Goal: Information Seeking & Learning: Learn about a topic

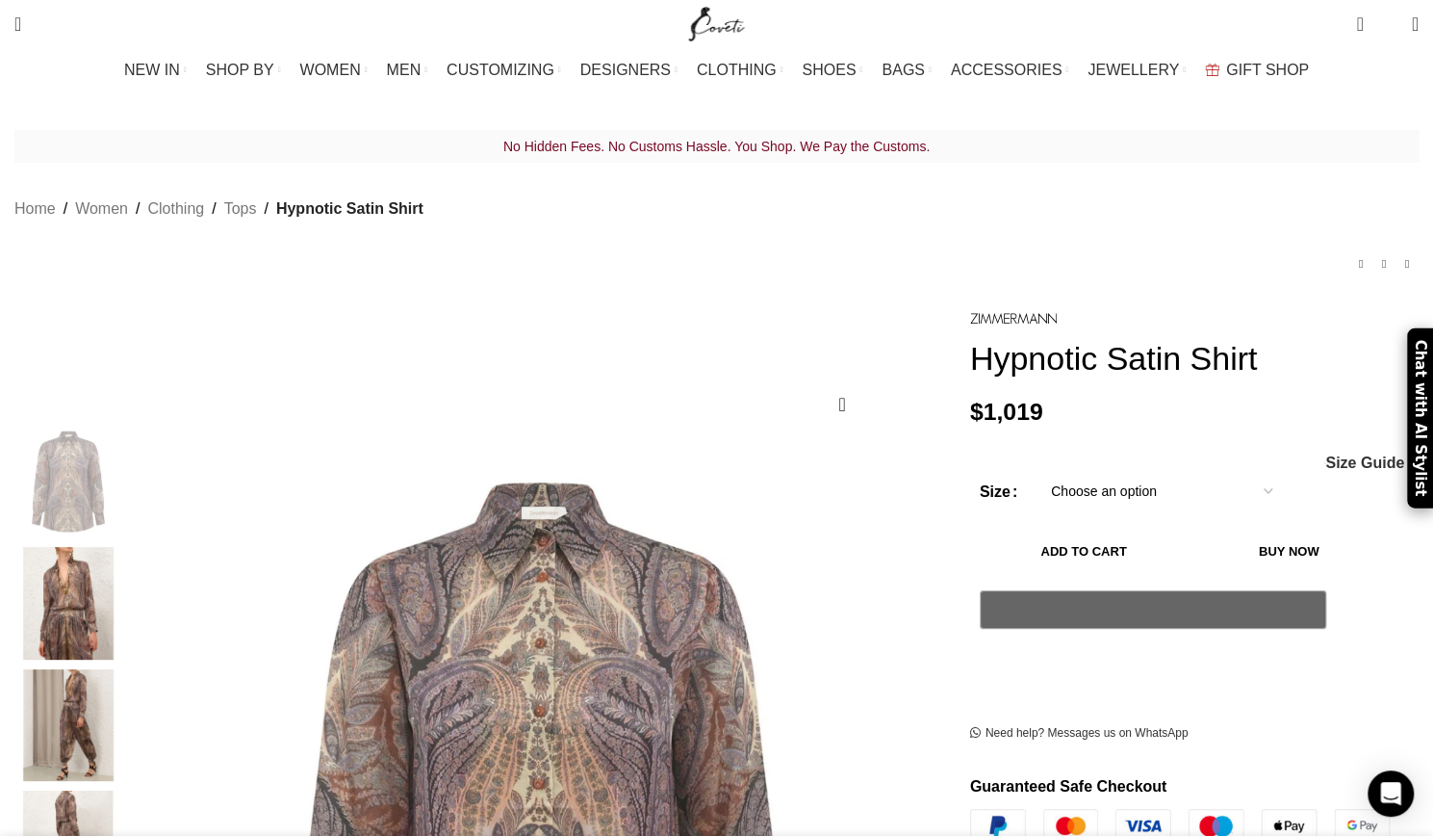
scroll to position [0, 405]
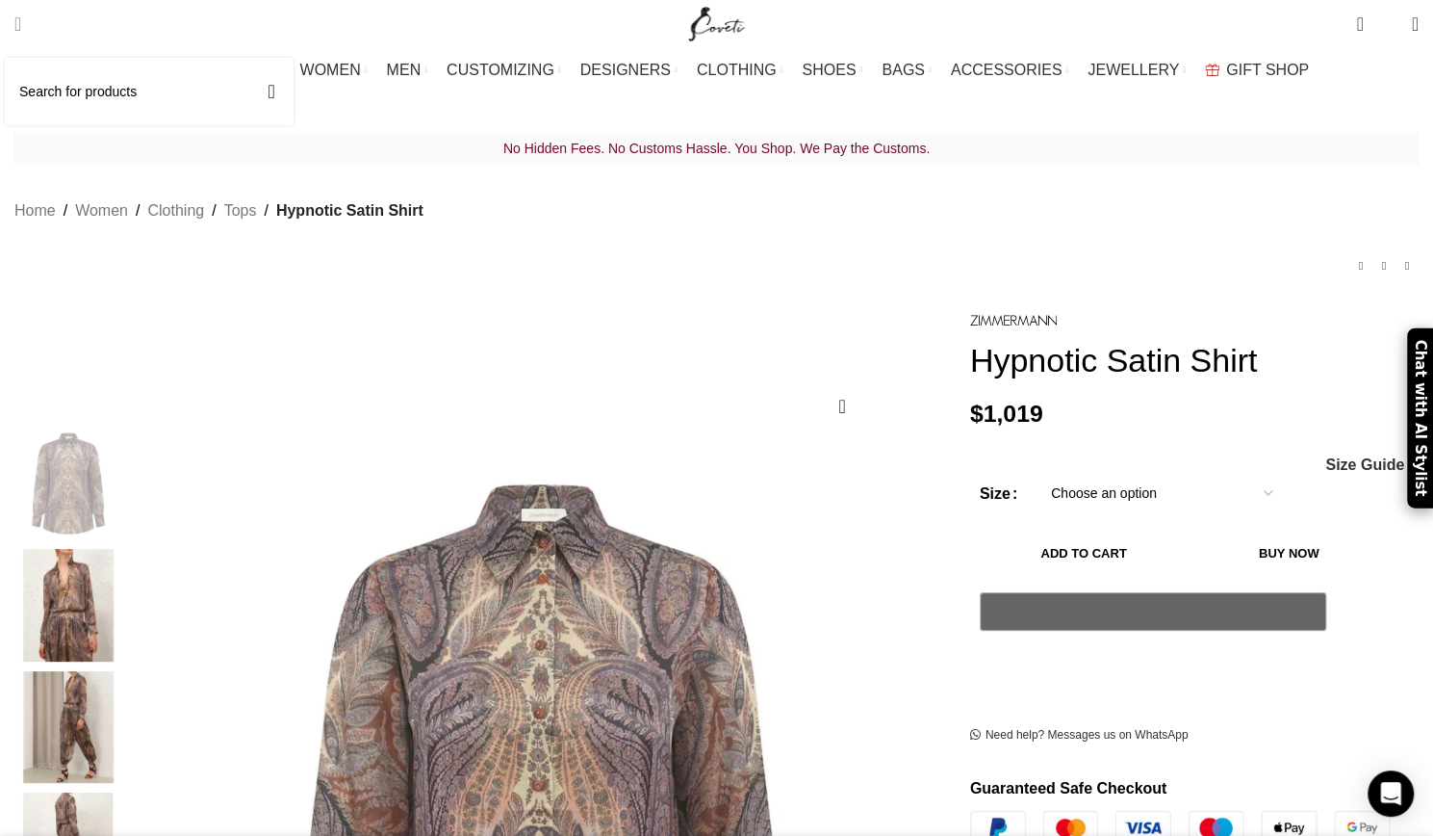
click at [21, 22] on span "Search" at bounding box center [17, 23] width 7 height 19
click at [110, 99] on input "Search" at bounding box center [149, 91] width 289 height 67
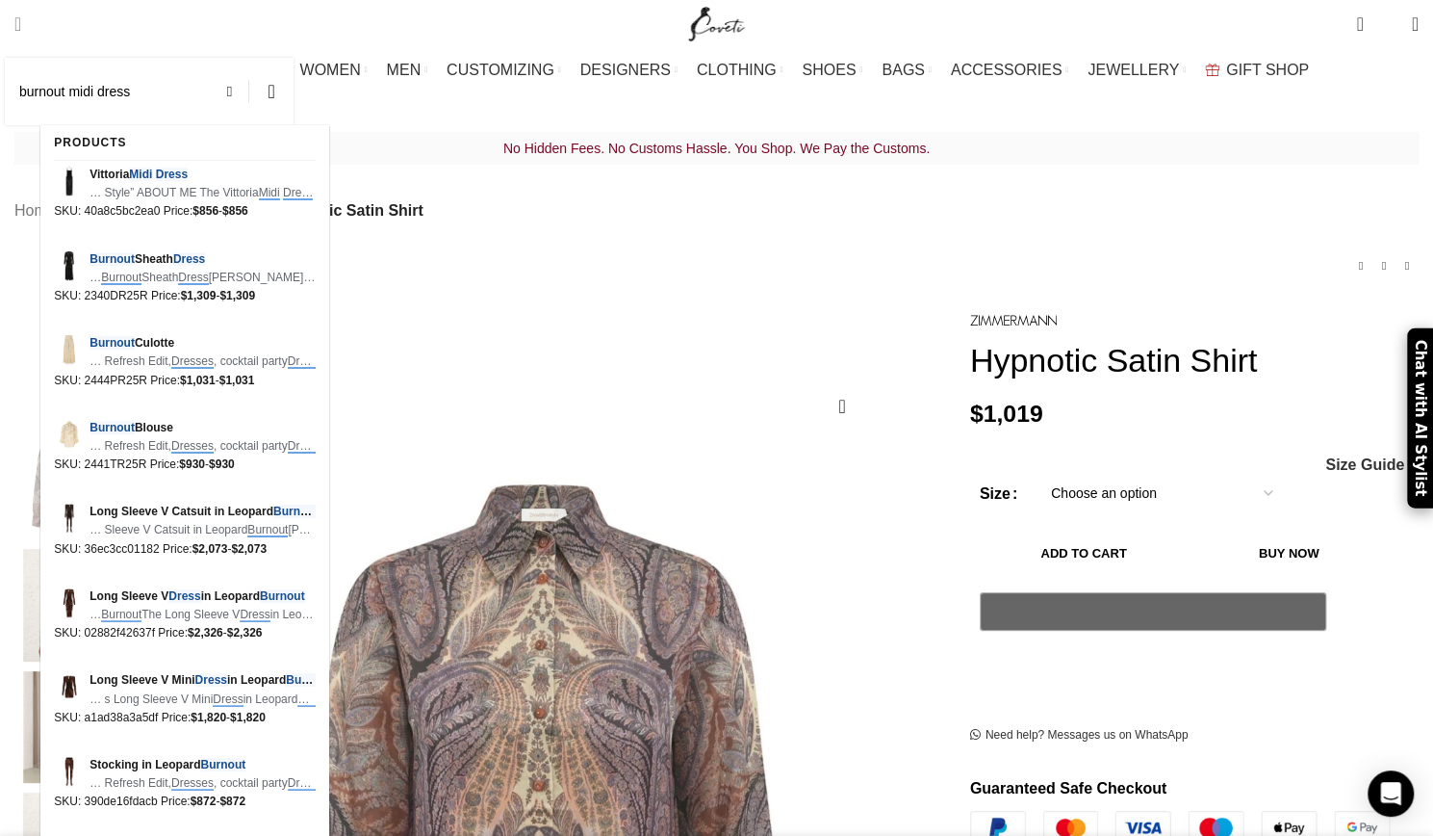
scroll to position [0, 811]
type input "burnout midi dress"
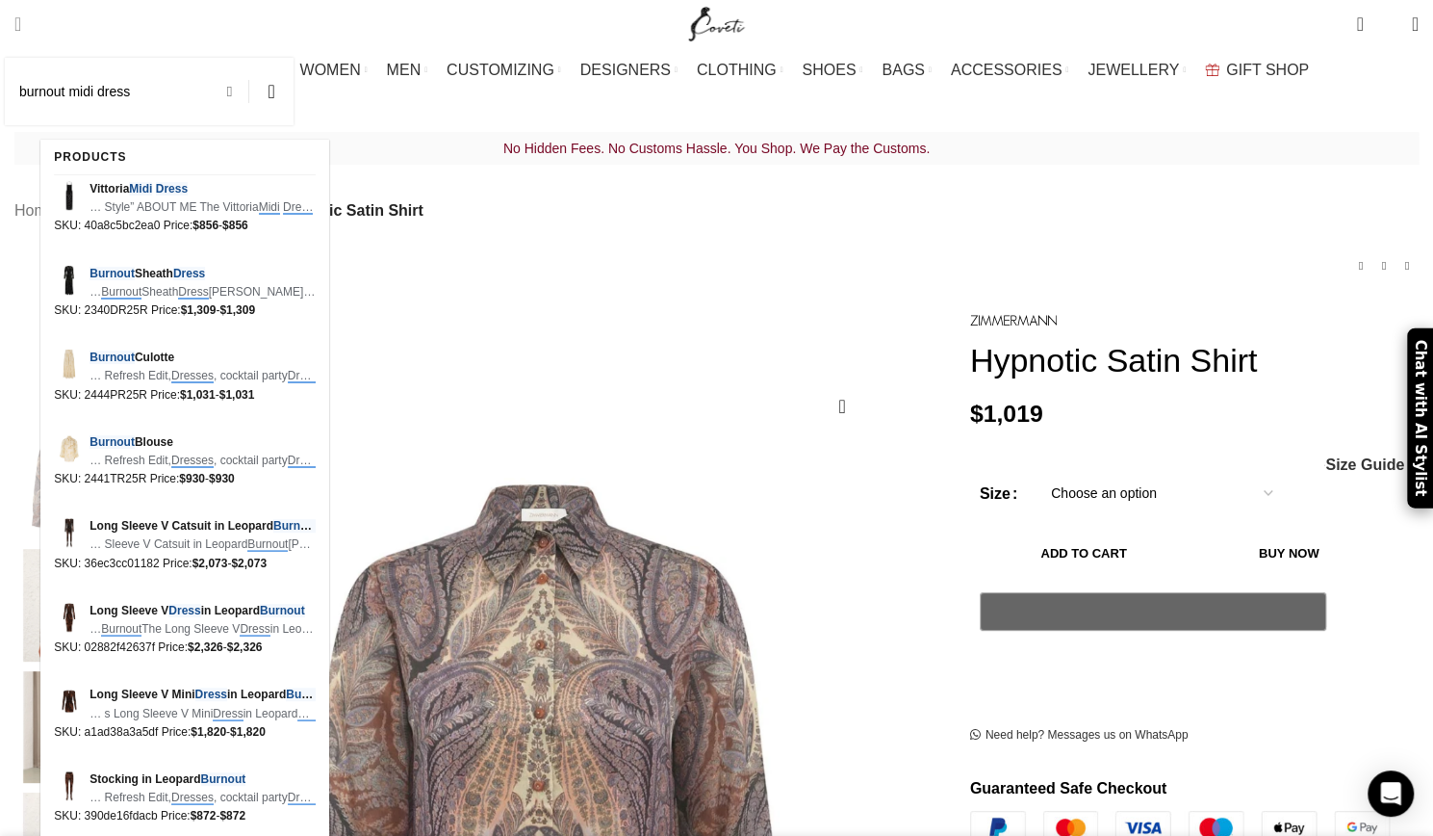
click at [249, 90] on span at bounding box center [234, 91] width 29 height 23
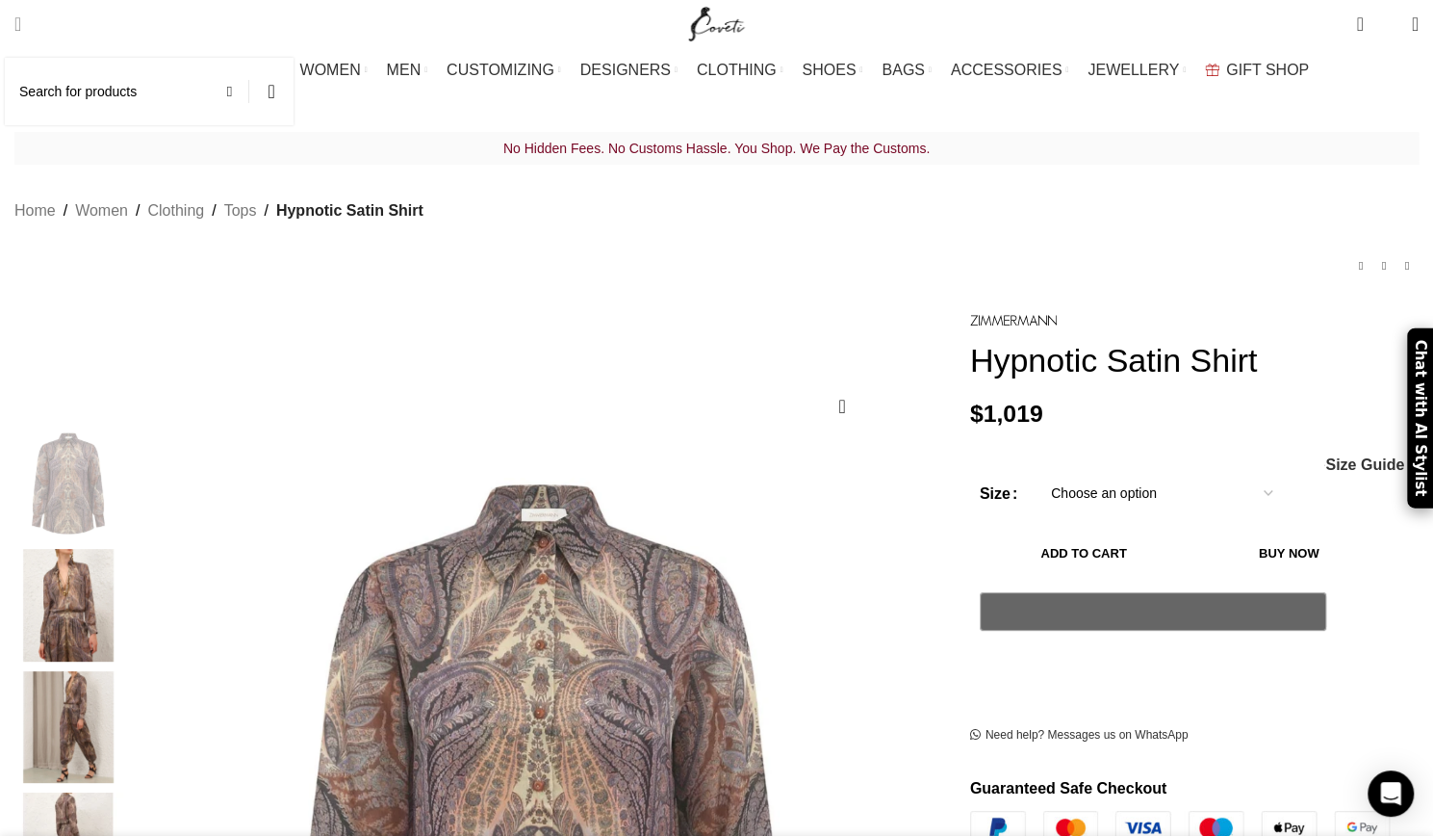
click at [168, 98] on input "Search" at bounding box center [149, 91] width 289 height 67
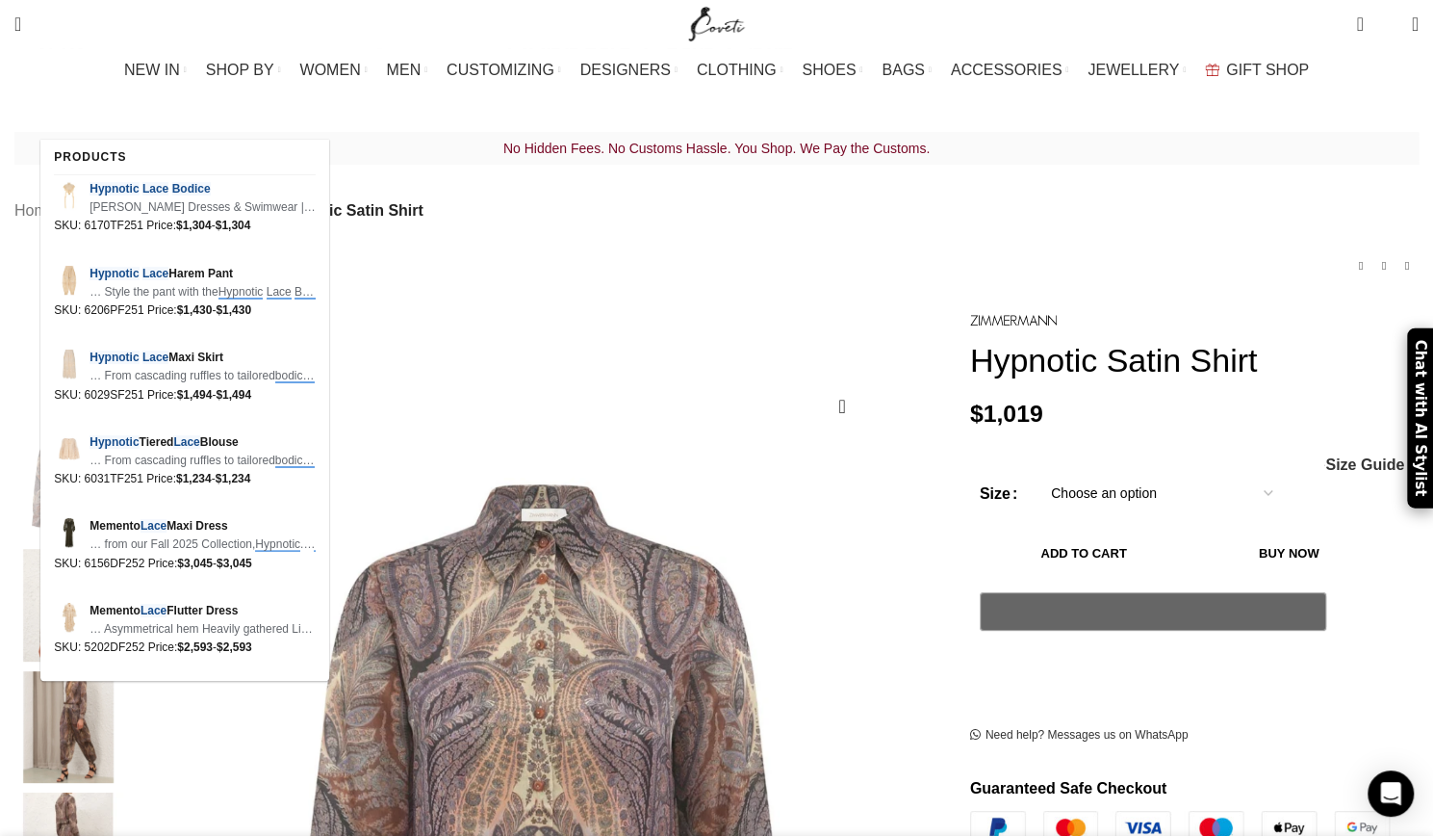
scroll to position [0, 2229]
click at [21, 20] on span "Search" at bounding box center [17, 23] width 7 height 19
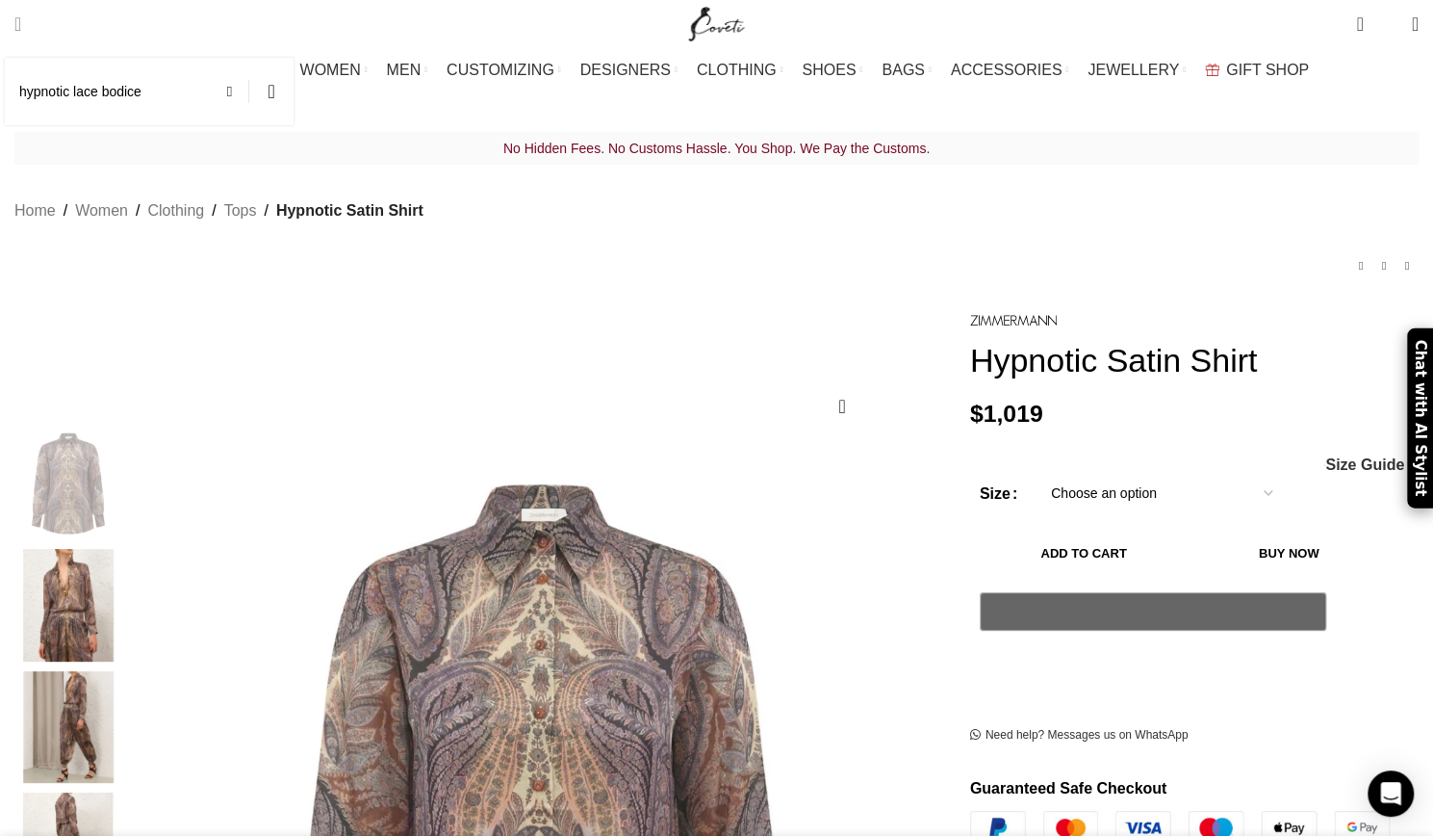
click at [21, 17] on span "Search" at bounding box center [17, 23] width 7 height 19
click at [101, 91] on input "hypnotic lace bodice" at bounding box center [149, 91] width 289 height 67
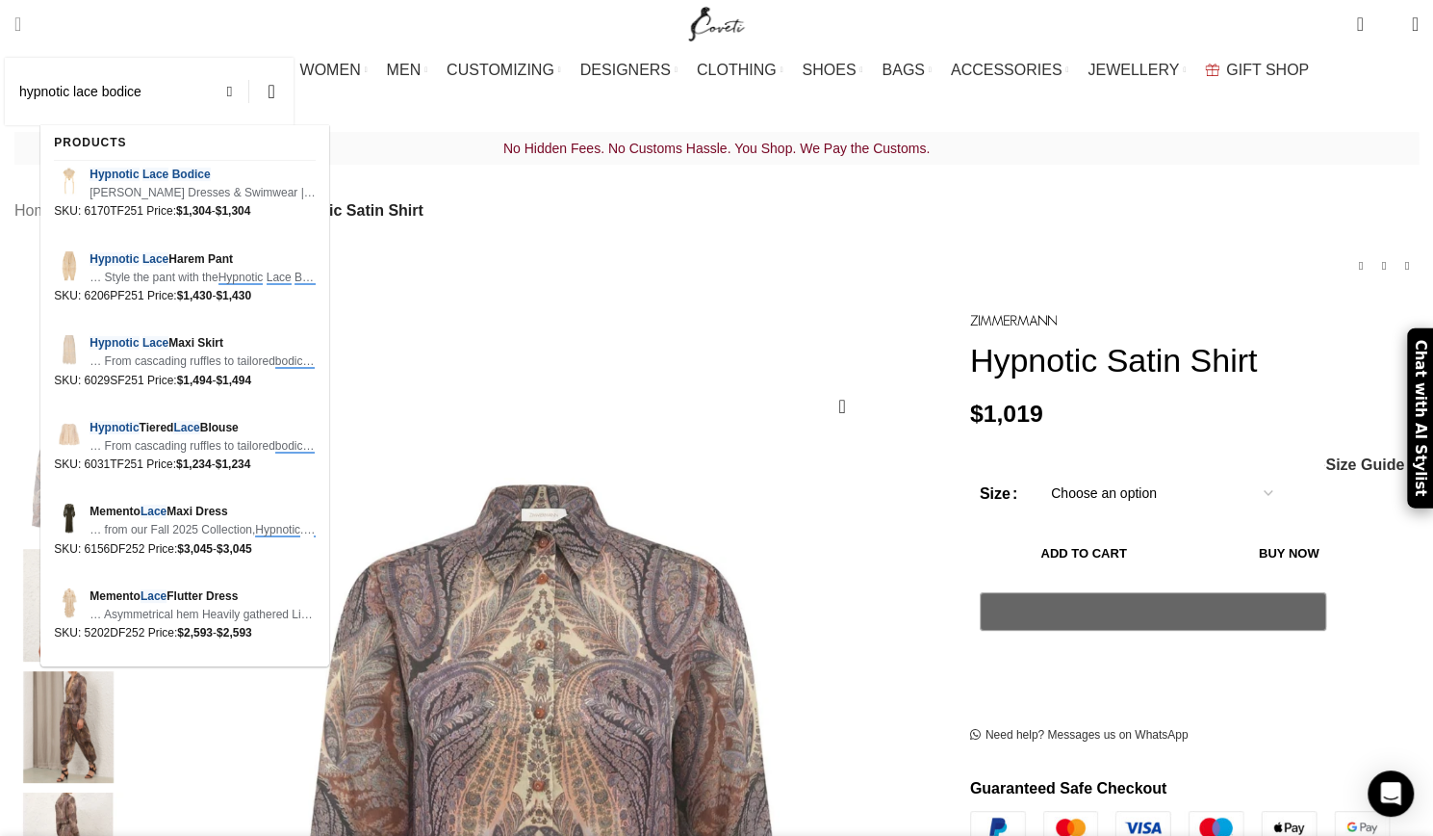
click at [173, 86] on input "hypnotic lace bodice" at bounding box center [149, 91] width 289 height 67
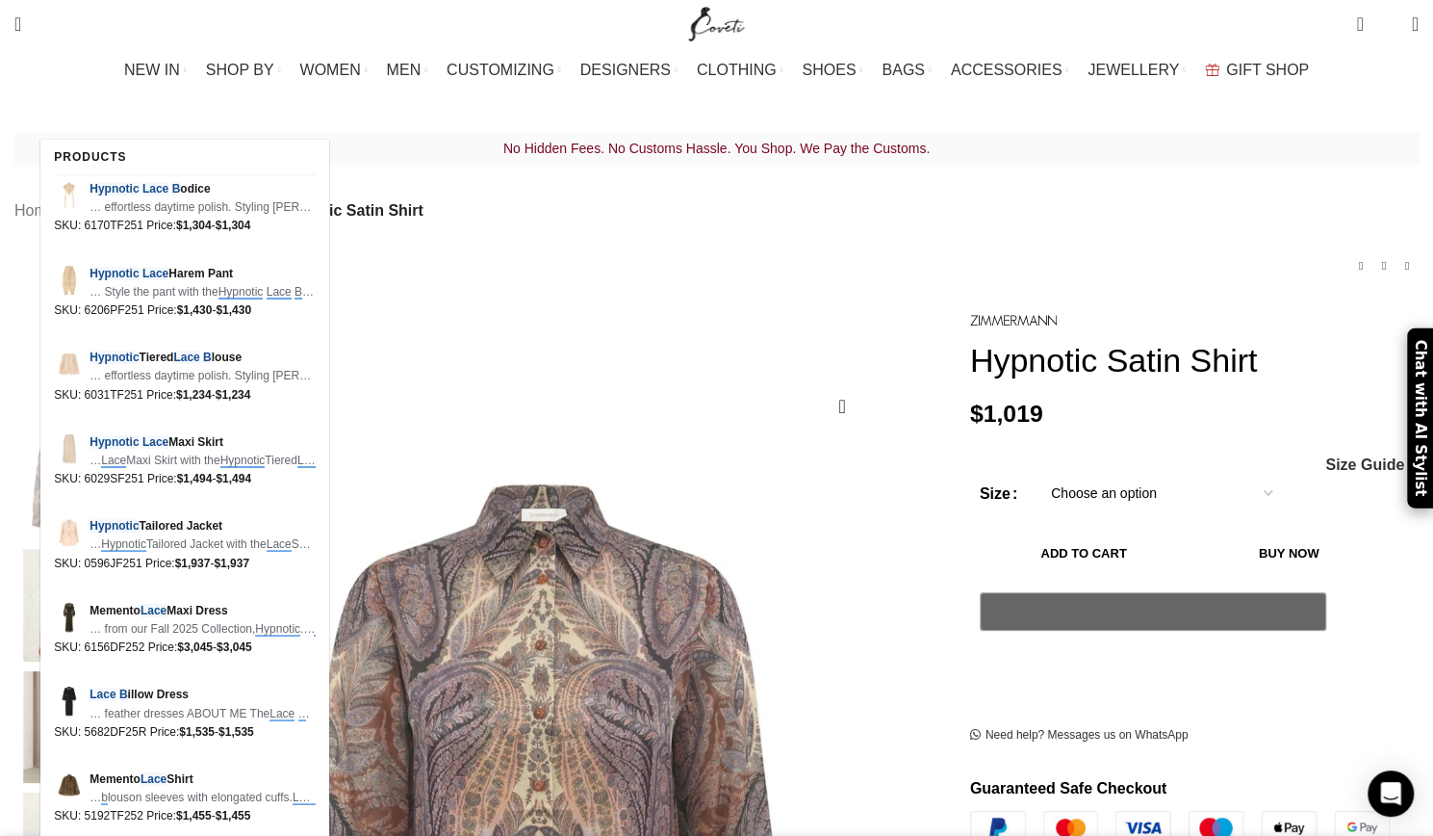
scroll to position [0, 2432]
drag, startPoint x: 142, startPoint y: 94, endPoint x: 109, endPoint y: 90, distance: 33.9
click at [109, 90] on input "hypnotic lace b" at bounding box center [149, 91] width 289 height 67
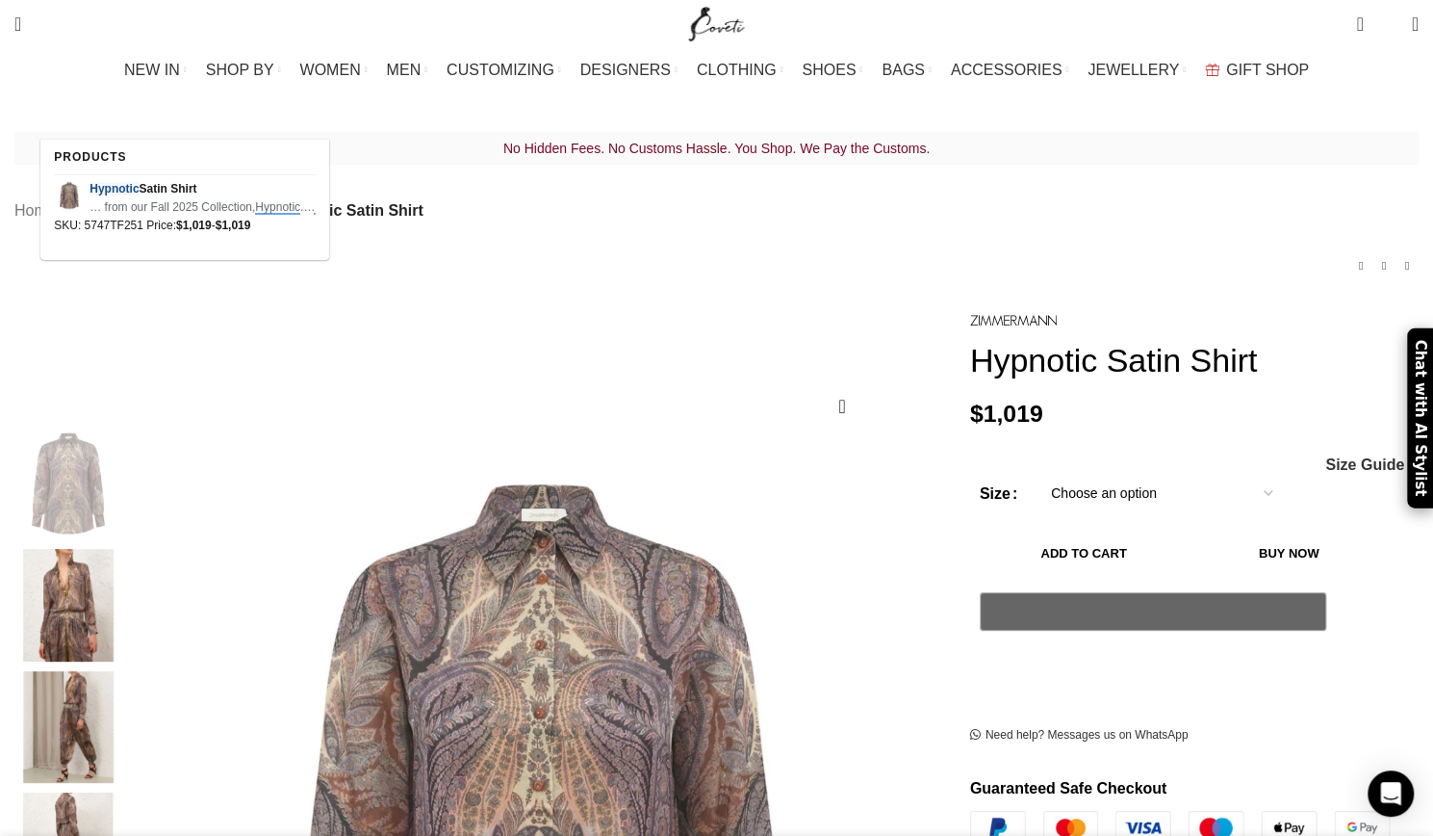
scroll to position [0, 2634]
type input "hypnotic silk harem pant"
click at [249, 72] on button "Search" at bounding box center [271, 105] width 44 height 67
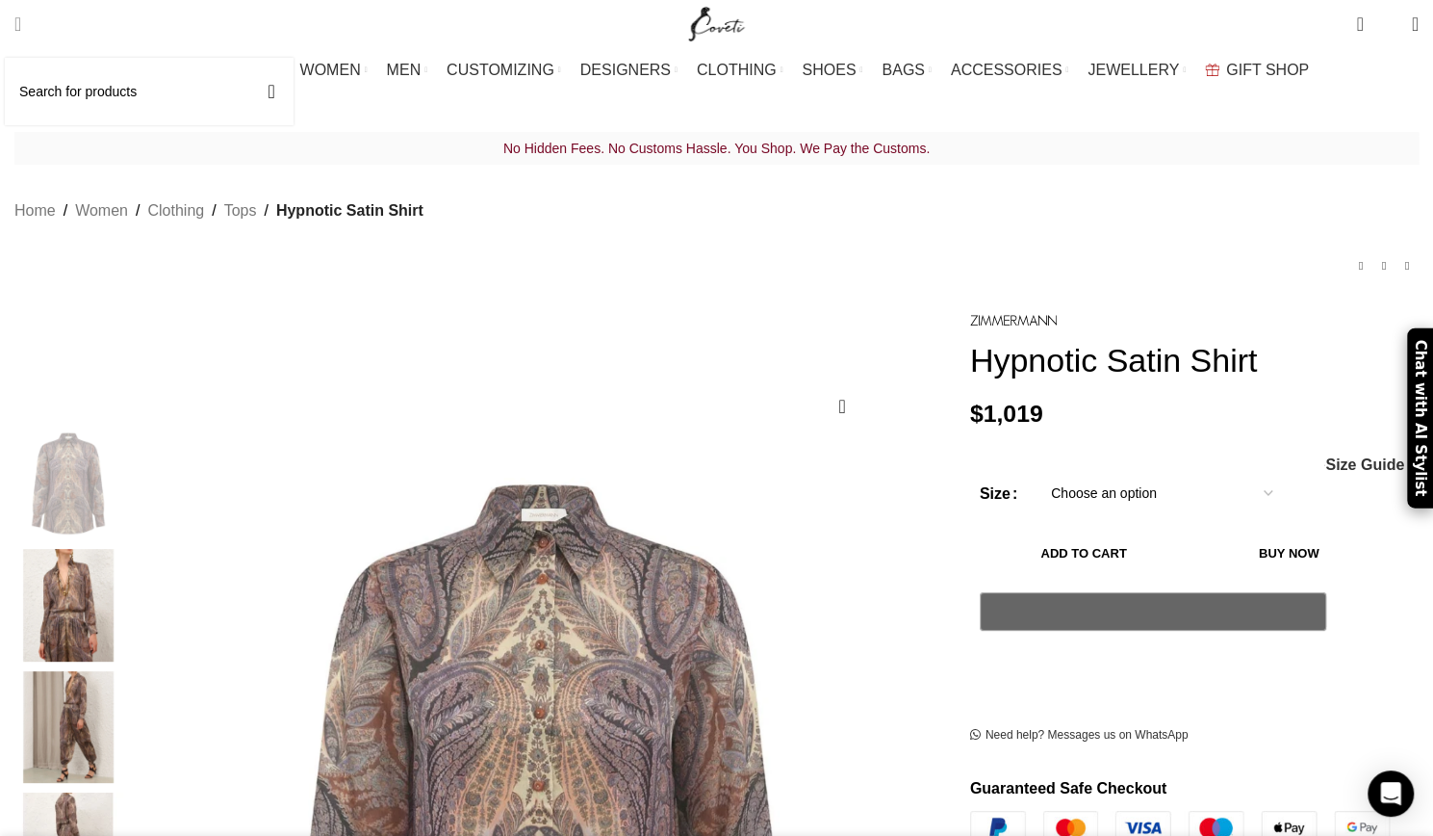
click at [21, 26] on span "Search" at bounding box center [17, 23] width 7 height 19
click at [94, 94] on input "Search" at bounding box center [149, 91] width 289 height 67
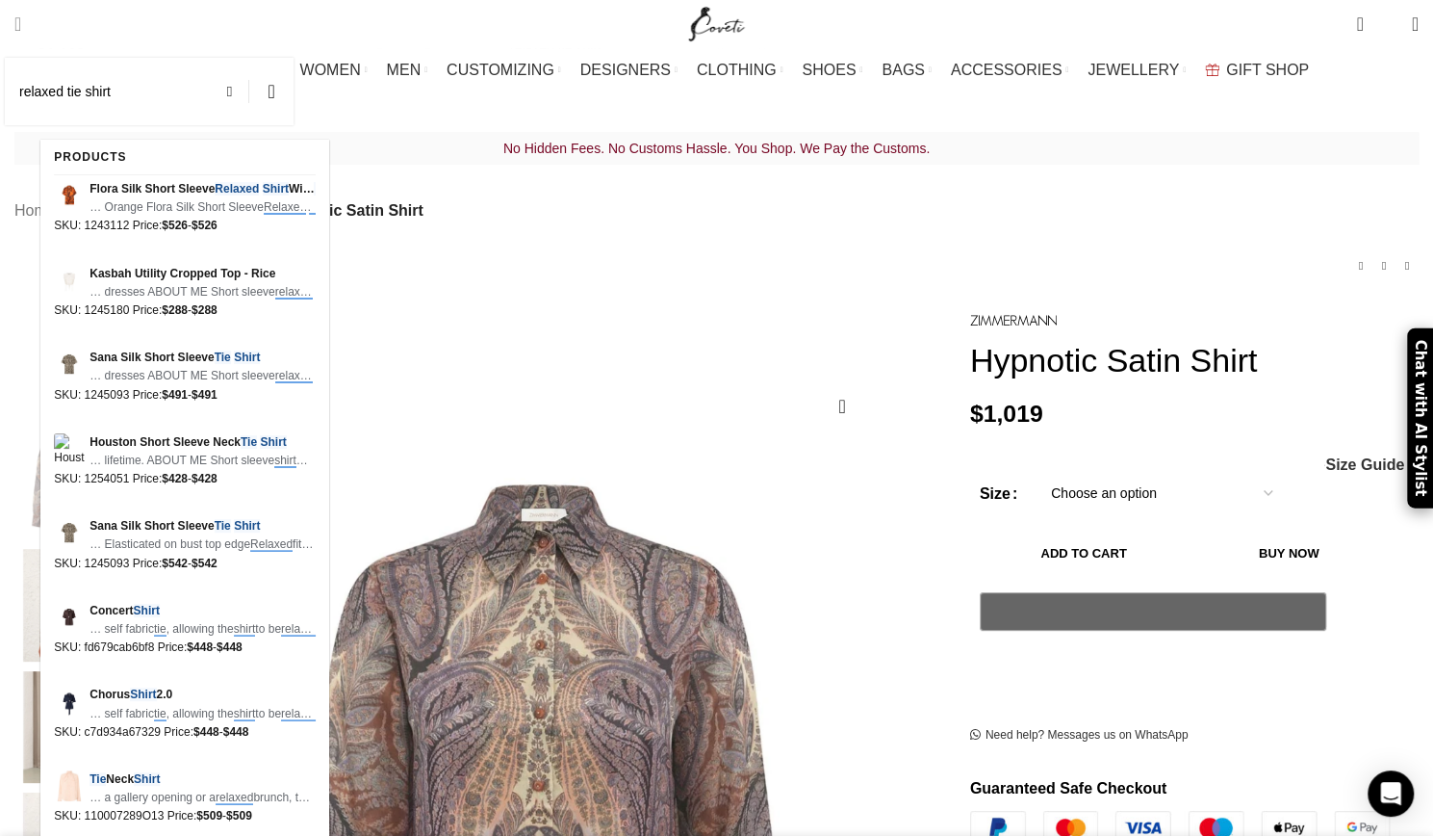
drag, startPoint x: 193, startPoint y: 99, endPoint x: 44, endPoint y: 98, distance: 149.2
click at [48, 103] on input "relaxed tie shirt" at bounding box center [149, 91] width 289 height 67
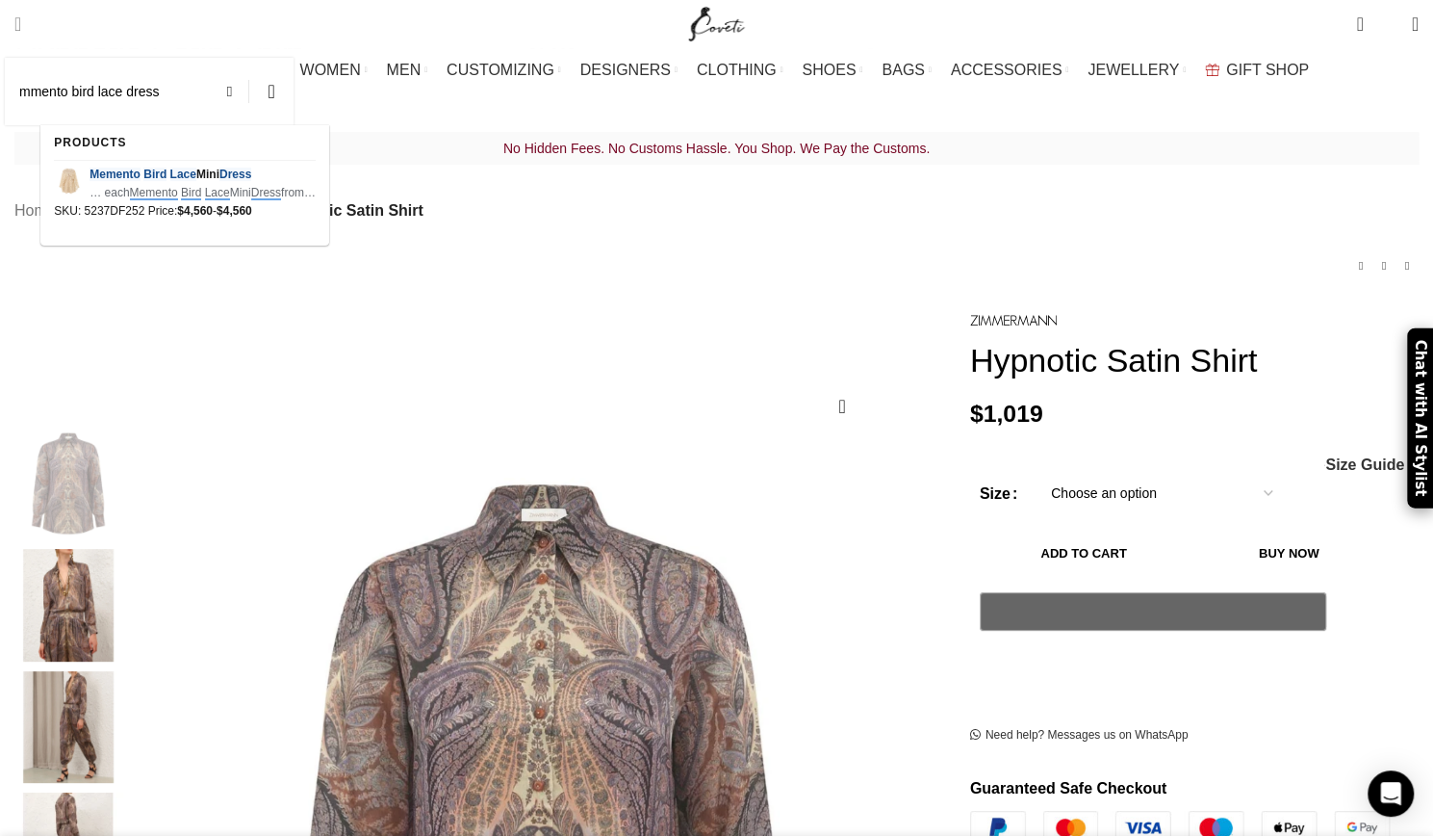
type input "mmento bird lace dress"
click at [249, 58] on button "Search" at bounding box center [271, 91] width 44 height 67
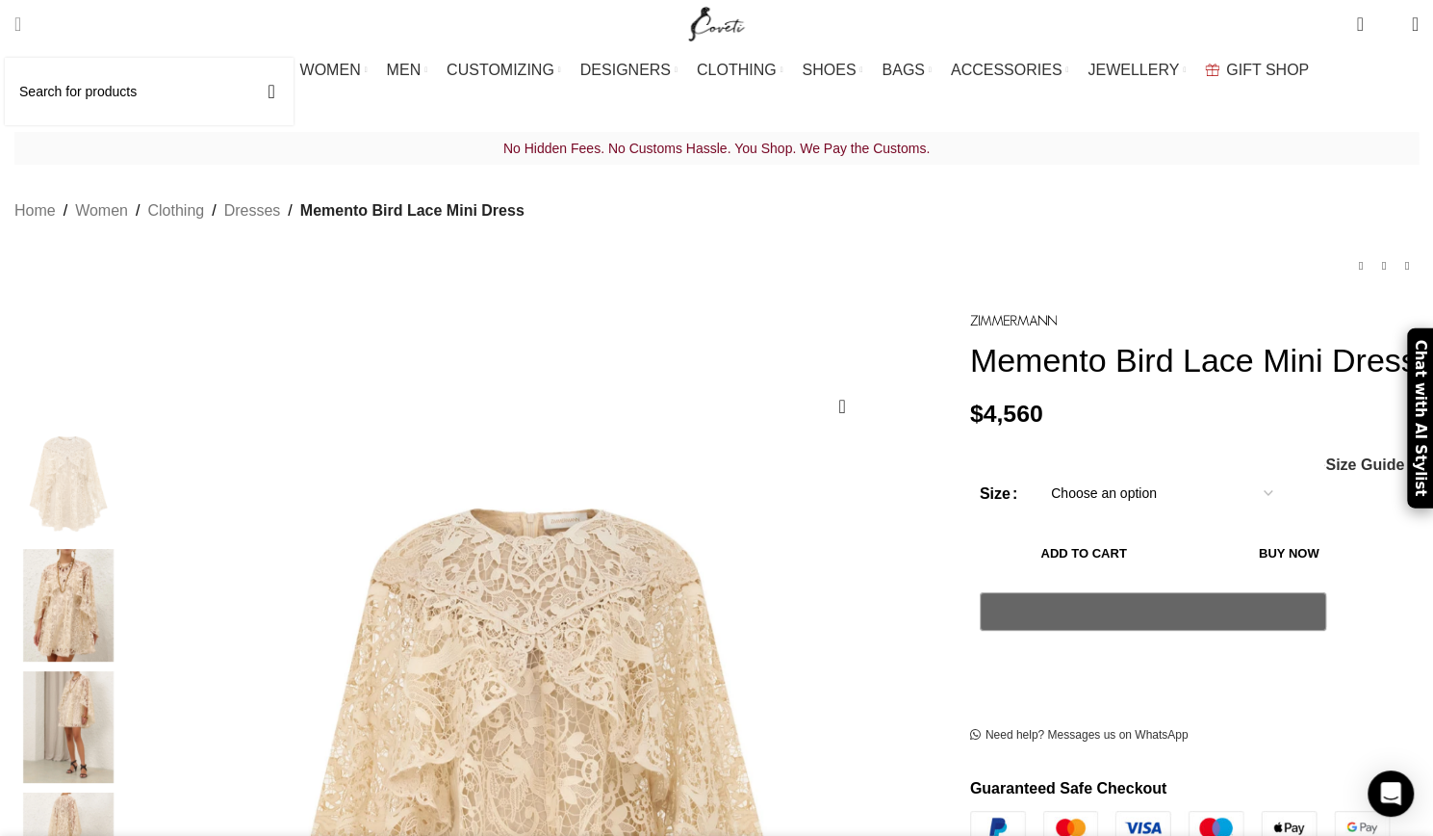
click at [116, 87] on input "Search" at bounding box center [149, 91] width 289 height 67
click at [107, 103] on input "Search" at bounding box center [149, 91] width 289 height 67
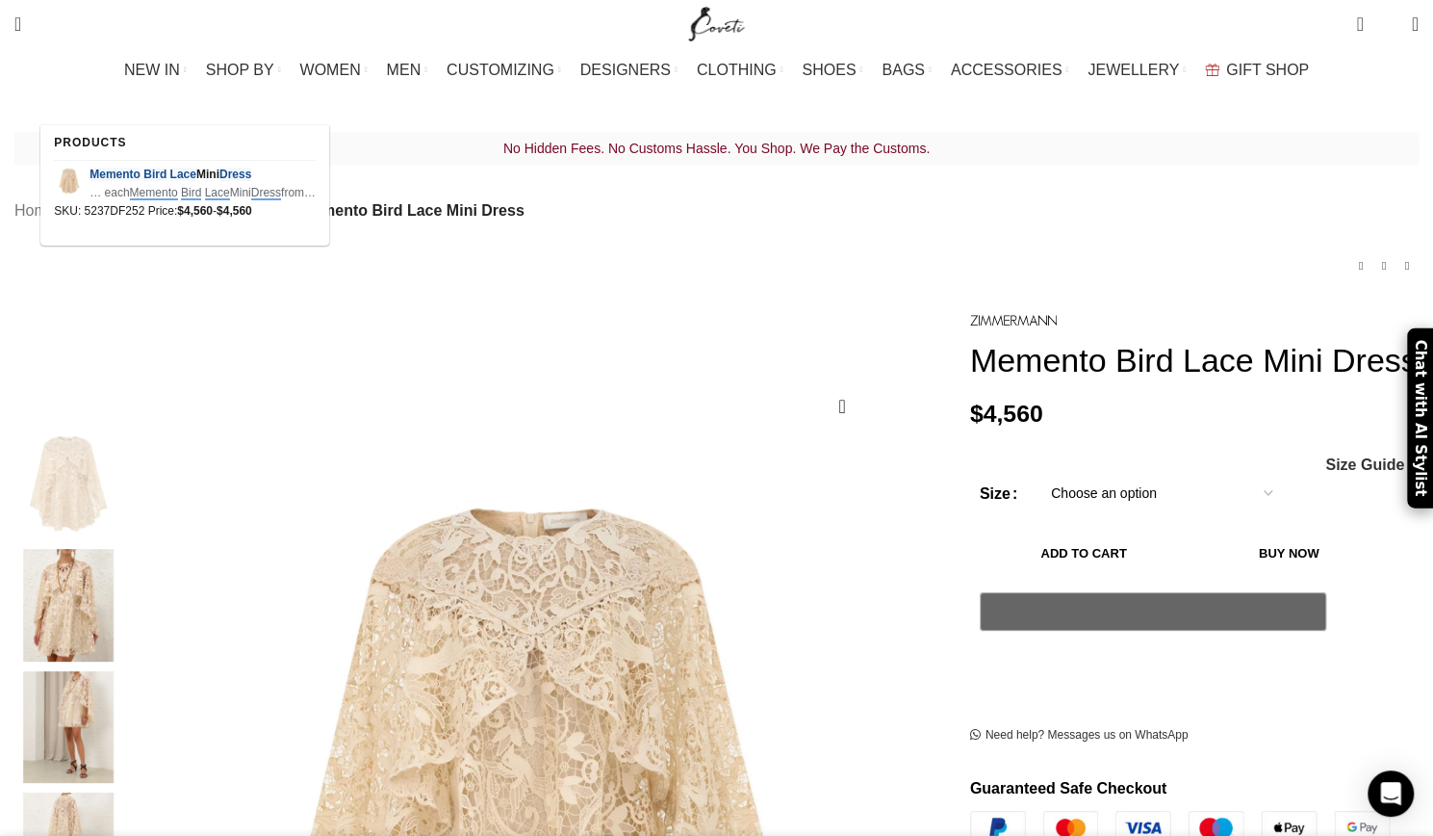
type input "mmento bird lace dress"
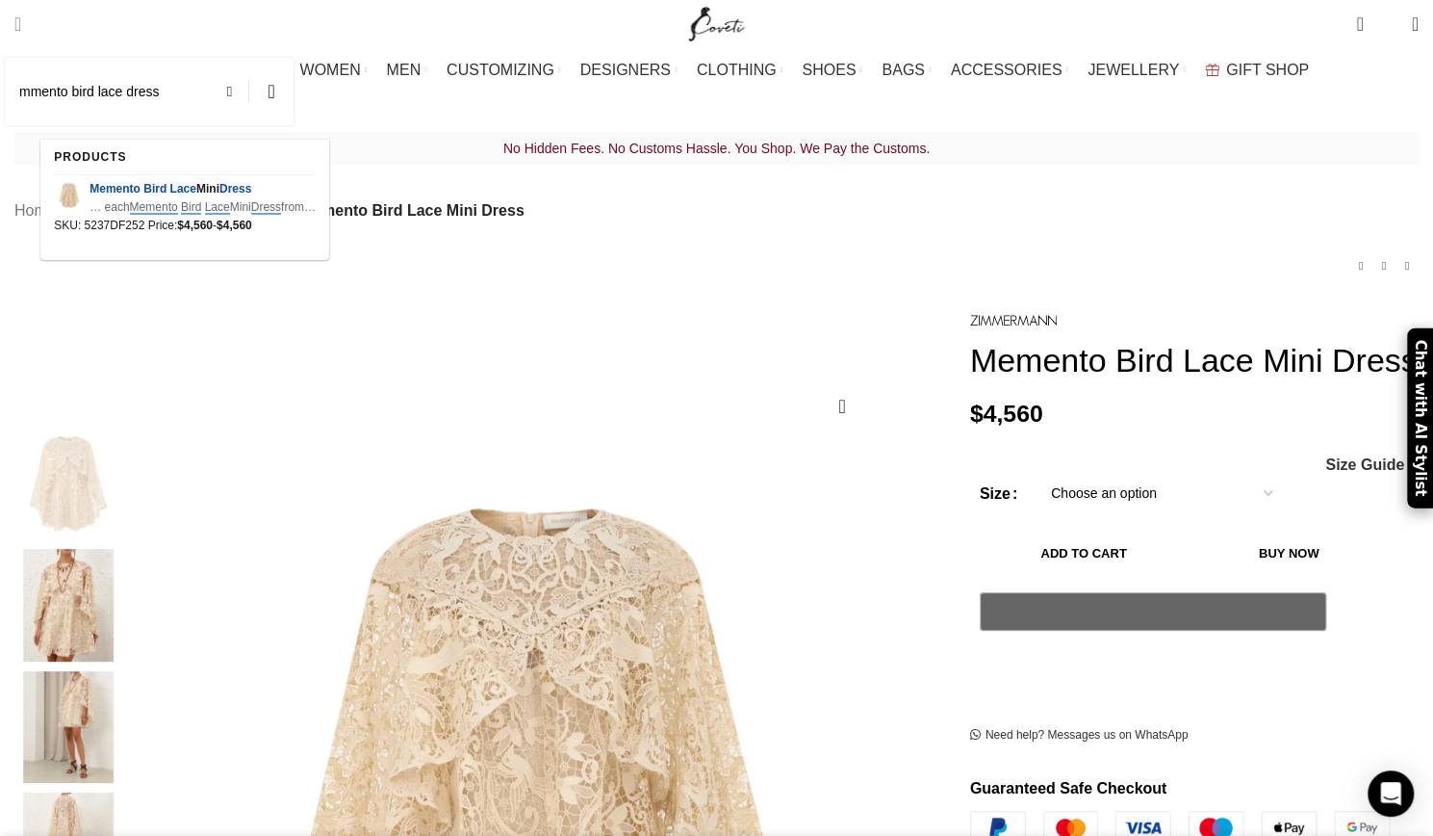
scroll to position [0, 1418]
click at [31, 13] on link "Search" at bounding box center [18, 24] width 26 height 39
click at [249, 91] on span at bounding box center [234, 91] width 29 height 23
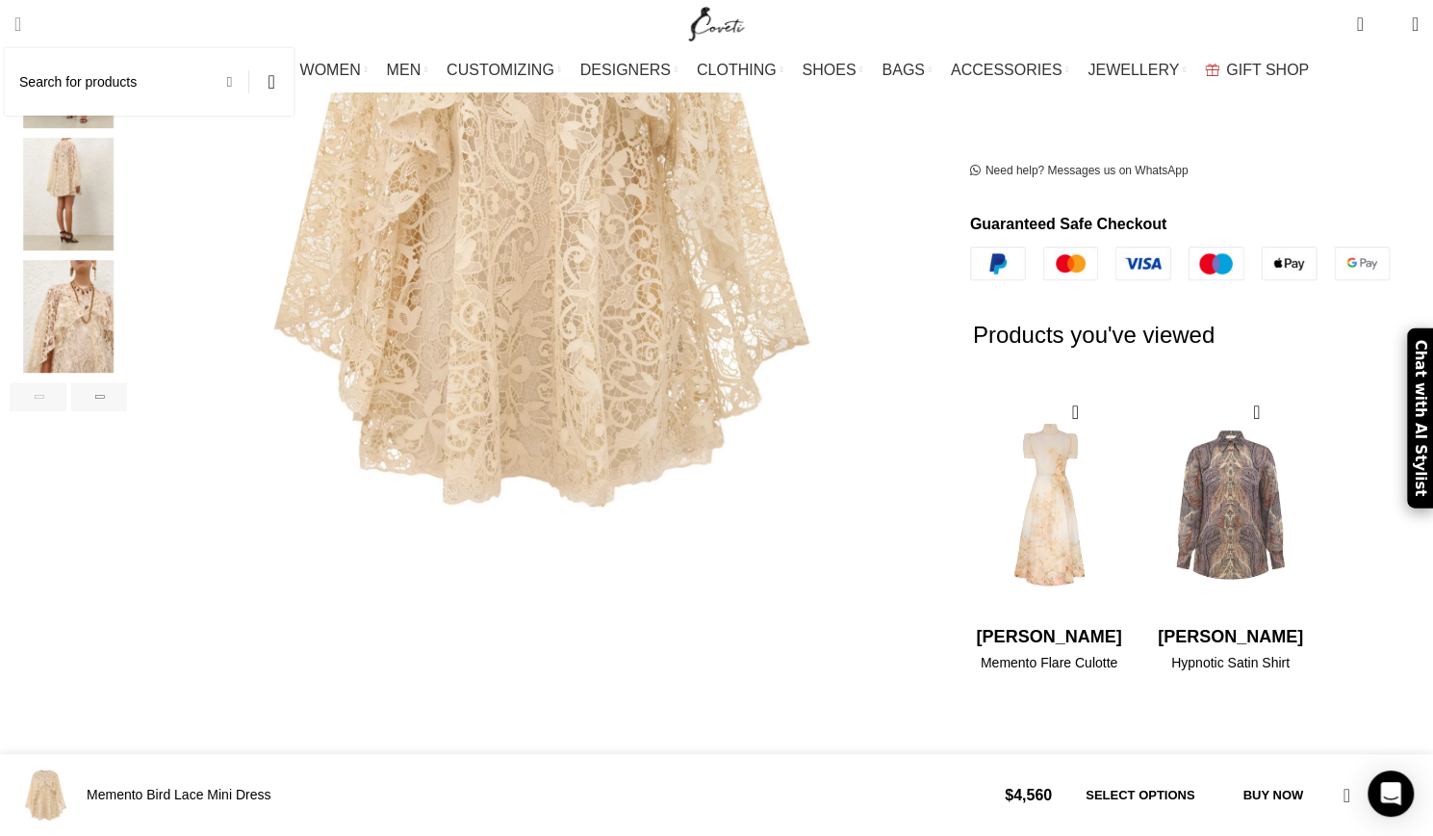
scroll to position [731, 0]
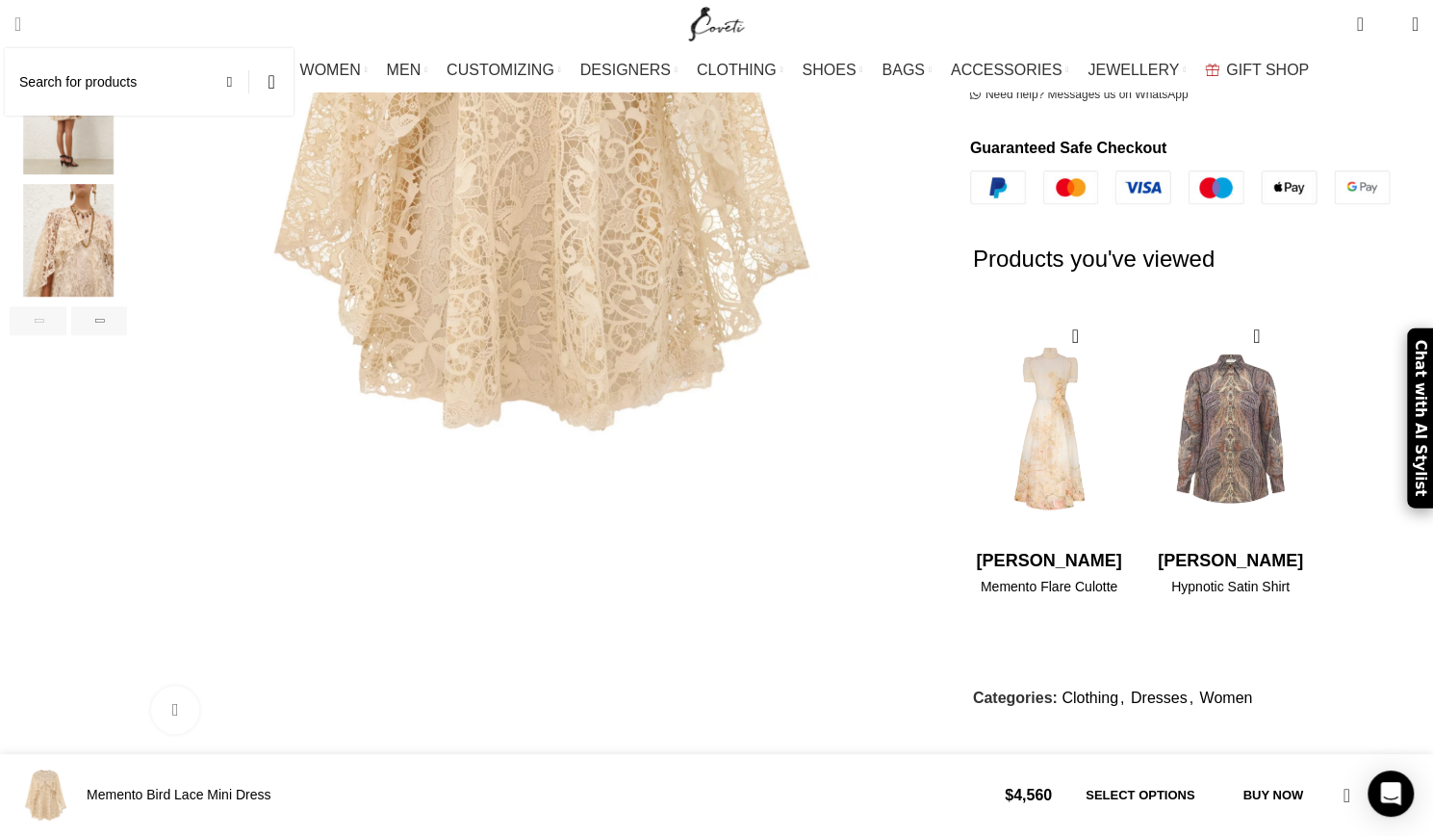
click at [214, 81] on input "Search" at bounding box center [149, 81] width 289 height 67
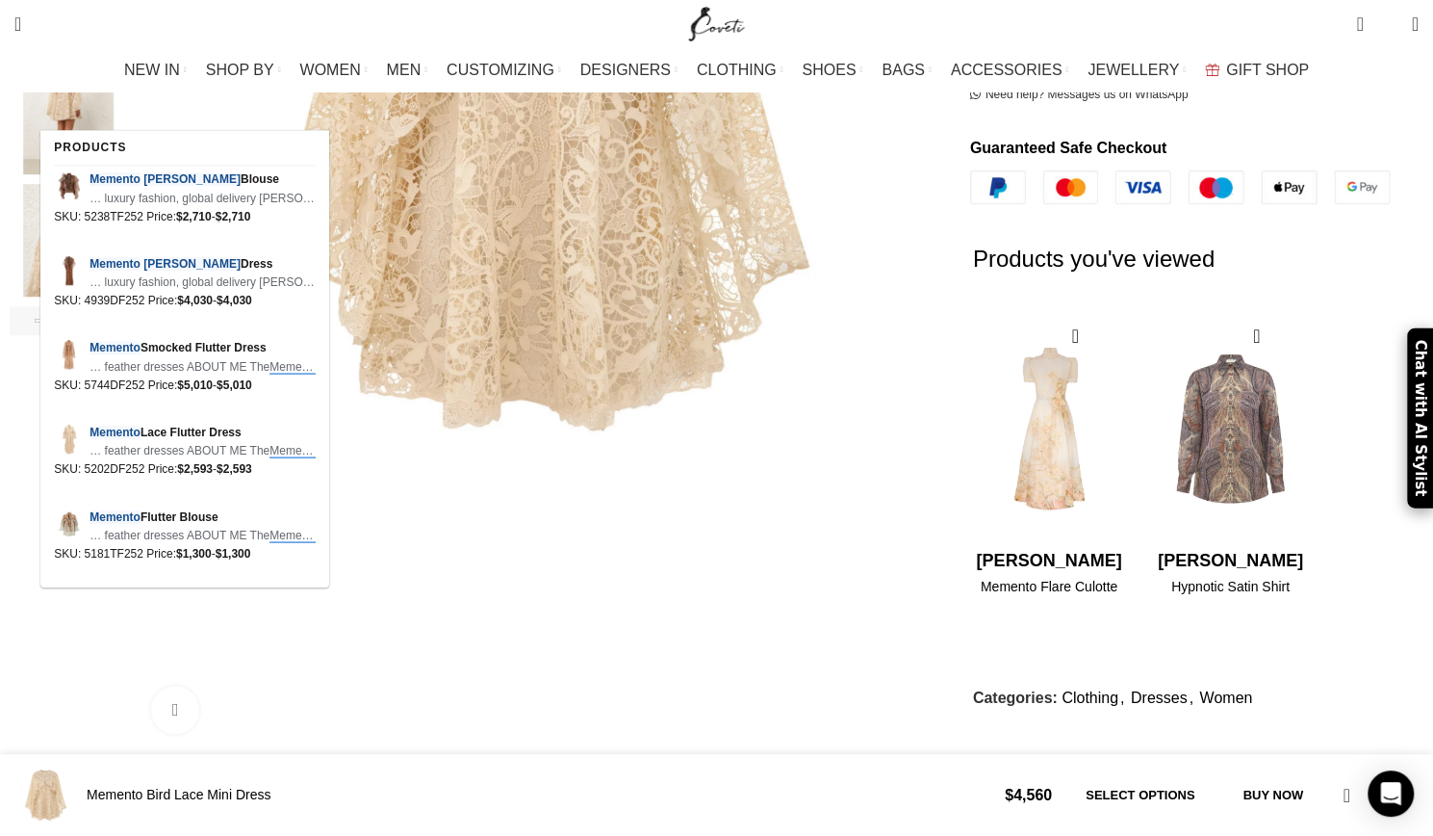
scroll to position [0, 2026]
drag, startPoint x: 152, startPoint y: 82, endPoint x: 52, endPoint y: 81, distance: 100.1
click at [52, 81] on input "memento billow" at bounding box center [149, 81] width 289 height 67
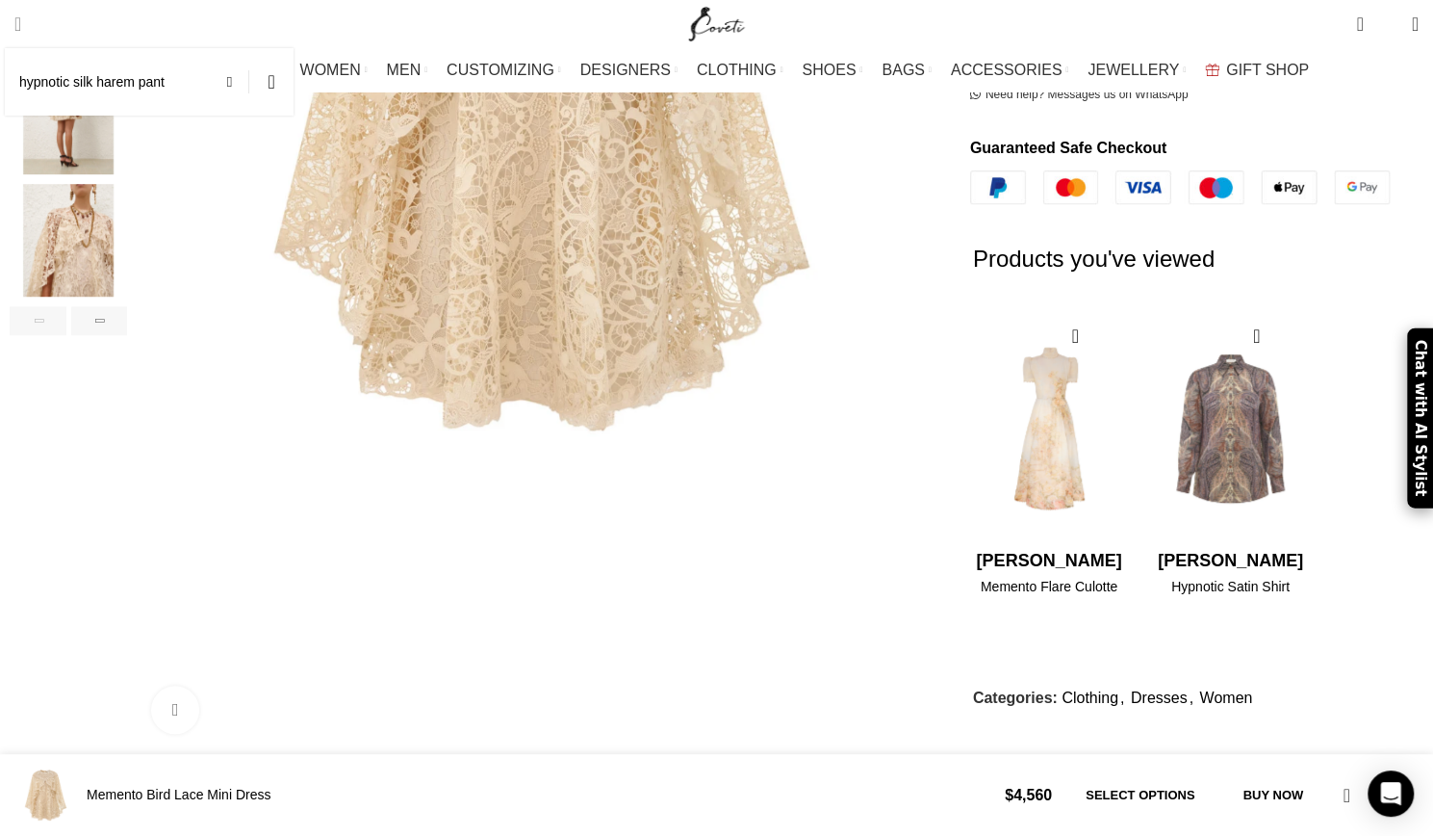
scroll to position [0, 2634]
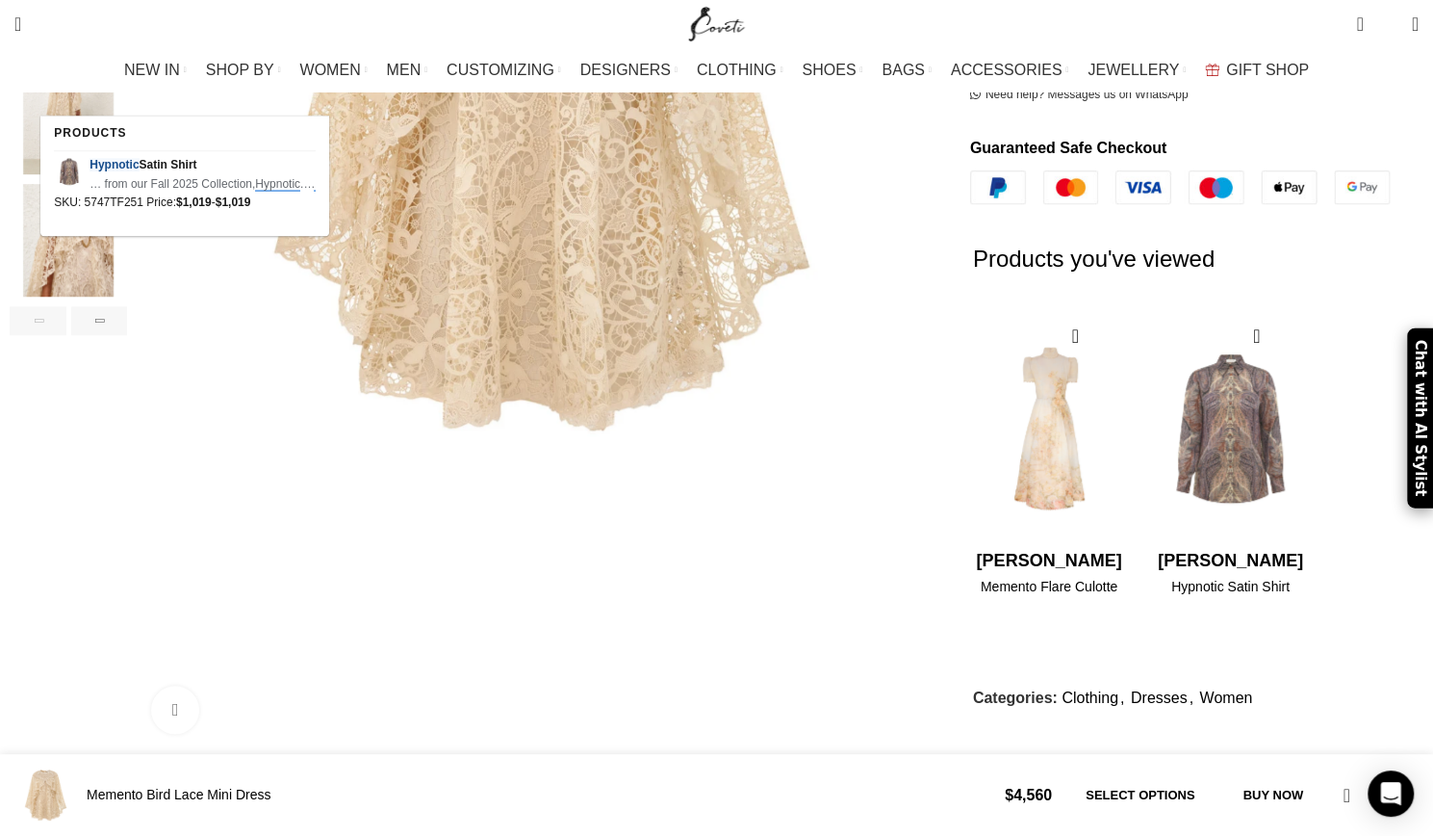
drag, startPoint x: 185, startPoint y: 90, endPoint x: 15, endPoint y: 71, distance: 170.4
click at [25, 79] on div "Excellent 4.3 / 5 64 Reviews Search hypnotic silk harem pant hypnotic silk hare…" at bounding box center [716, 45] width 1433 height 91
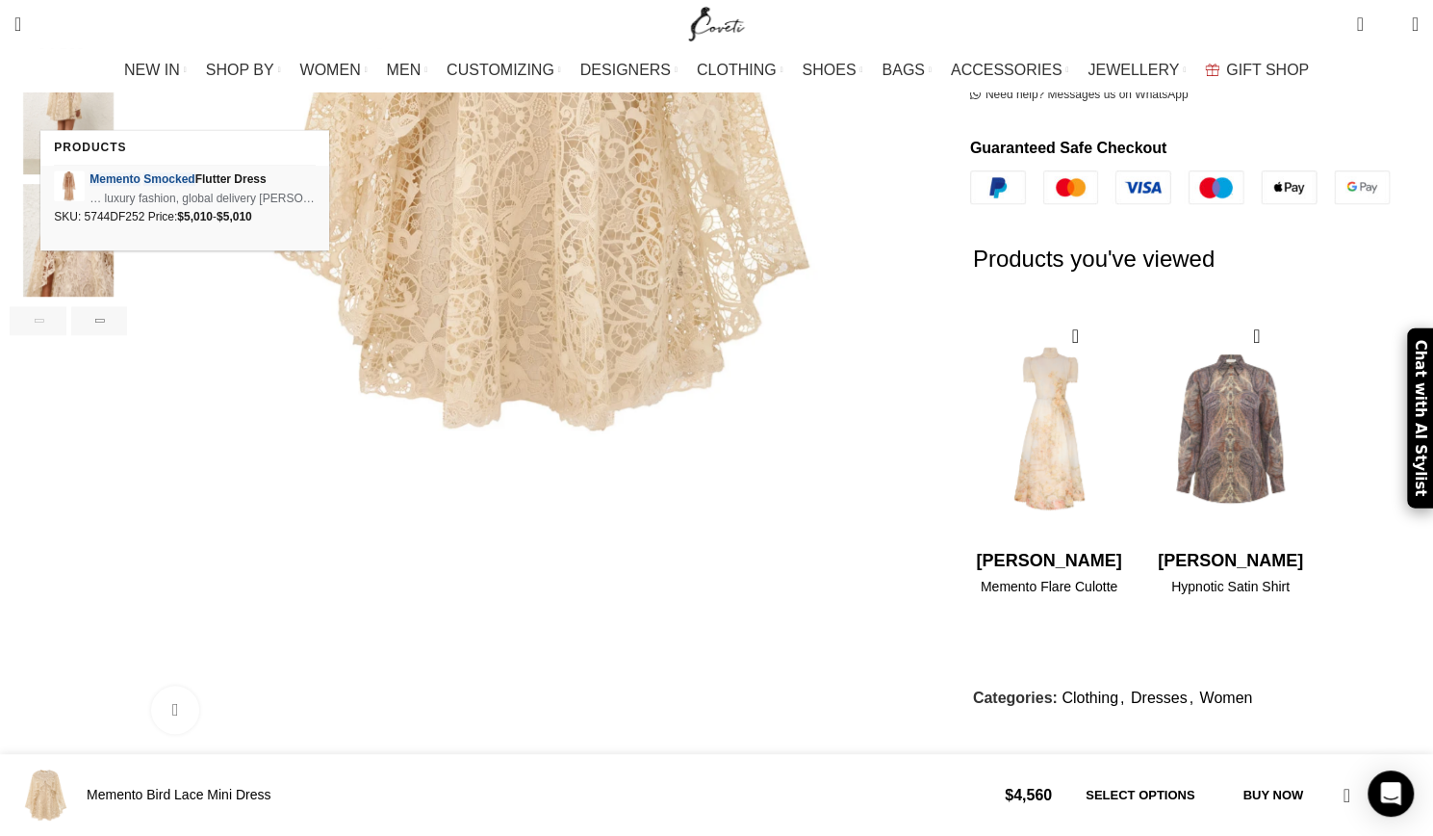
click at [106, 181] on em "Memento" at bounding box center [115, 178] width 51 height 13
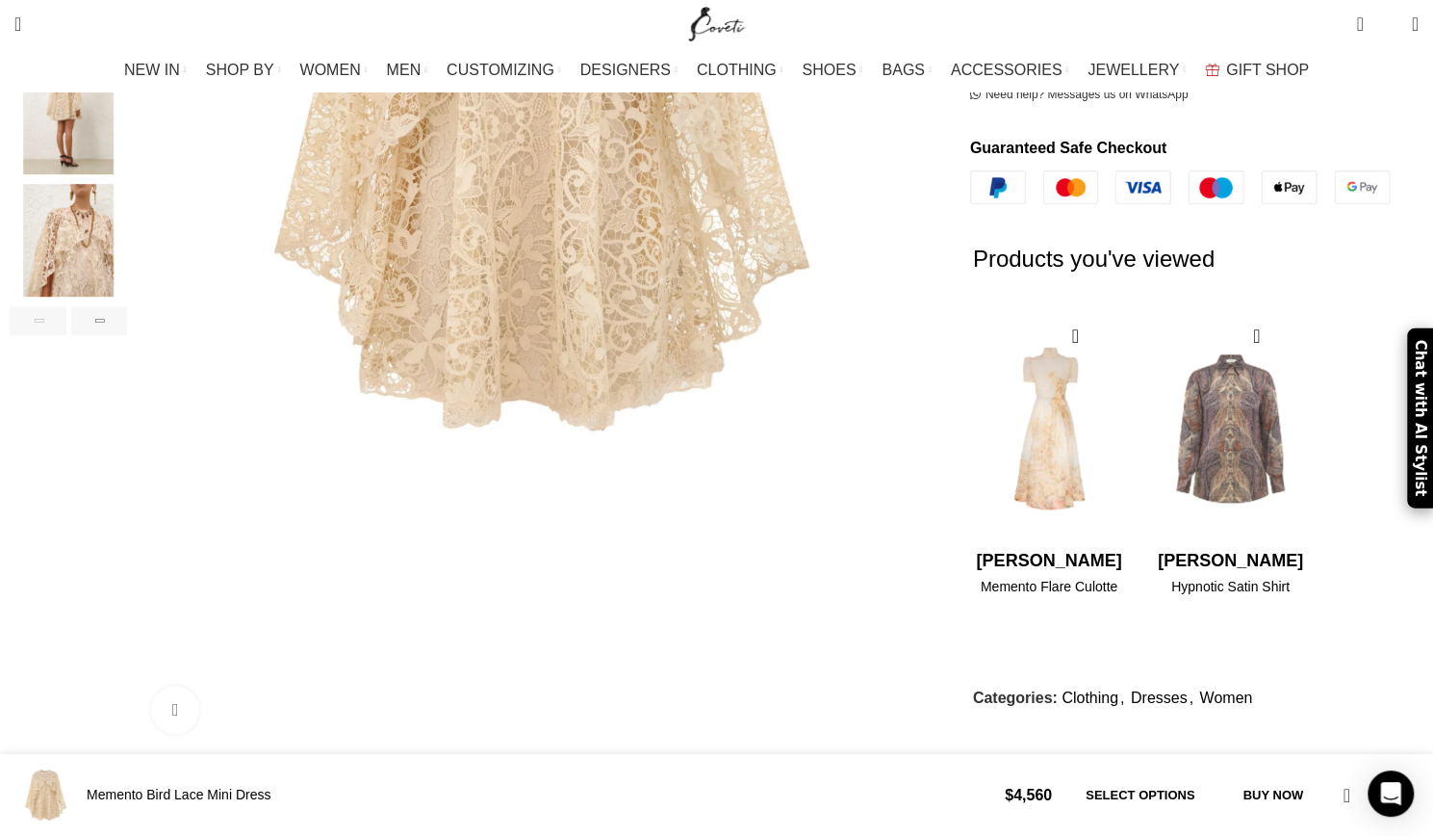
type input "mmento smocked"
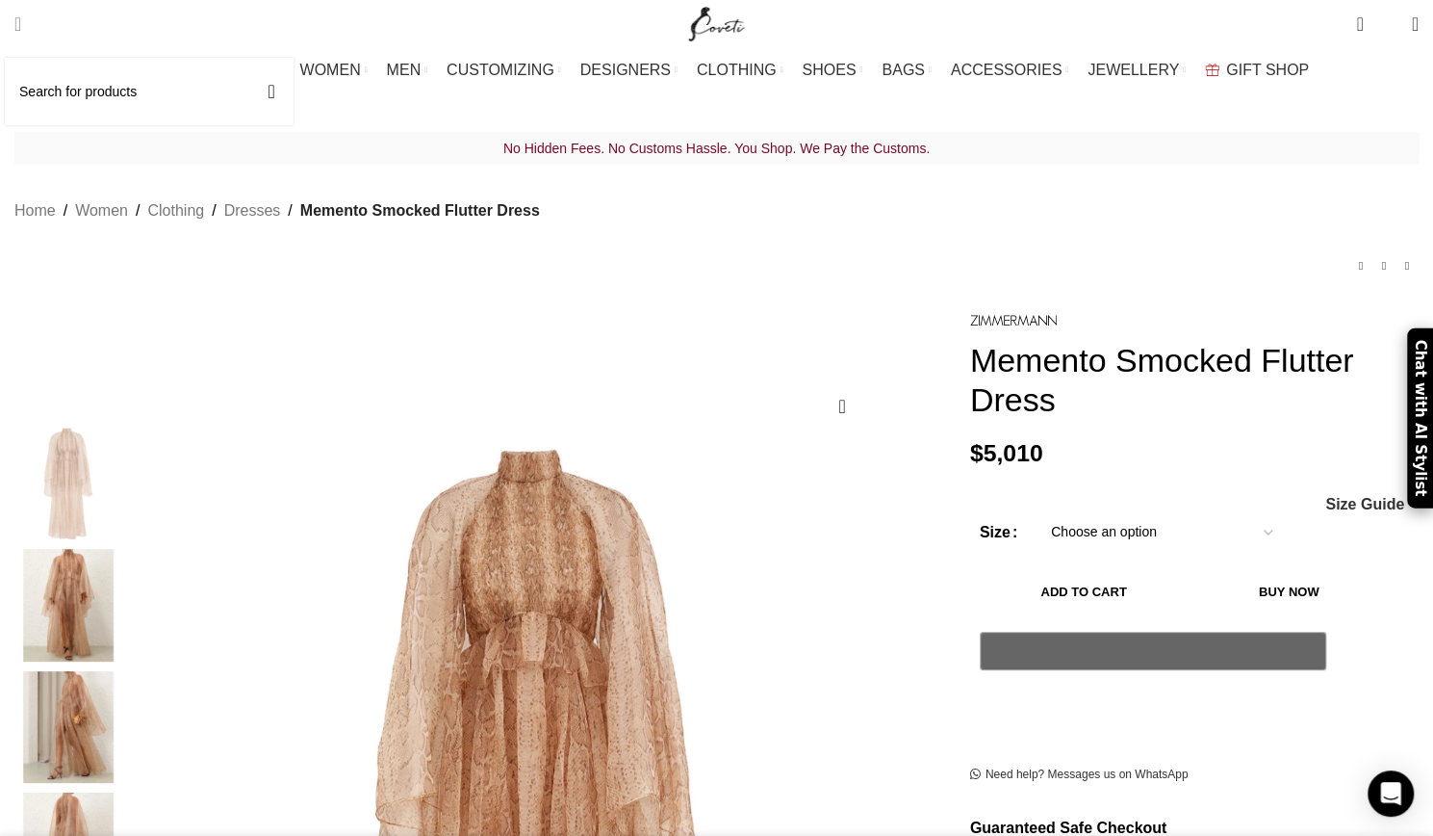
click at [106, 91] on input "Search" at bounding box center [149, 91] width 289 height 67
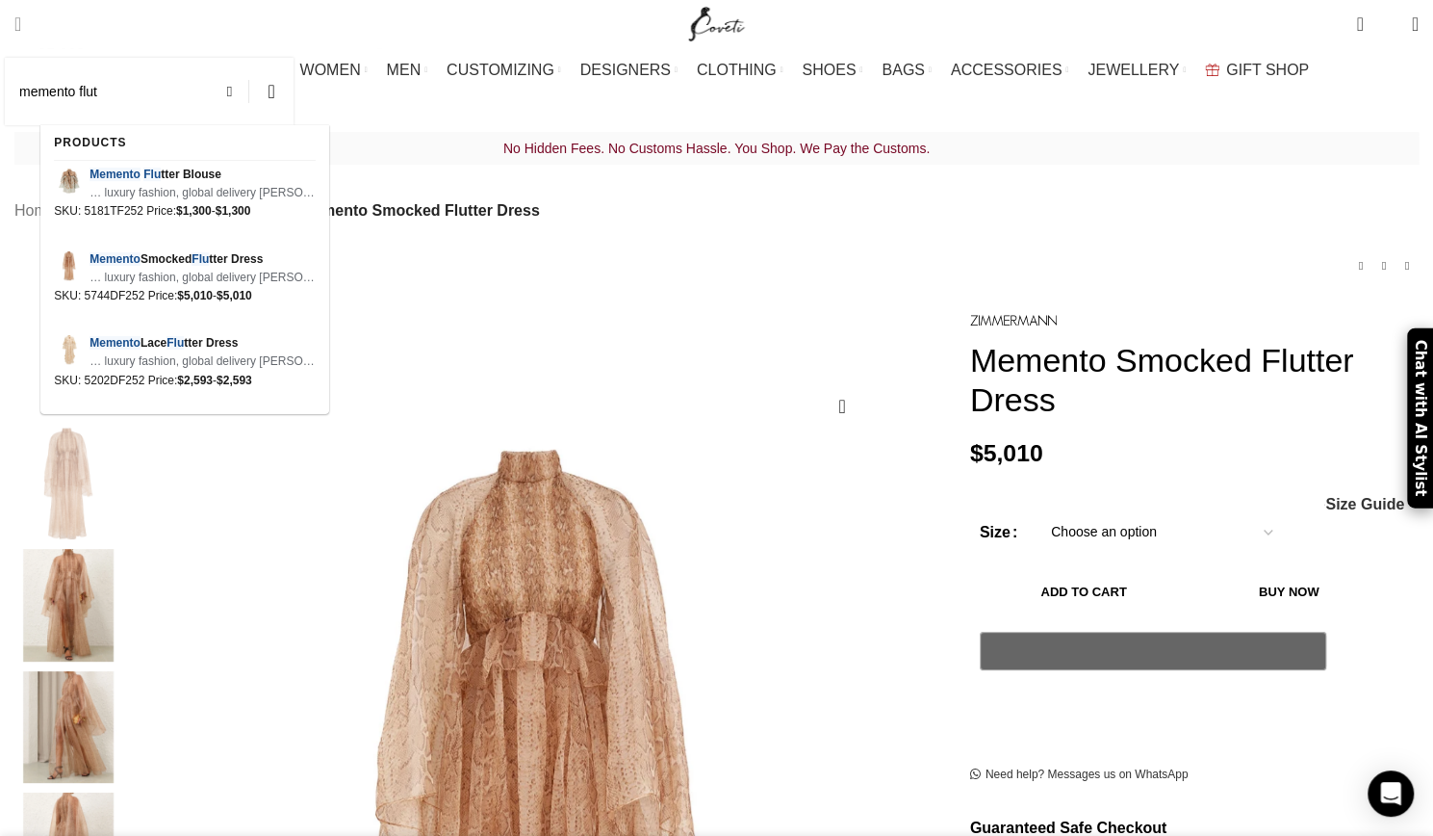
scroll to position [0, 405]
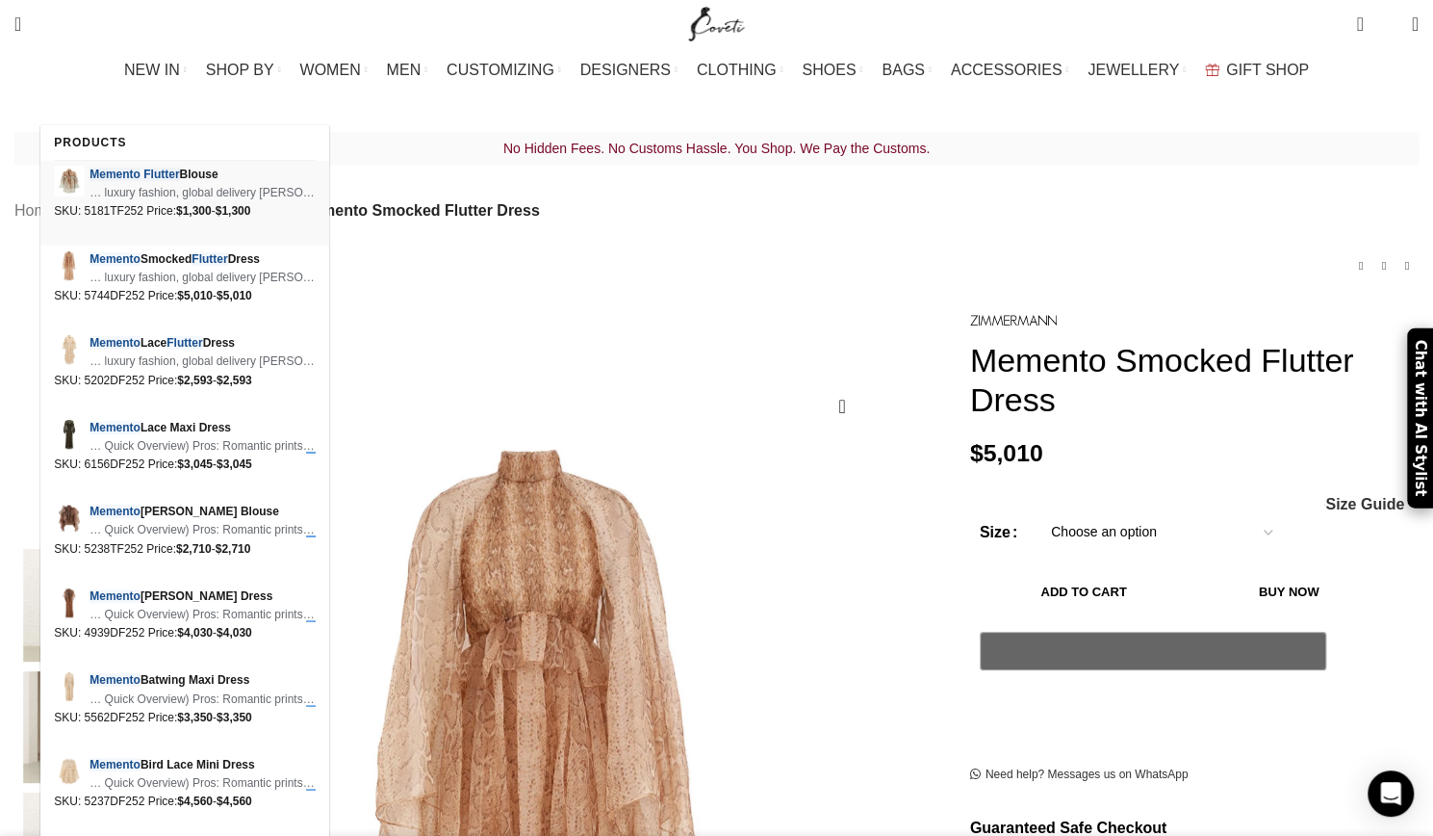
click at [94, 180] on em "Memento" at bounding box center [115, 174] width 51 height 13
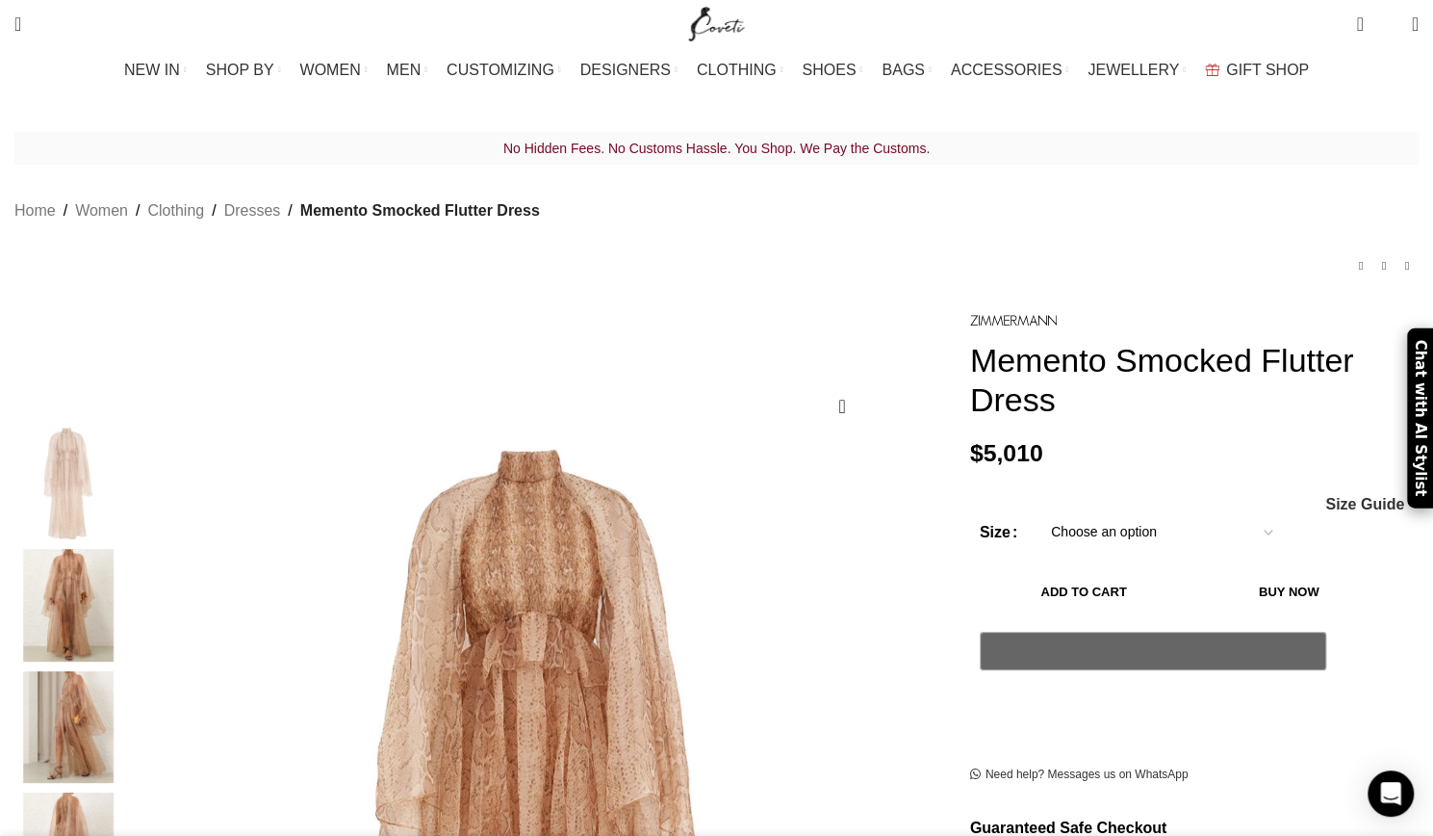
type input "memento flutter"
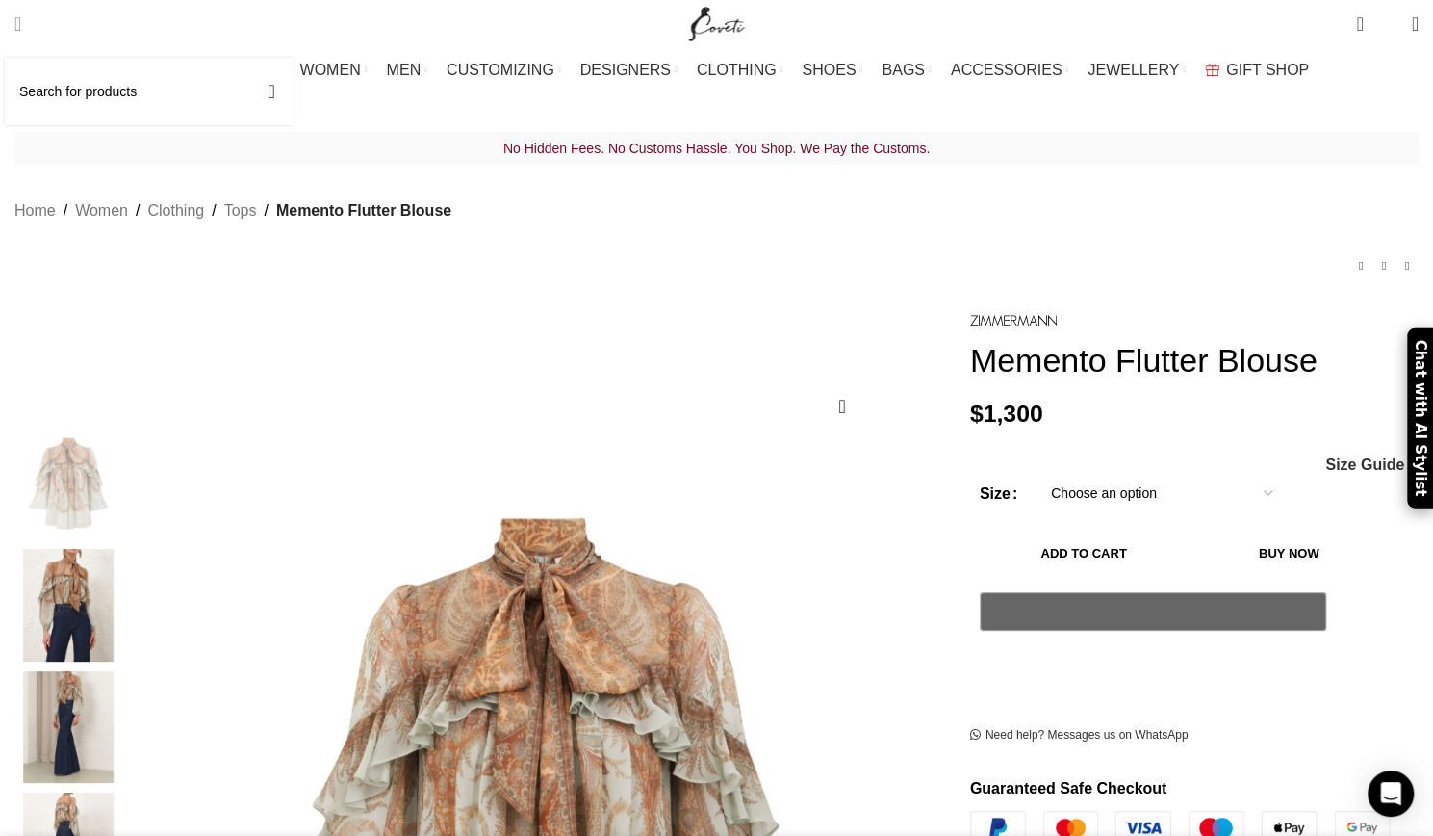
click at [93, 96] on input "Search" at bounding box center [149, 91] width 289 height 67
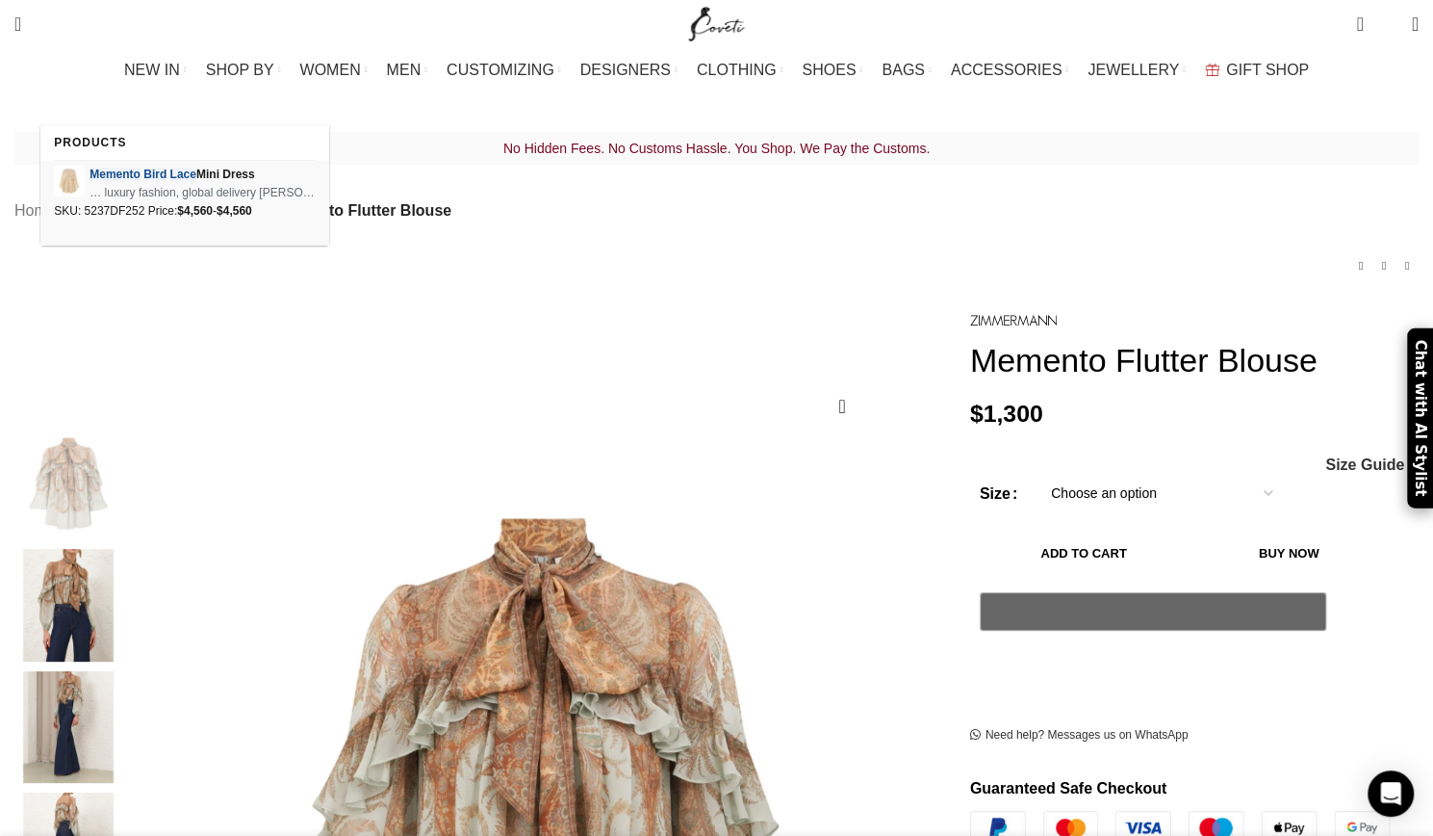
click at [123, 166] on span "Memento Bird Lace Mini Dress" at bounding box center [203, 175] width 226 height 18
type input "memento bird lace"
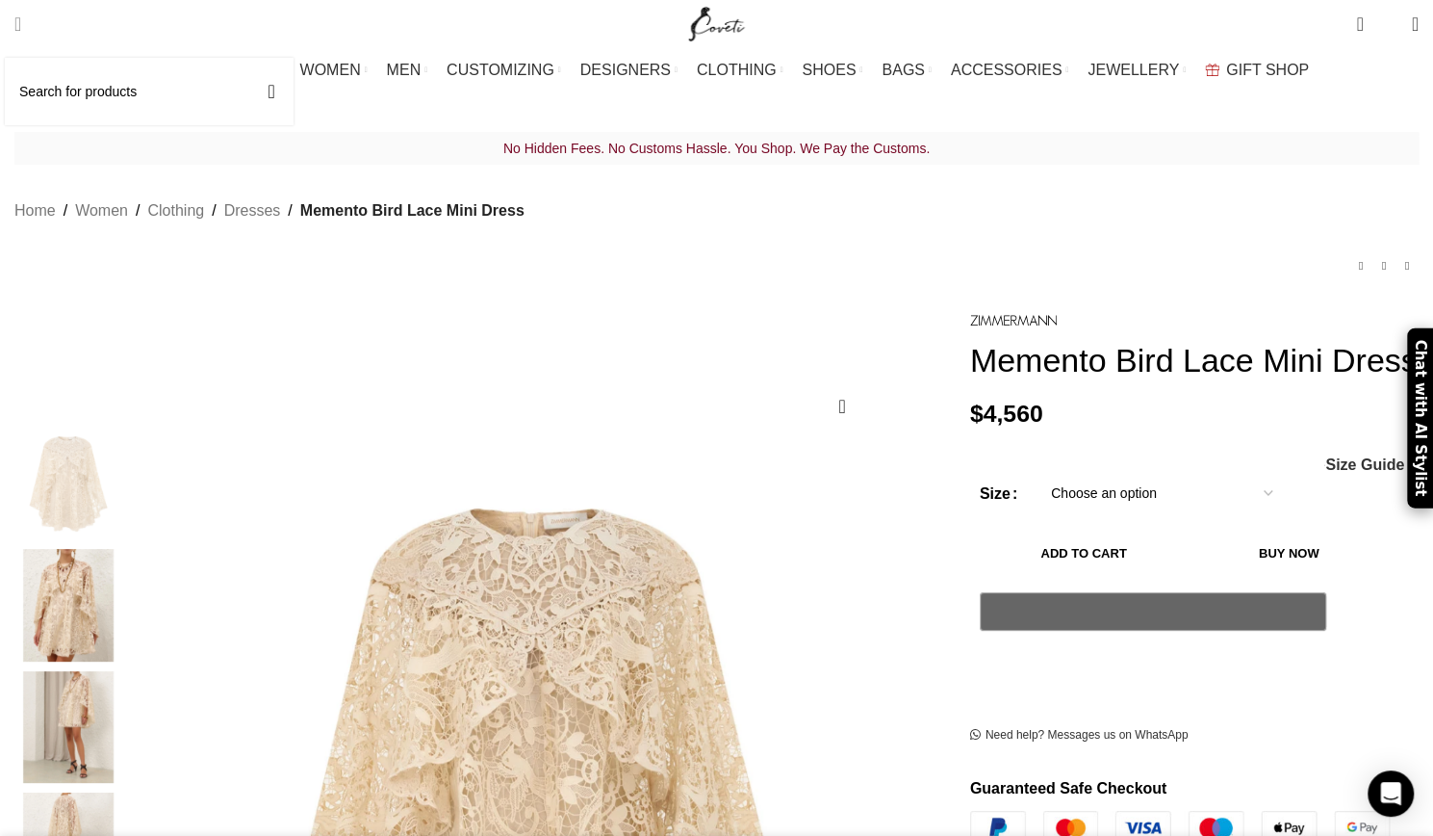
click at [92, 80] on input "Search" at bounding box center [149, 91] width 289 height 67
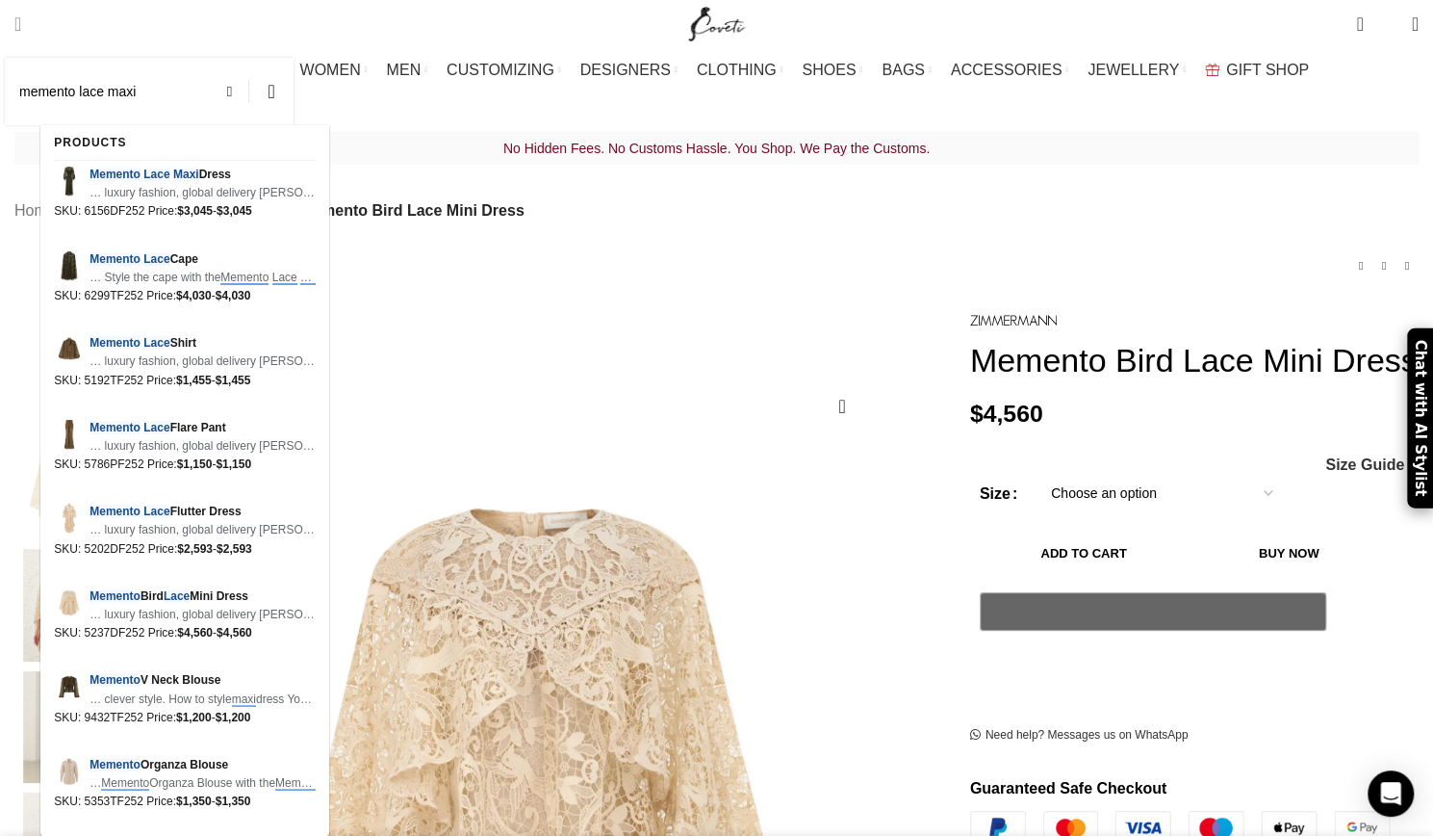
scroll to position [0, 405]
click at [139, 182] on span "Memento Lace Maxi Dress" at bounding box center [203, 175] width 226 height 18
type input "memento lace maxi dress"
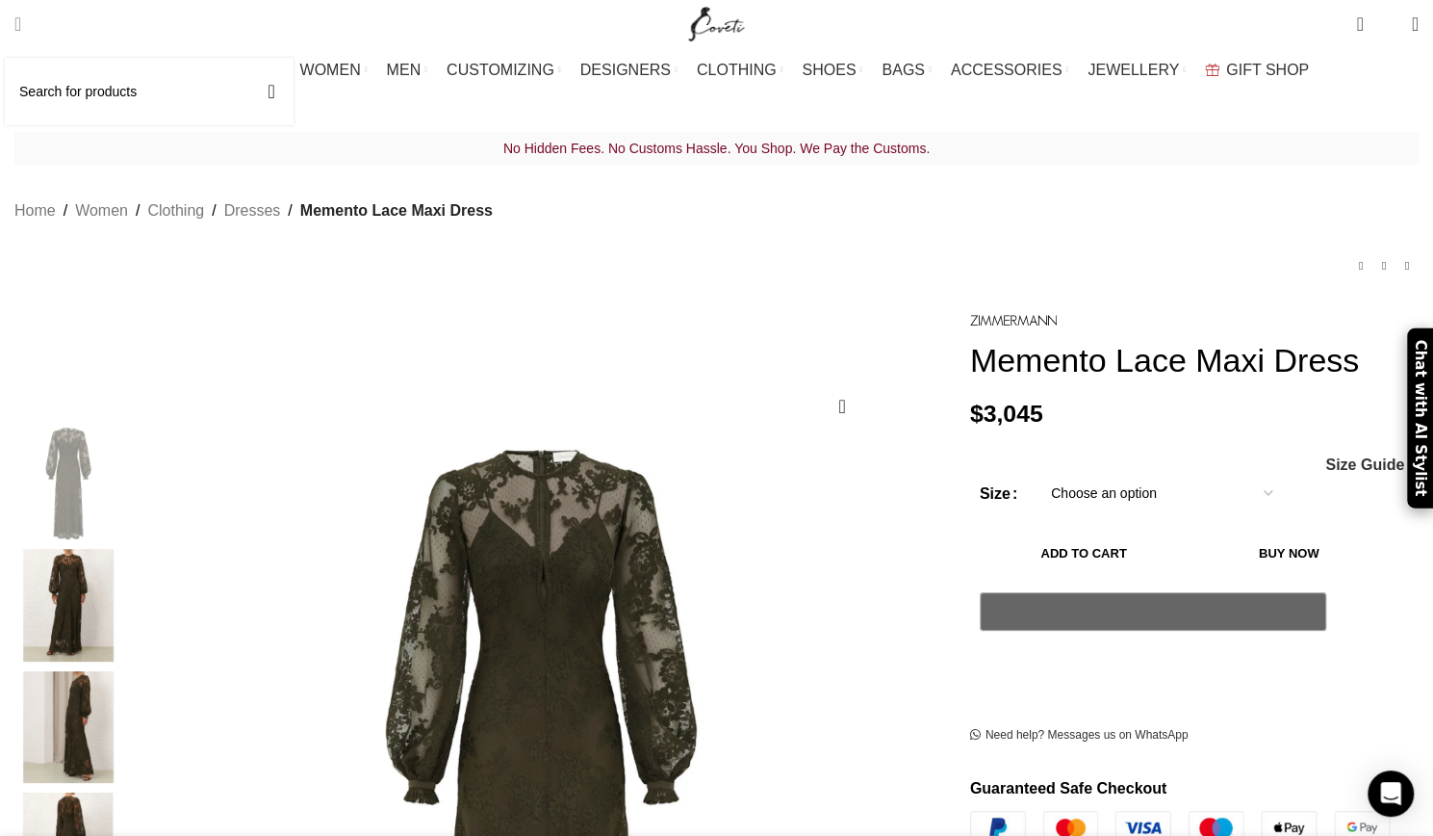
click at [82, 99] on input "Search" at bounding box center [149, 91] width 289 height 67
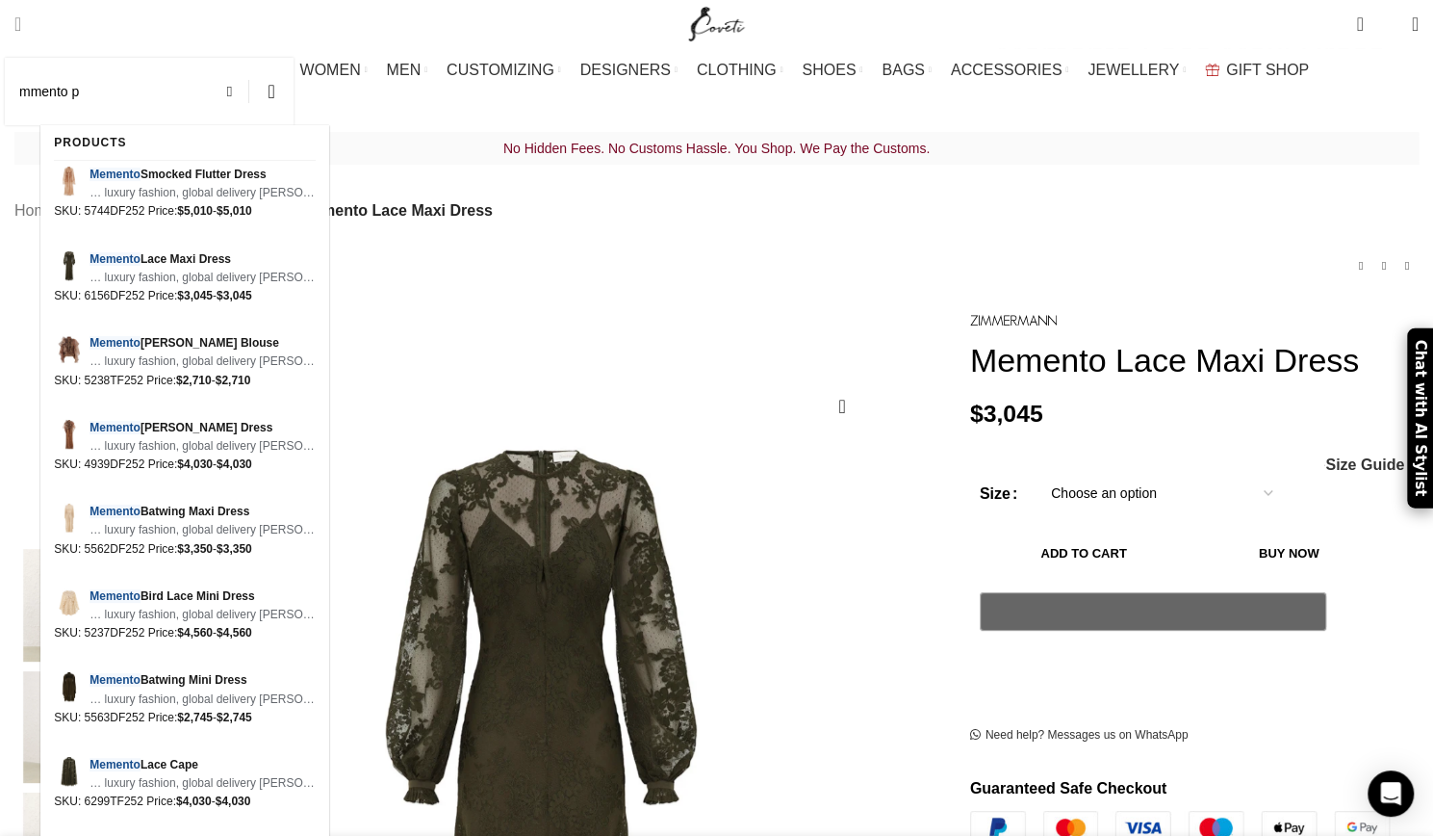
scroll to position [0, 405]
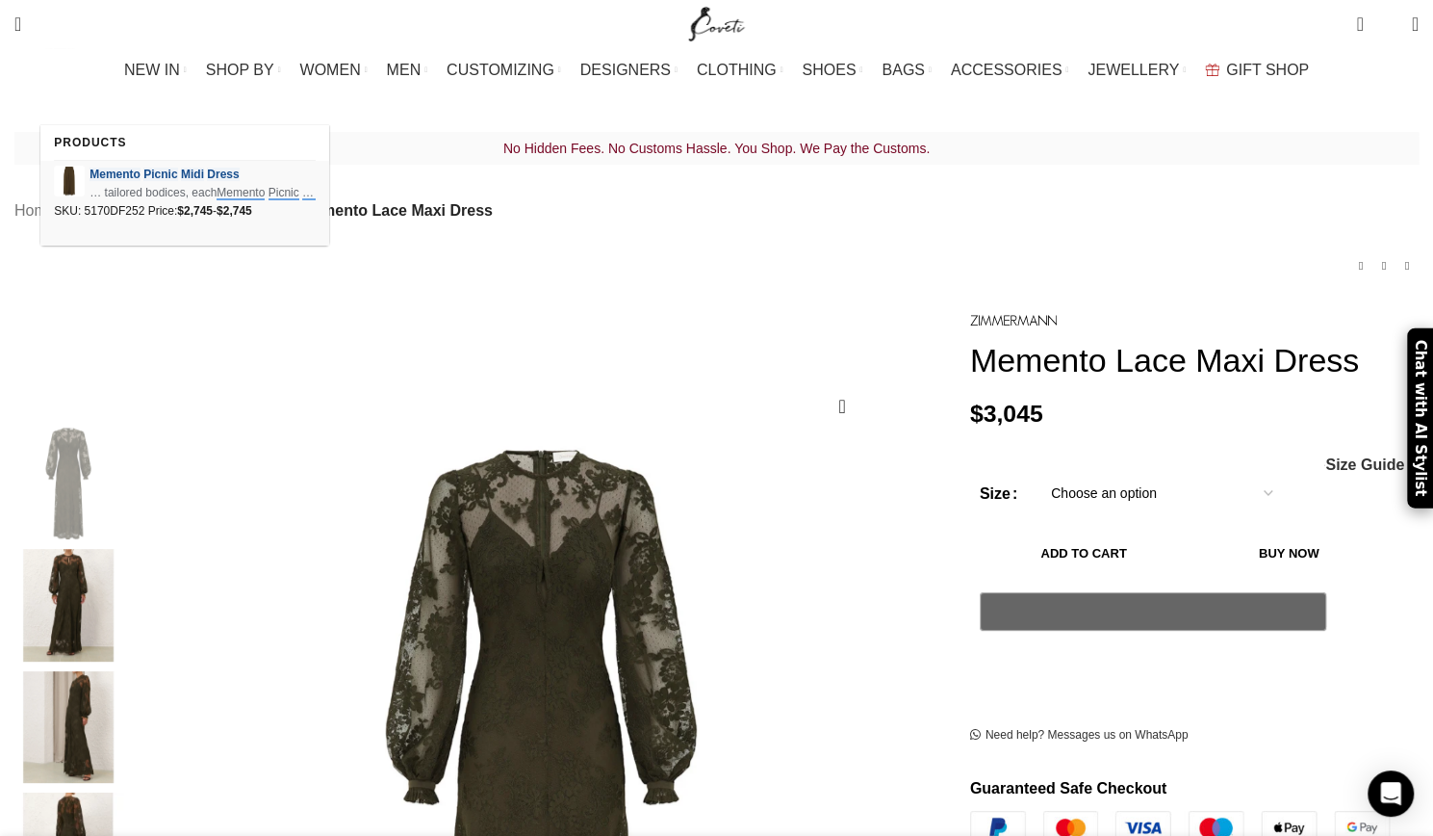
click at [85, 169] on img at bounding box center [69, 181] width 31 height 31
type input "mmento picnic midi dress"
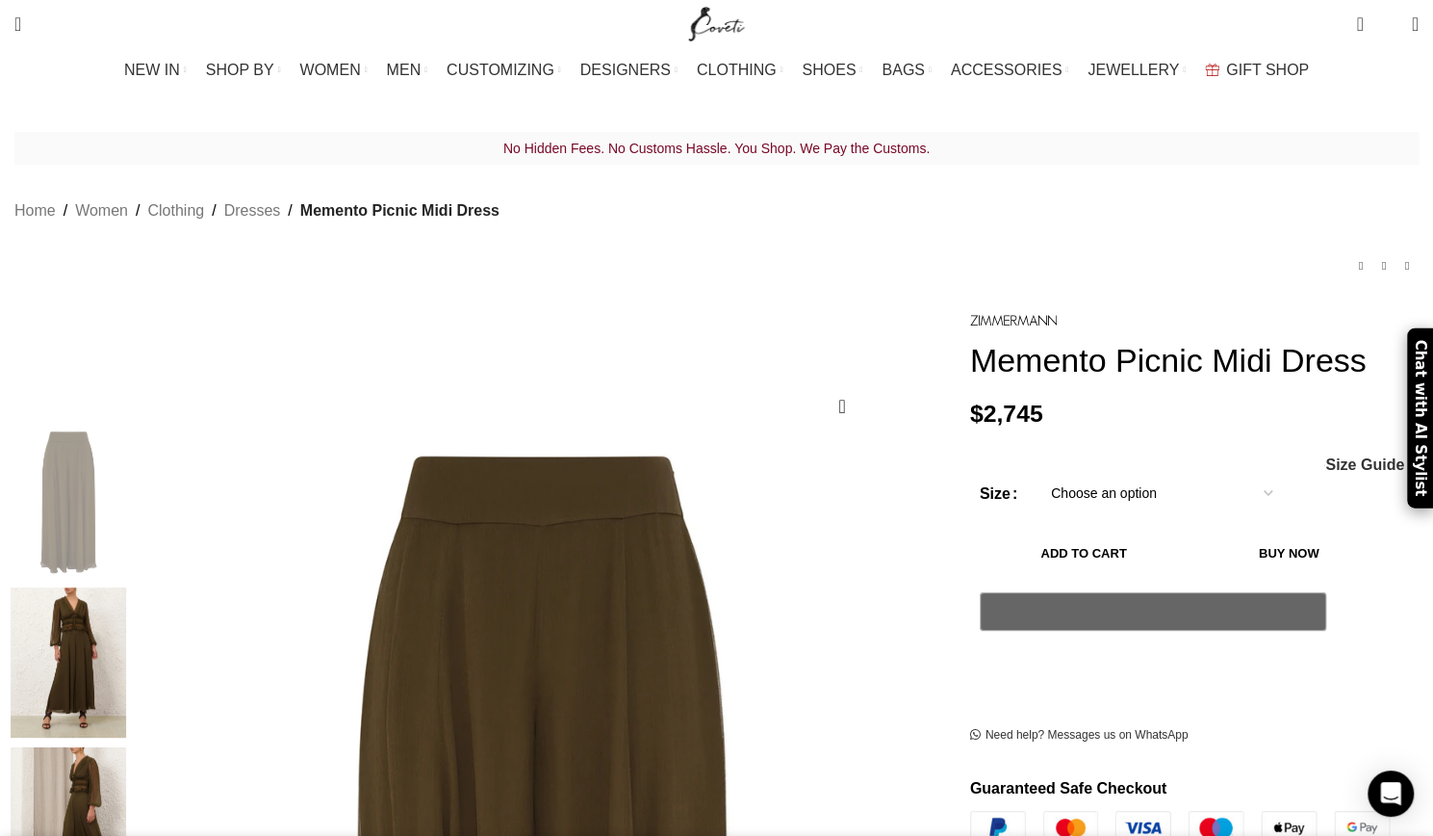
scroll to position [0, 405]
click at [80, 78] on input "Search" at bounding box center [149, 91] width 289 height 67
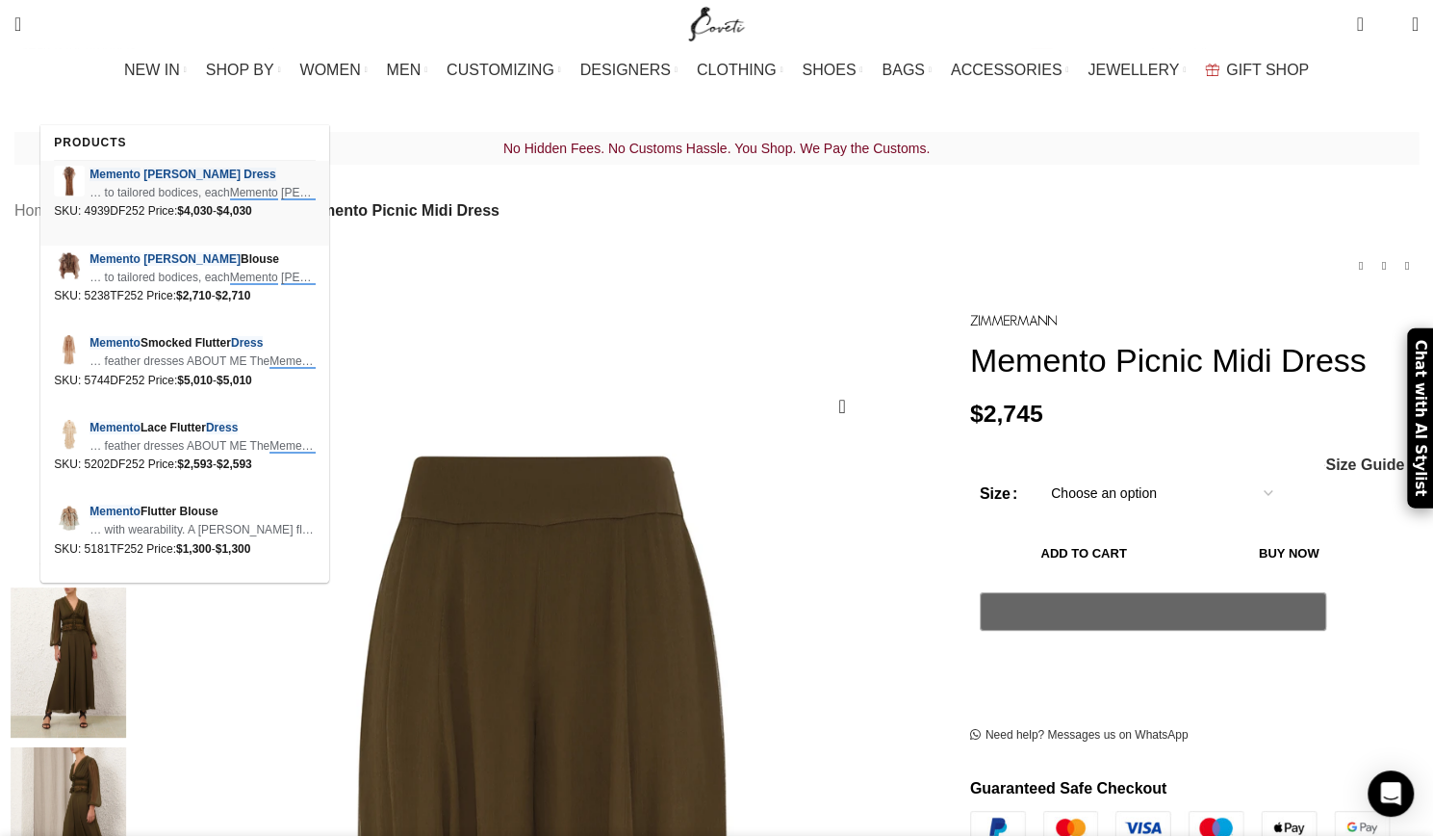
click at [141, 173] on span "Memento Billow Dress" at bounding box center [203, 175] width 226 height 18
type input "mmento billow dress"
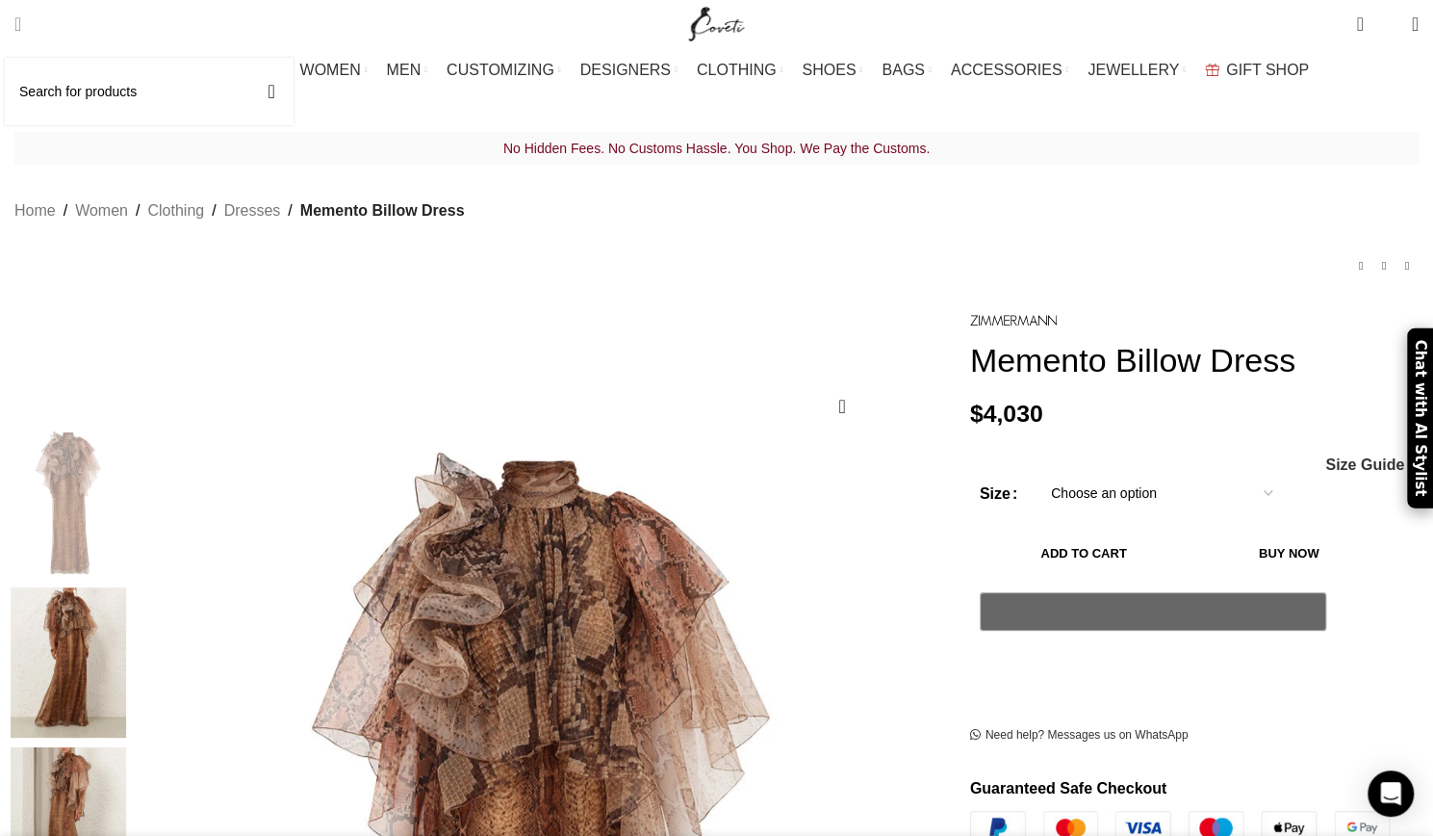
scroll to position [0, 405]
click at [61, 99] on input "Search" at bounding box center [149, 91] width 289 height 67
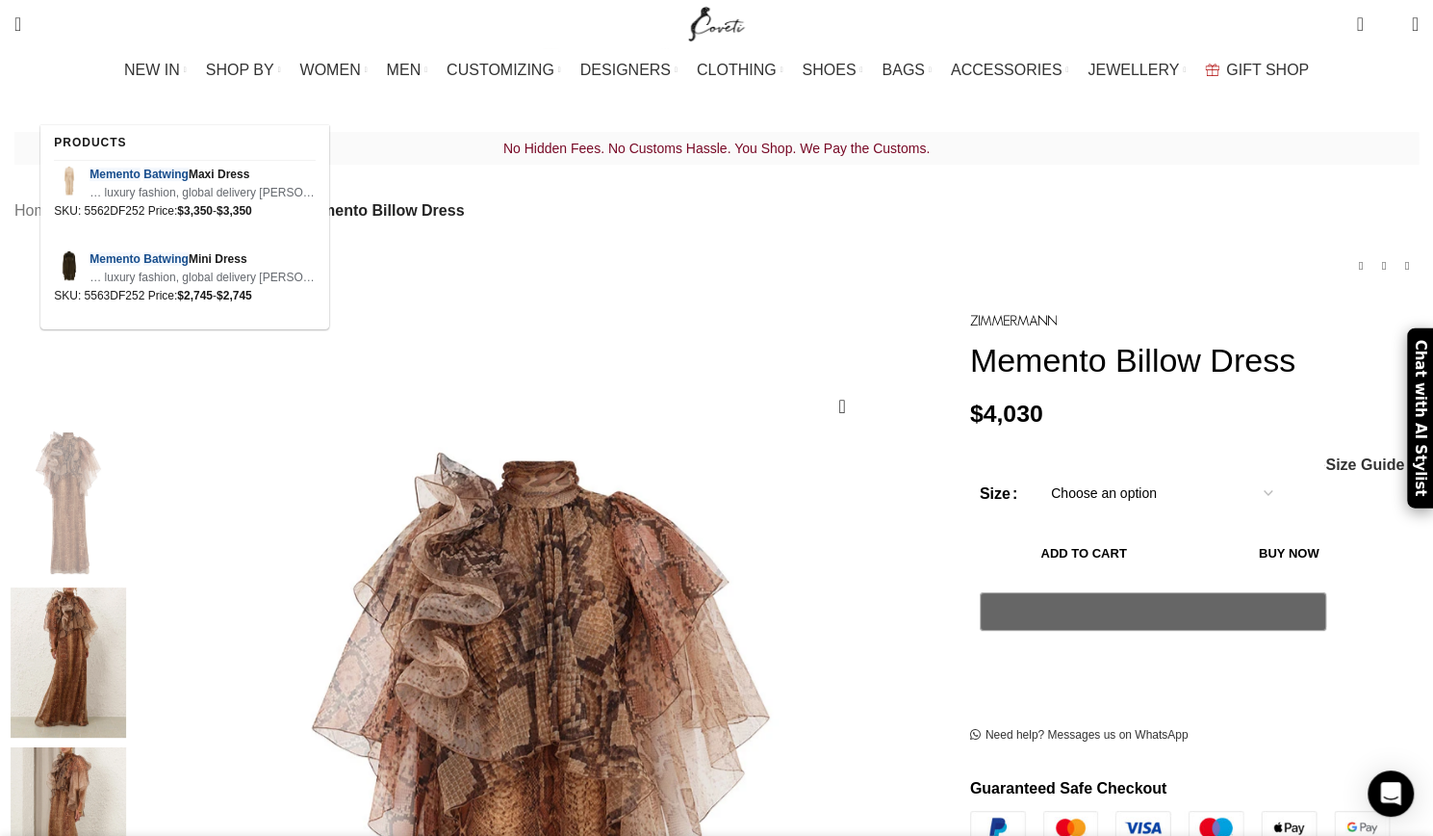
scroll to position [0, 607]
type input "memento batwing"
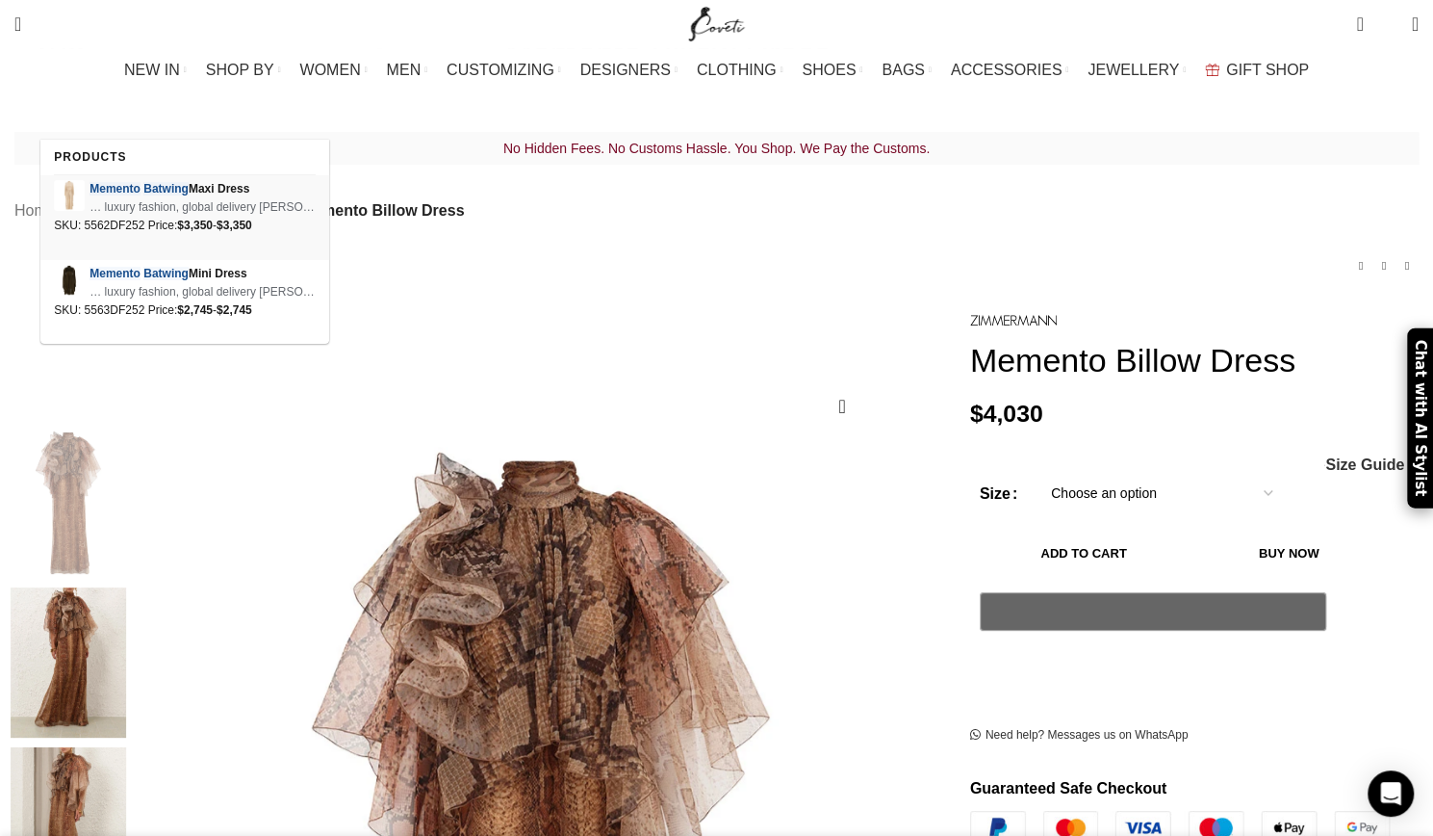
click at [153, 182] on em "Batwing" at bounding box center [165, 188] width 45 height 13
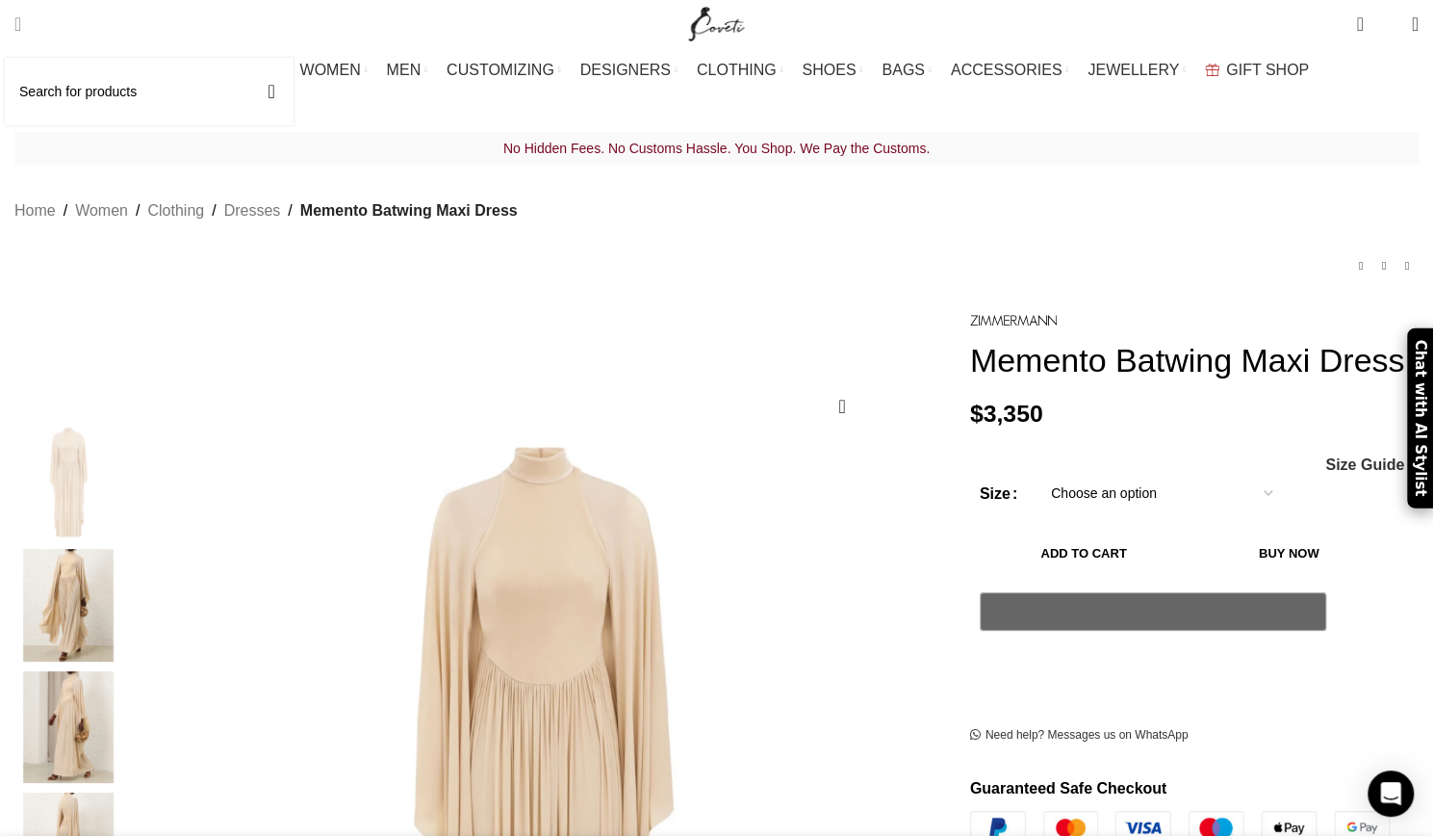
click at [93, 92] on input "Search" at bounding box center [149, 91] width 289 height 67
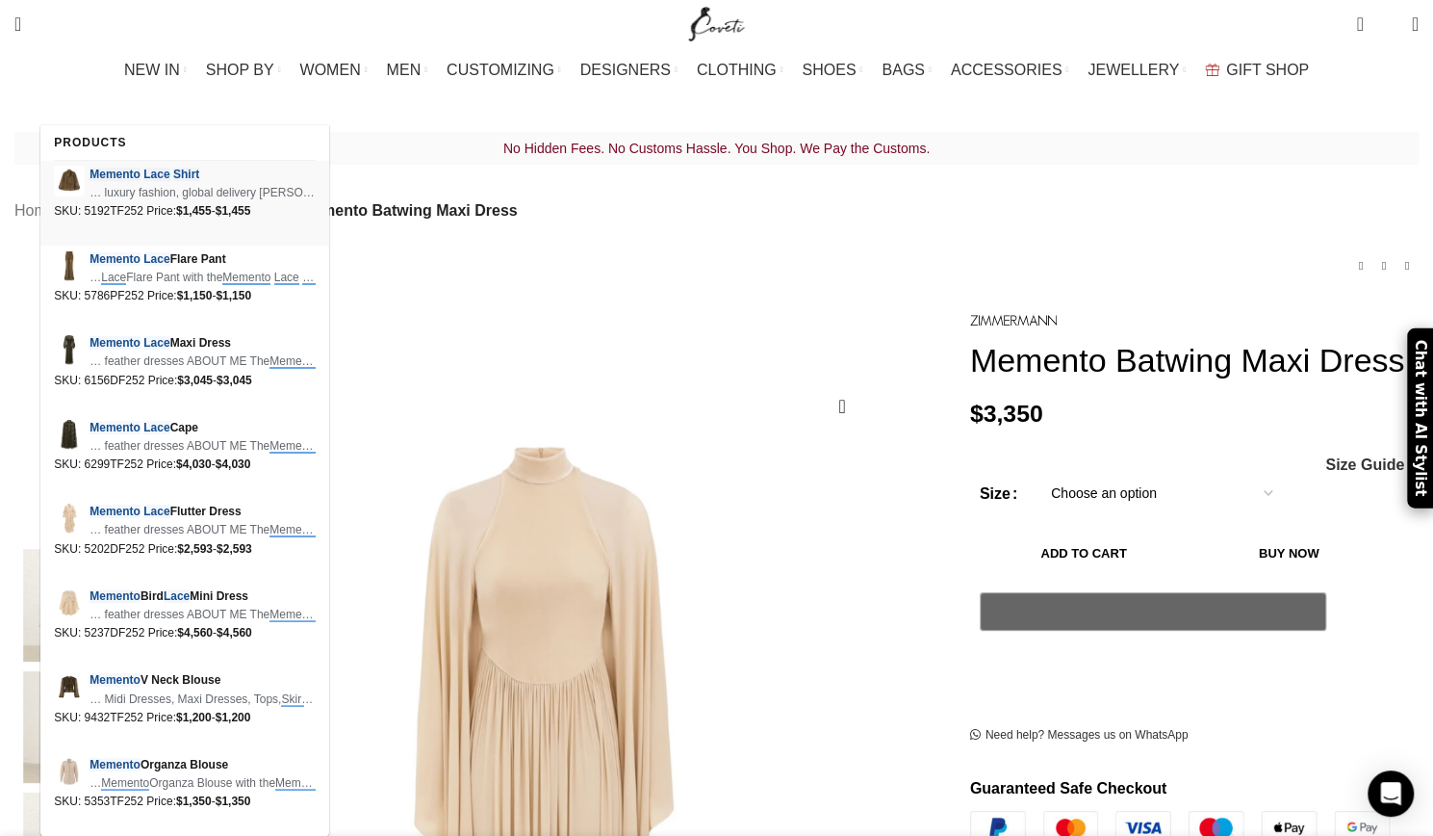
click at [166, 174] on em "Lace" at bounding box center [156, 174] width 26 height 13
type input "memento lace shirt"
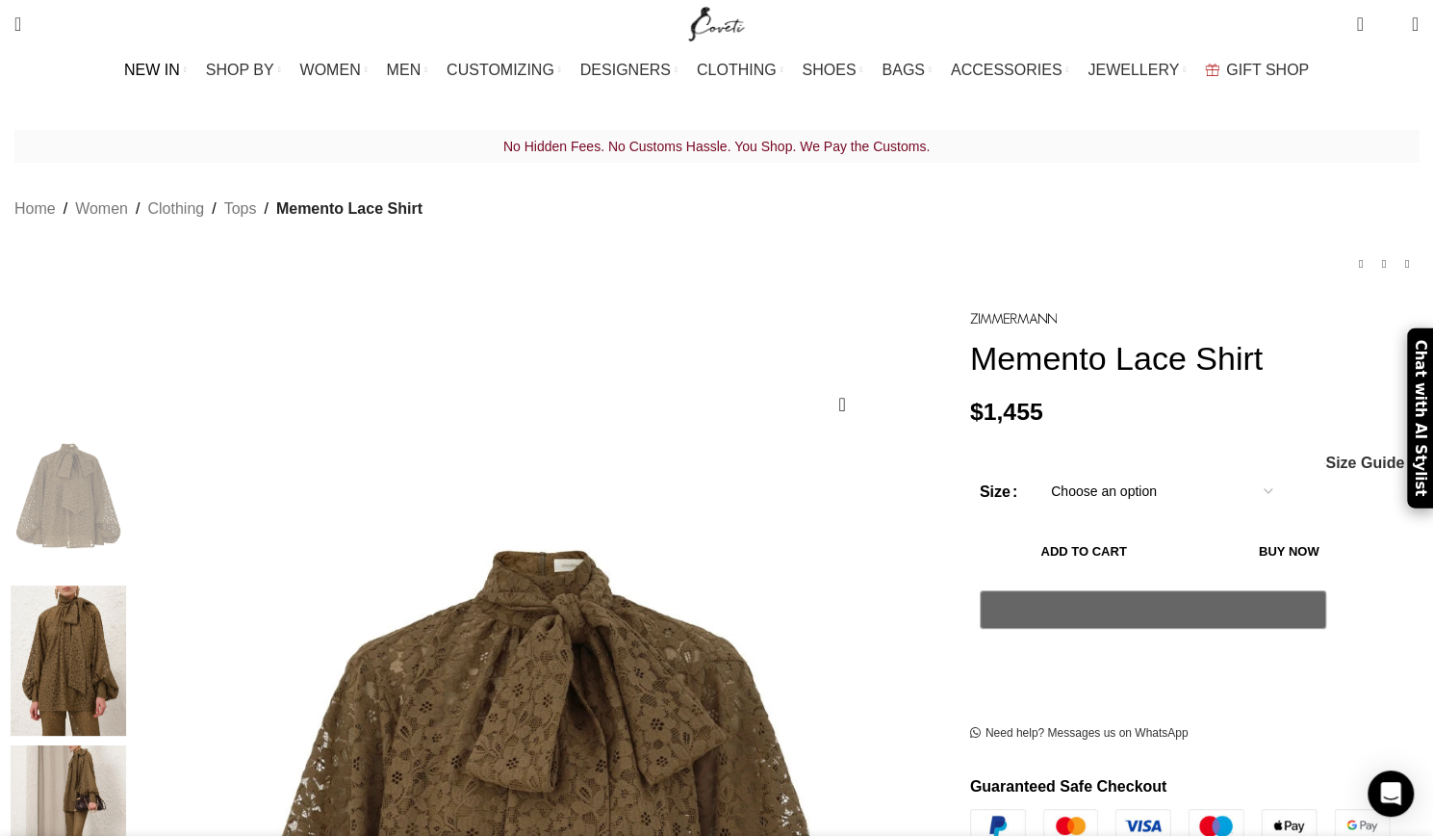
scroll to position [0, 202]
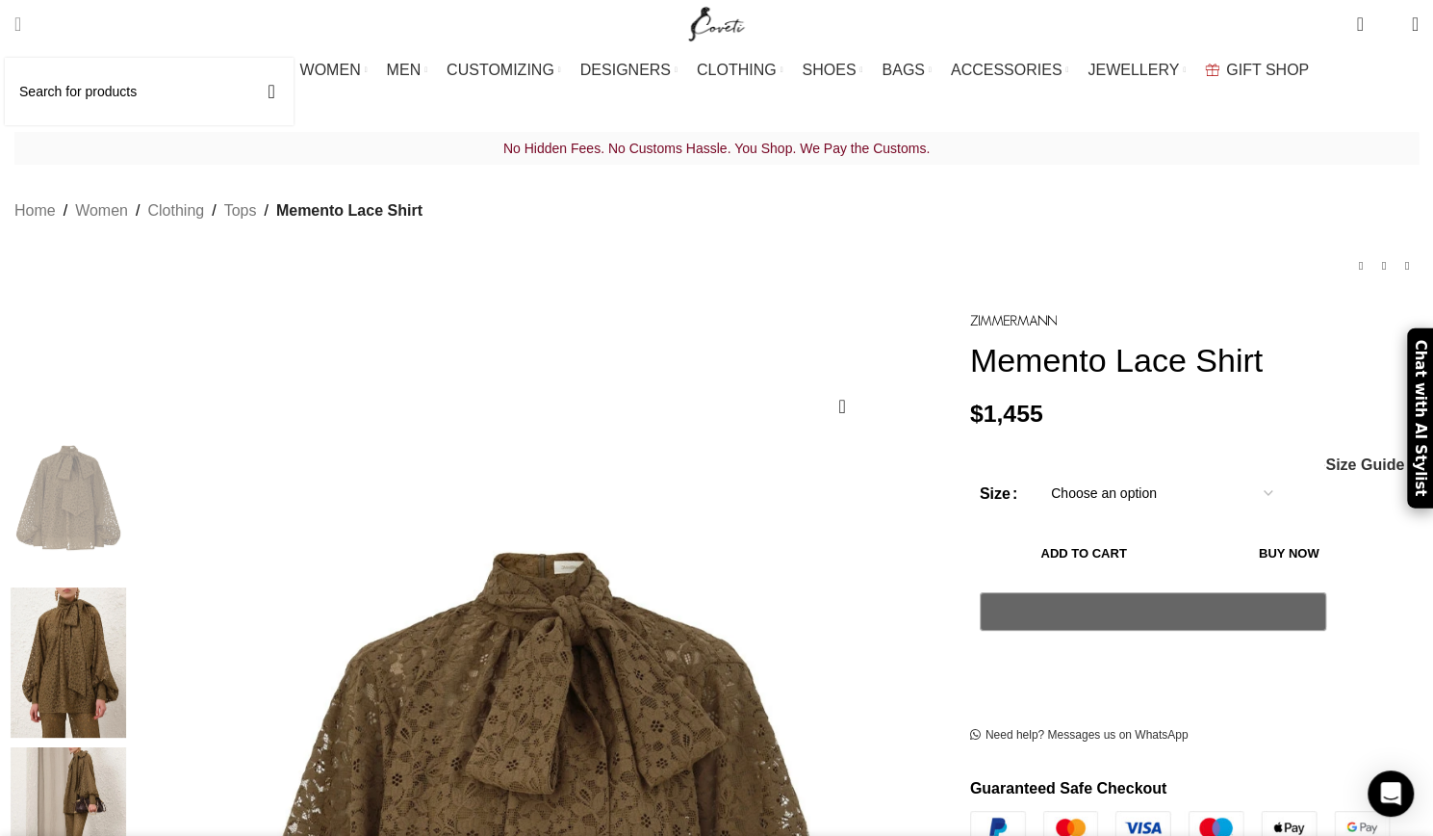
click at [80, 92] on input "Search" at bounding box center [149, 91] width 289 height 67
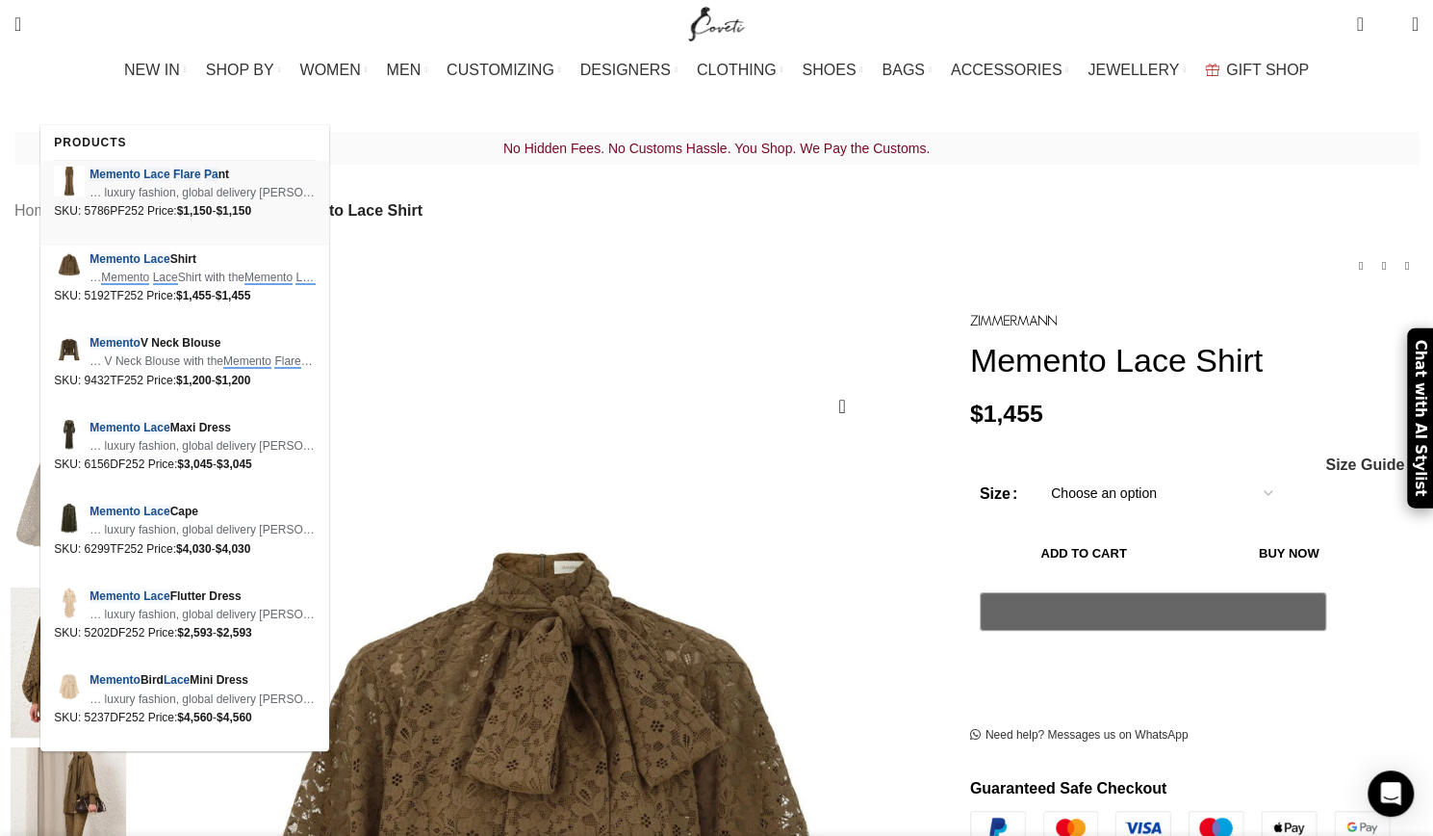
click at [172, 176] on span "Memento Lace Flare Pa nt" at bounding box center [203, 175] width 226 height 18
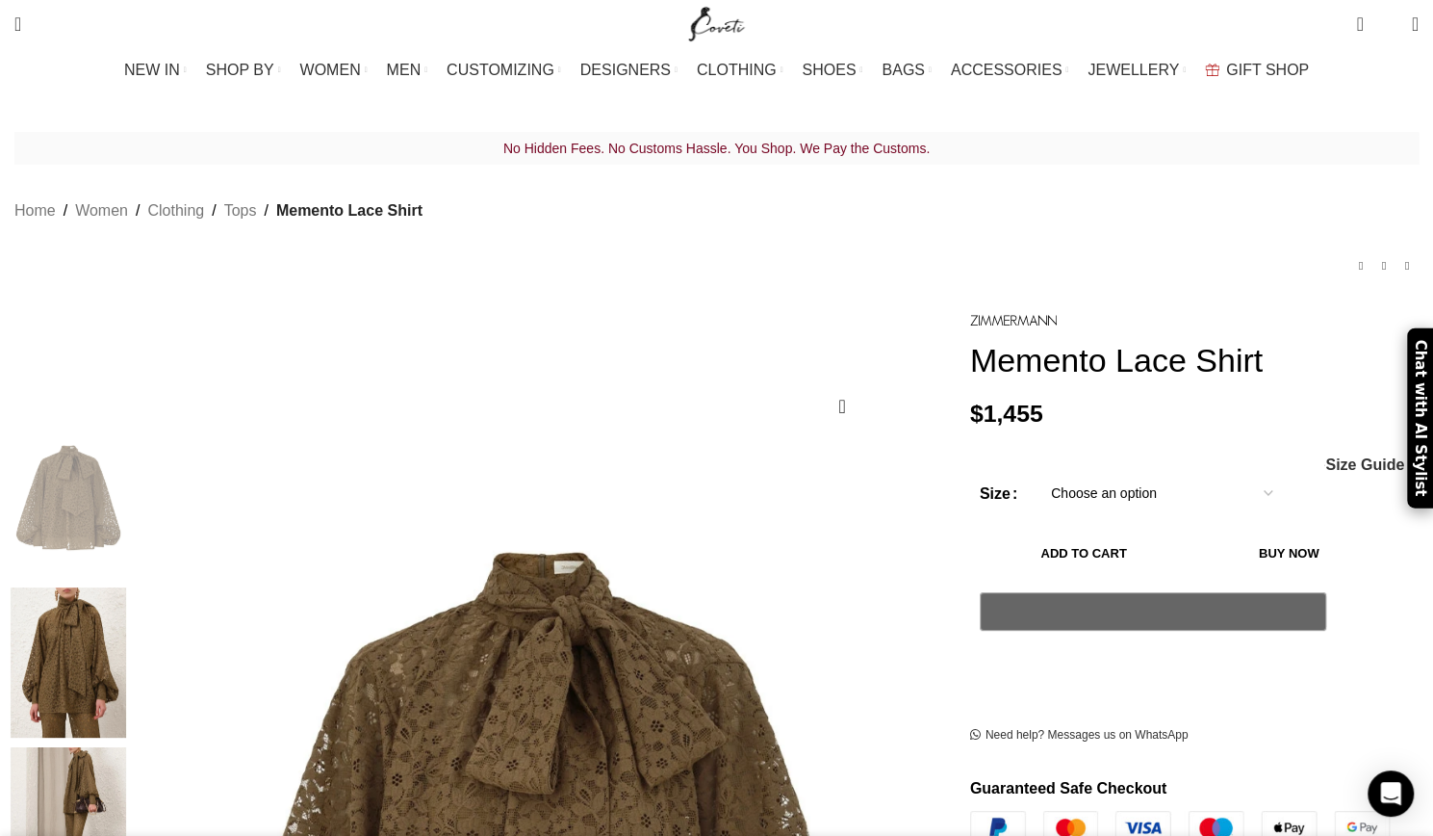
type input "mmento lace flare pa"
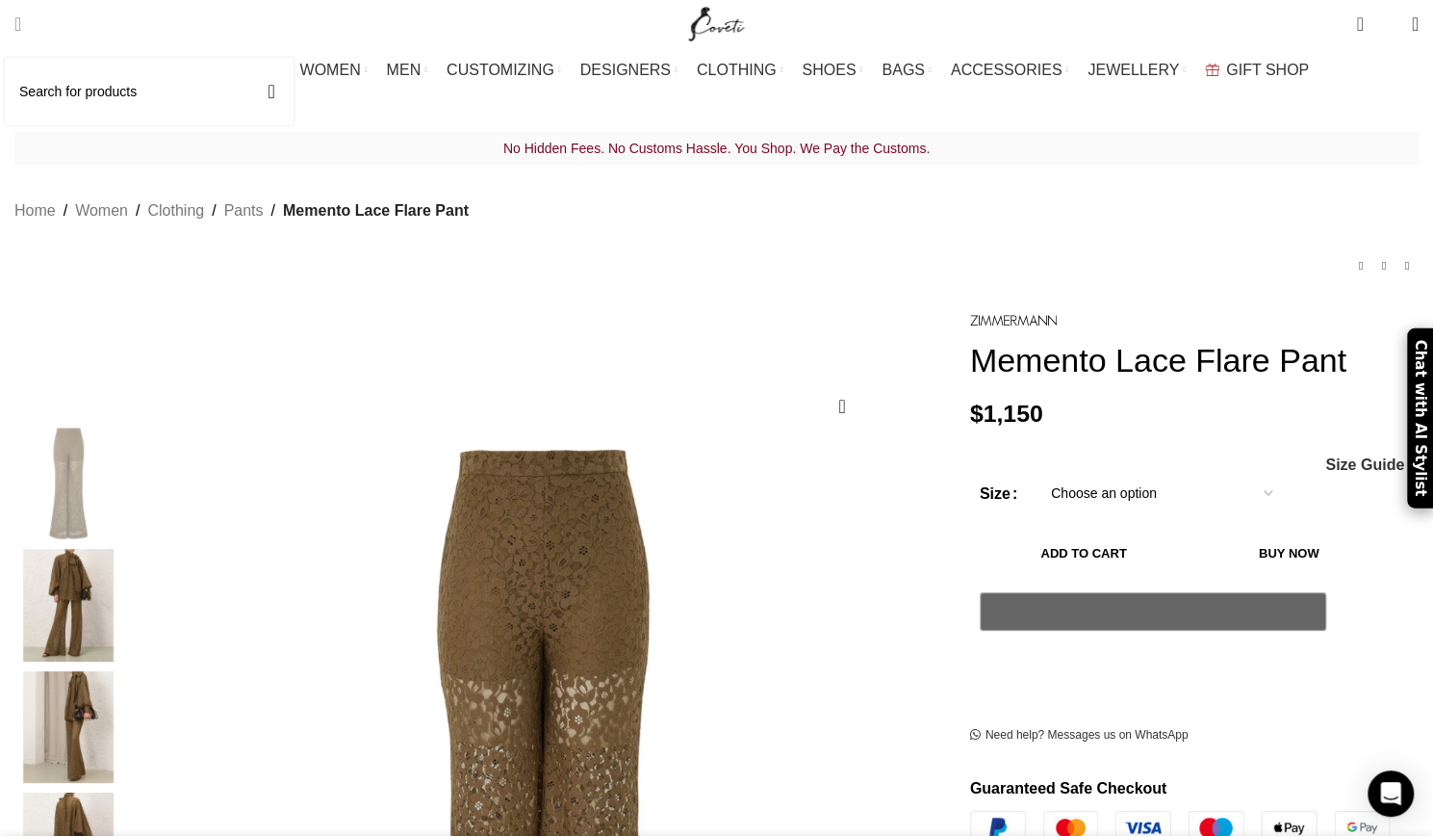
drag, startPoint x: 76, startPoint y: 101, endPoint x: 98, endPoint y: 74, distance: 34.9
click at [76, 101] on input "Search" at bounding box center [149, 91] width 289 height 67
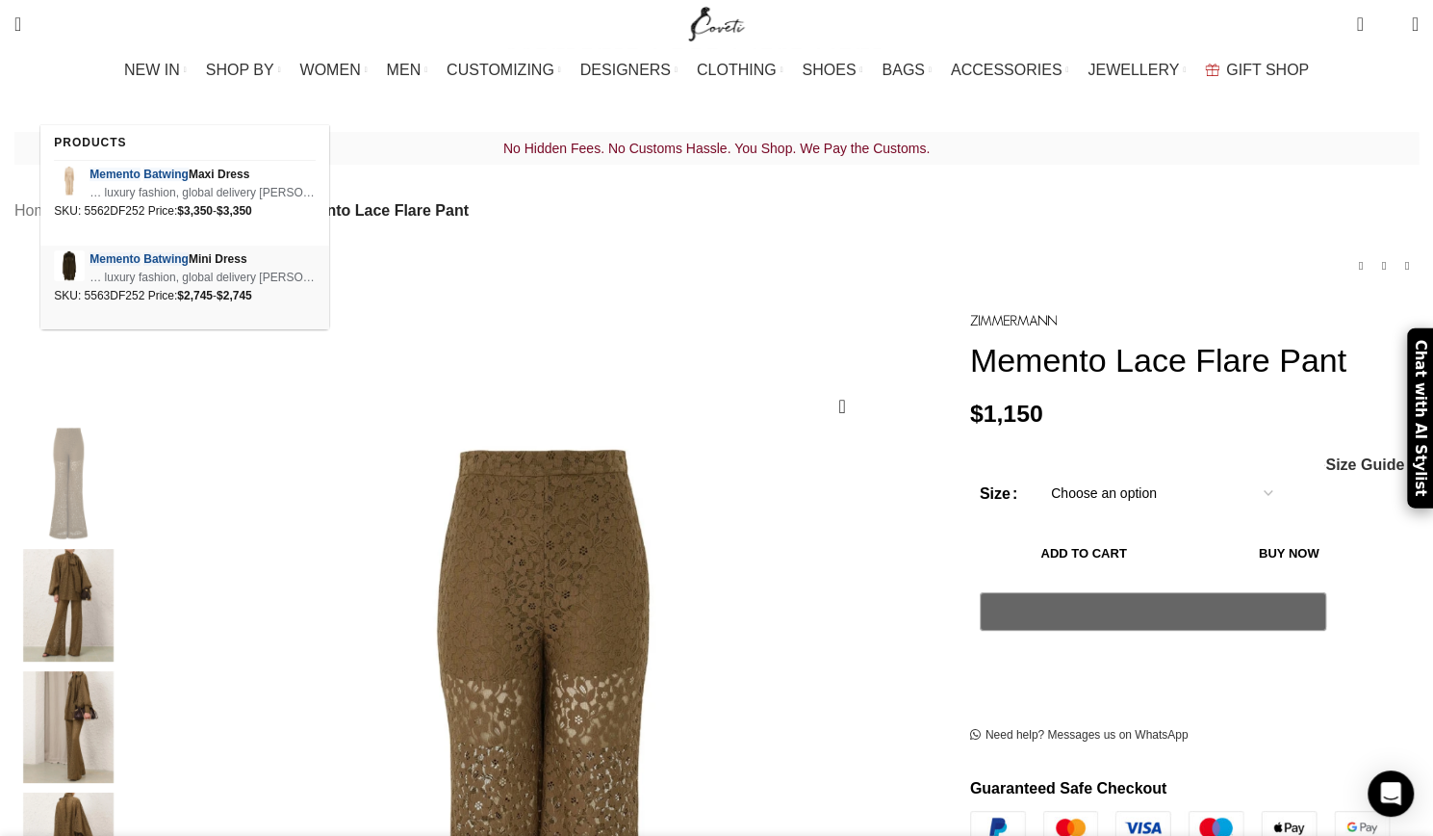
click at [114, 250] on span "Memento Batwing Mini Dress" at bounding box center [203, 259] width 226 height 18
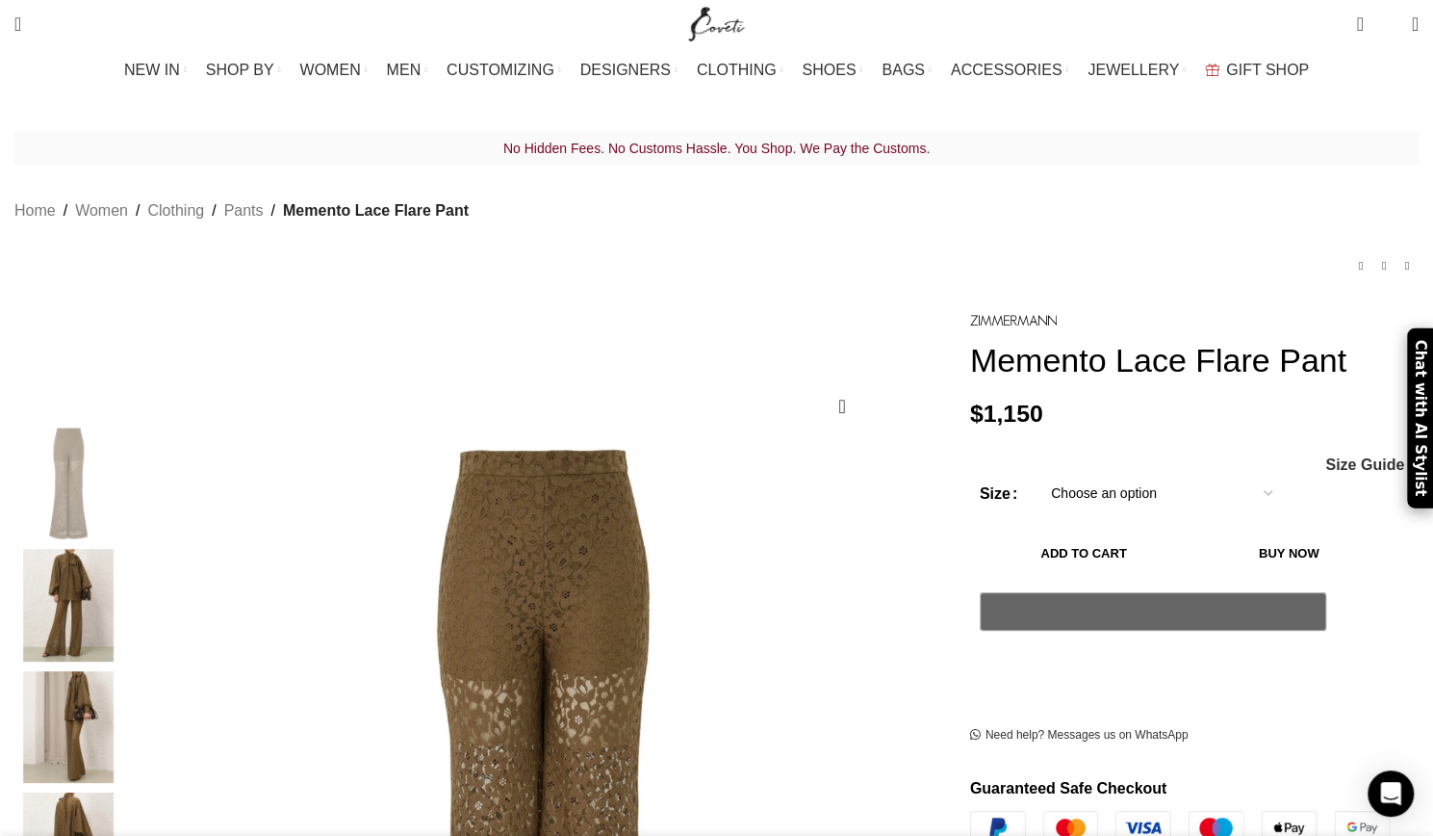
type input "memento batwimg"
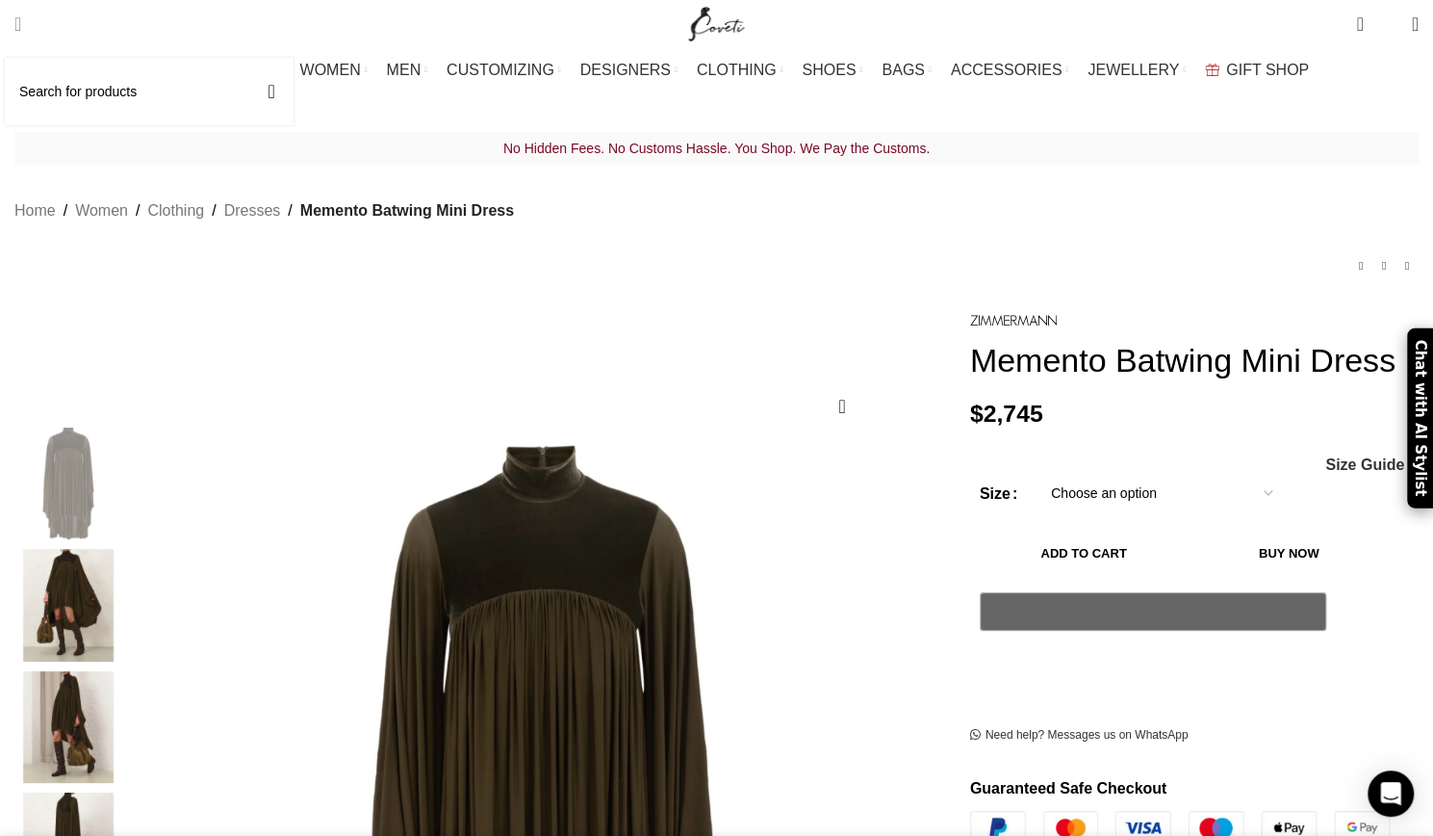
click at [91, 86] on input "Search" at bounding box center [149, 91] width 289 height 67
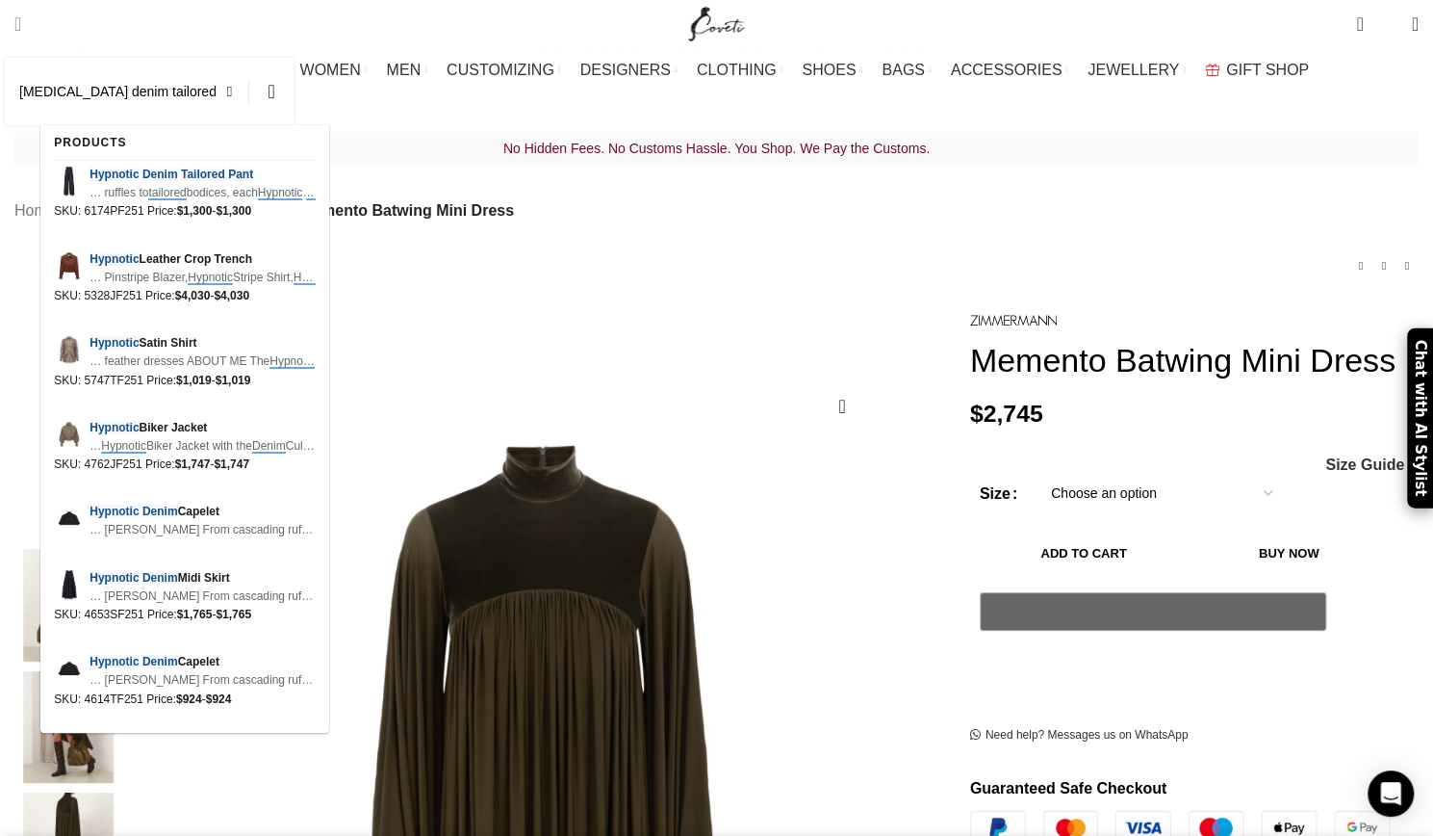
scroll to position [0, 405]
click at [121, 165] on div "[MEDICAL_DATA] Denim Tailored Pant … ruffles to tailored bodices, each [MEDICAL…" at bounding box center [184, 203] width 289 height 85
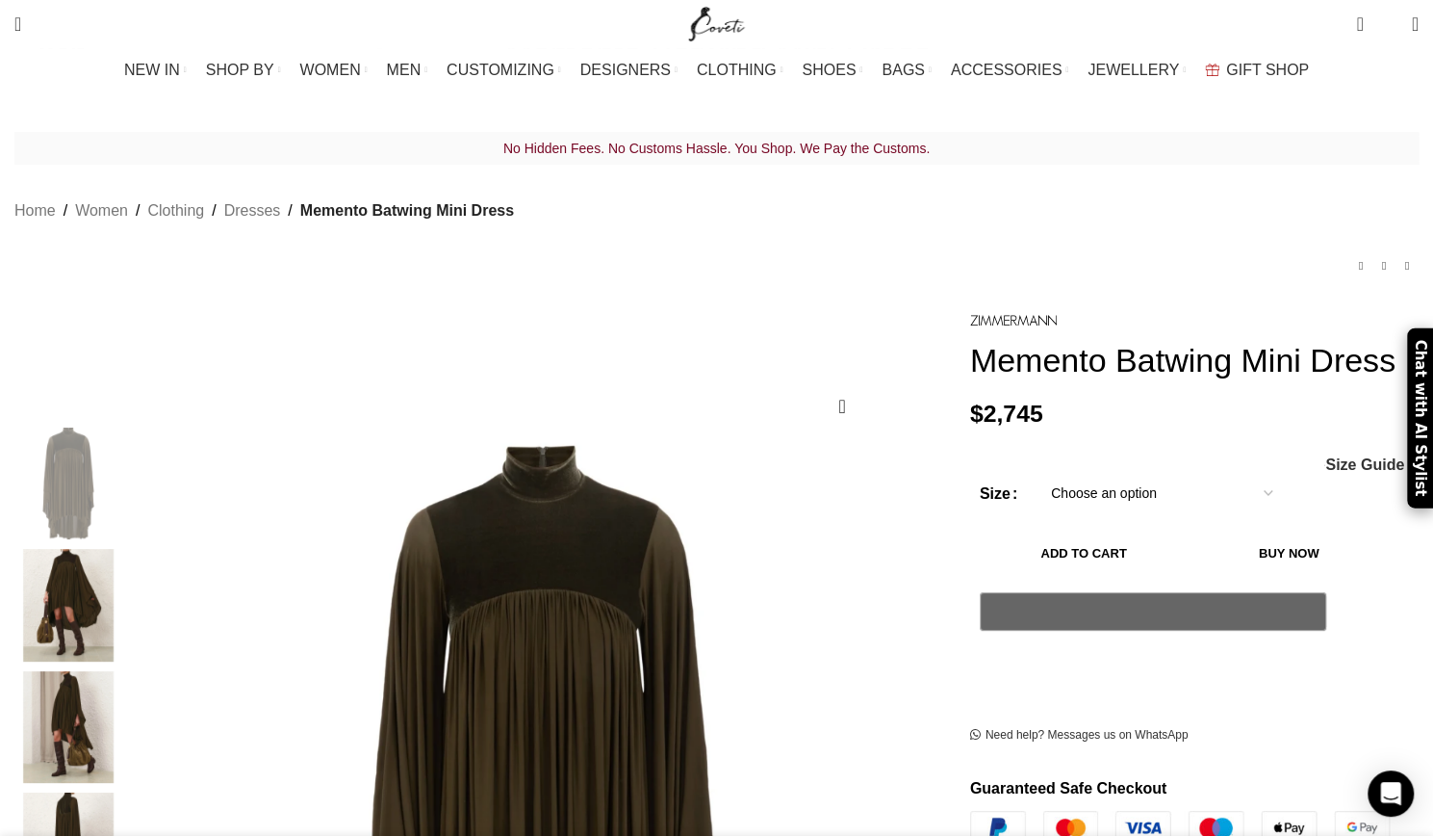
type input "[MEDICAL_DATA] denim tailored pant"
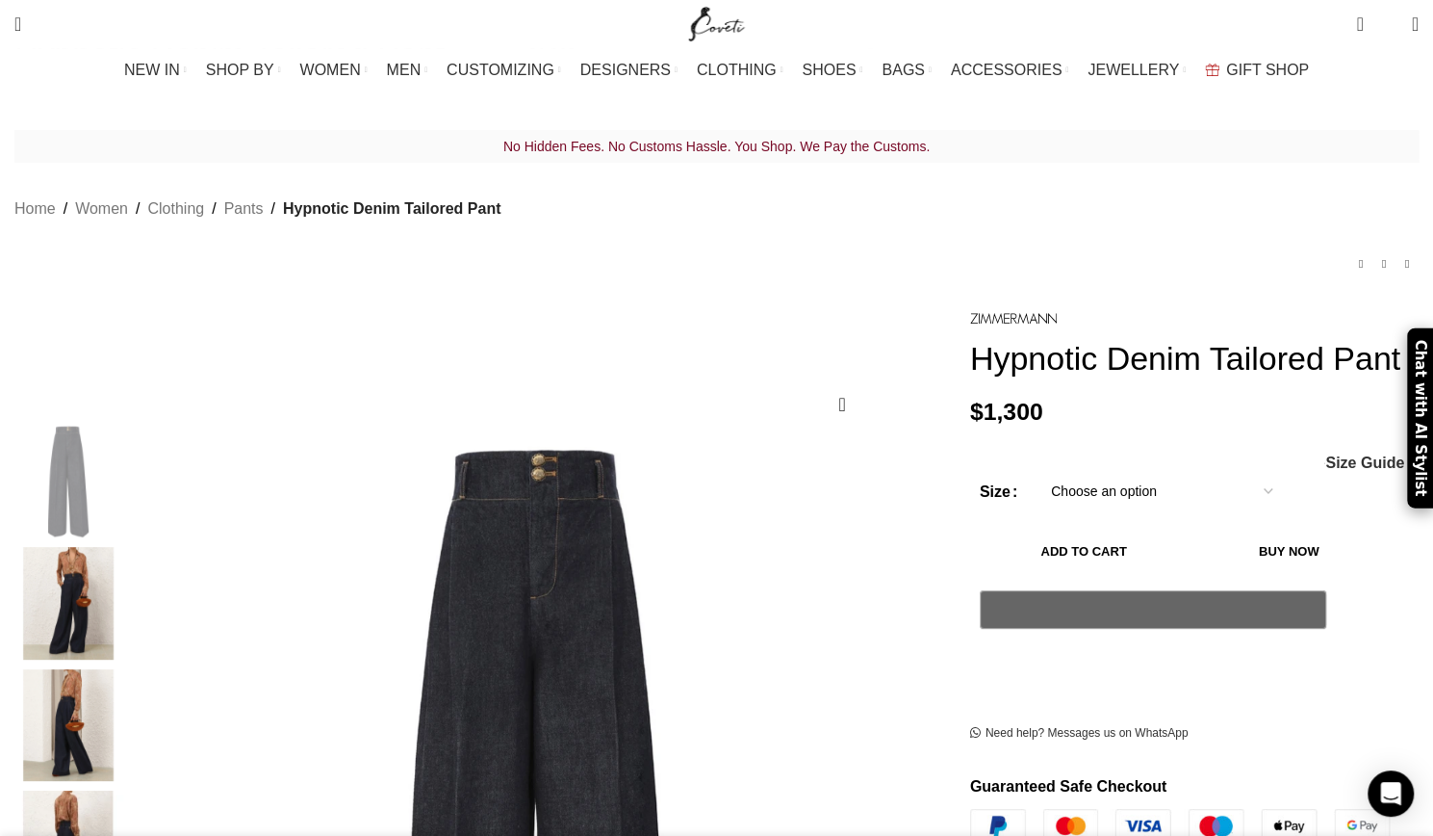
scroll to position [0, 202]
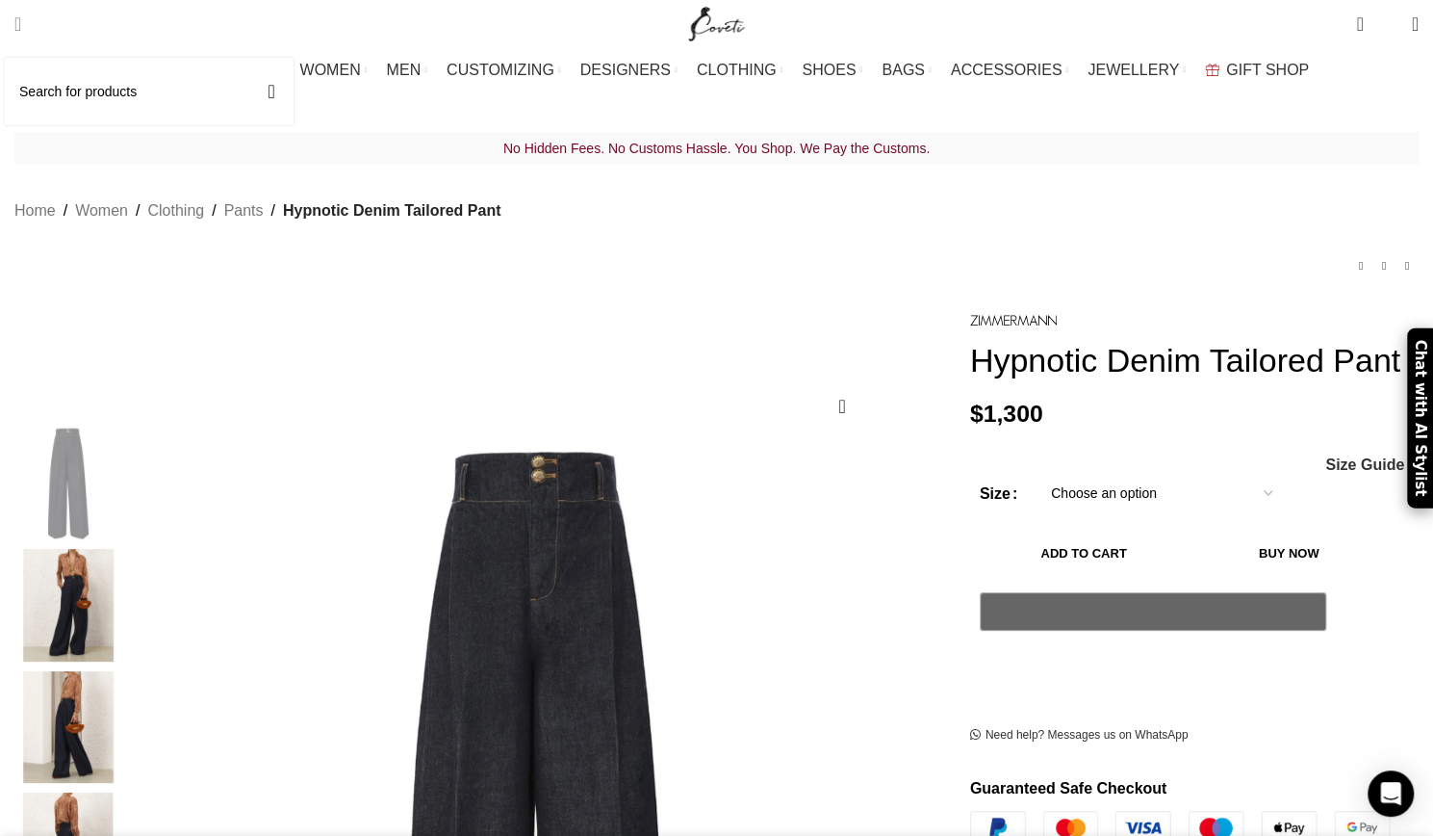
click at [75, 90] on input "Search" at bounding box center [149, 91] width 289 height 67
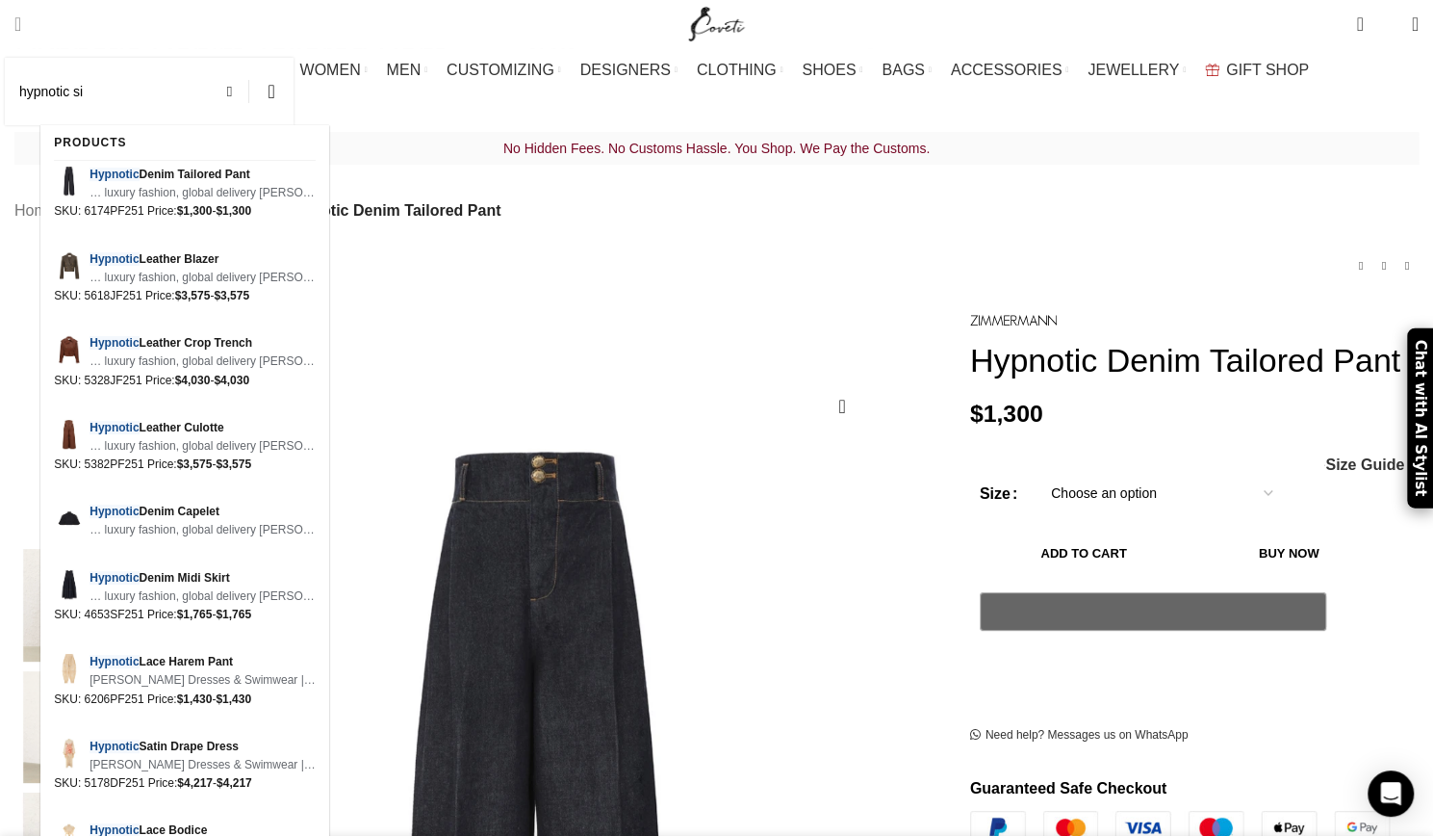
scroll to position [0, 405]
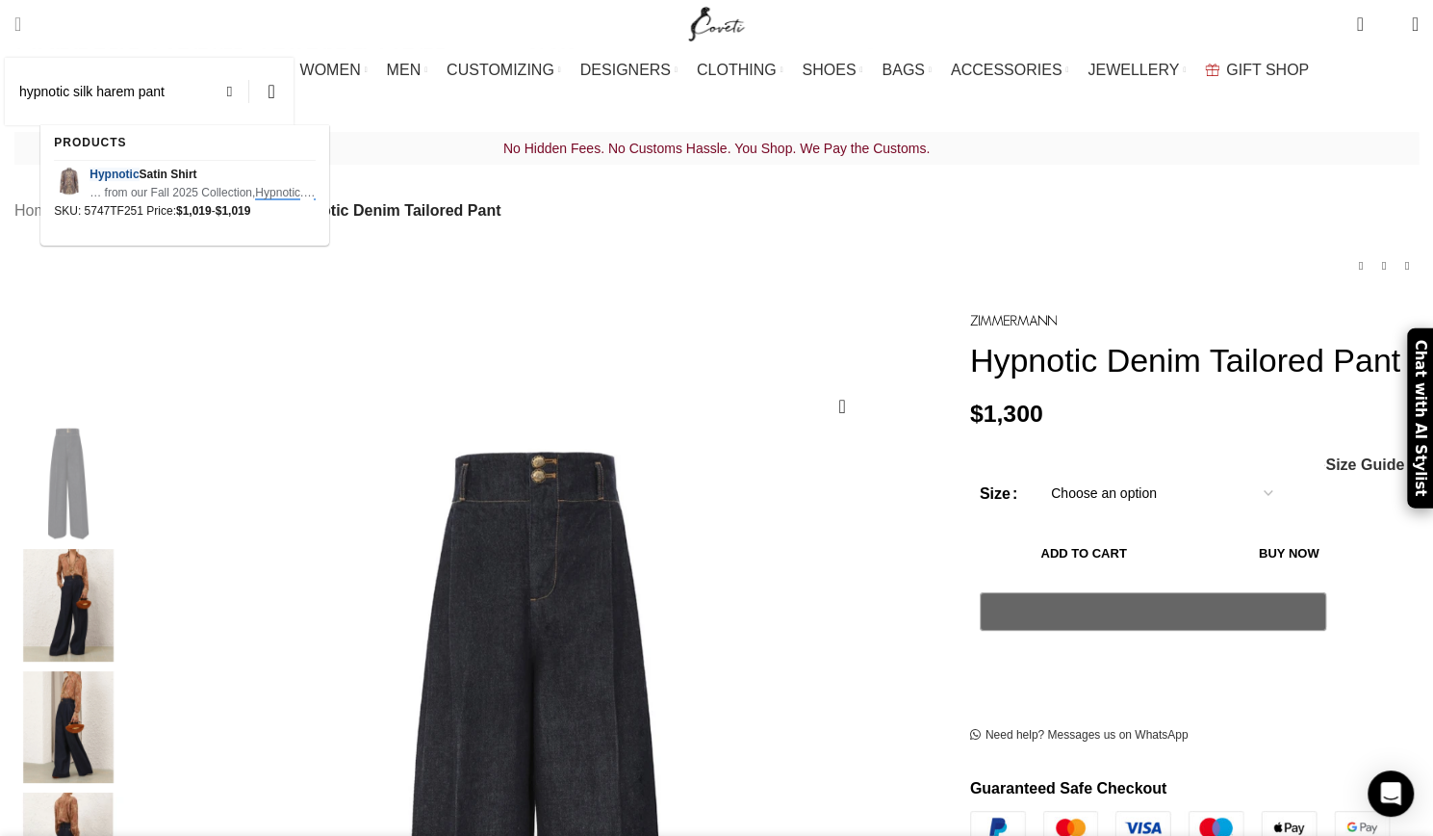
type input "hypnotic silk harem pant"
click at [249, 58] on button "Search" at bounding box center [271, 91] width 44 height 67
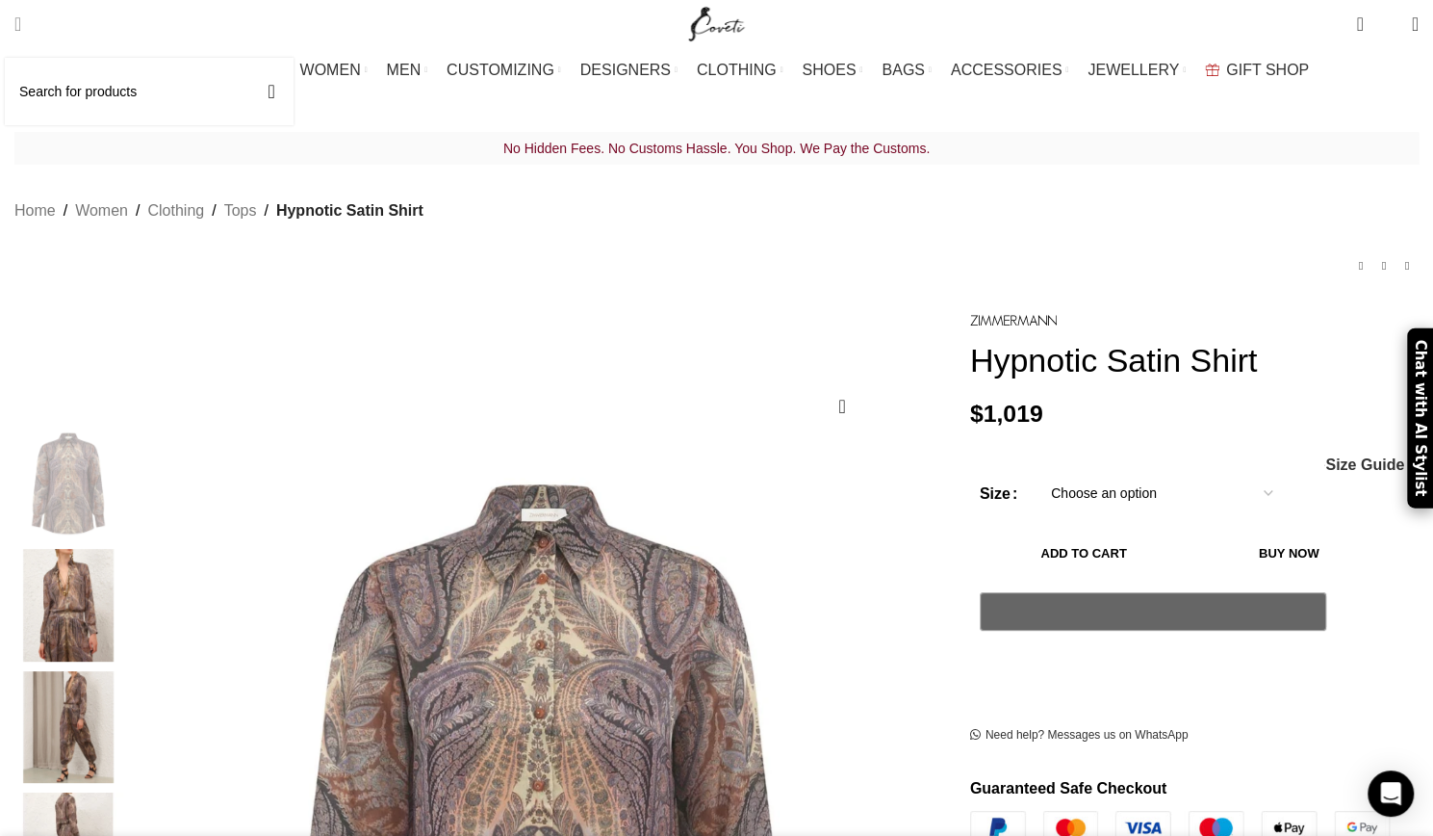
click at [74, 97] on input "Search" at bounding box center [149, 91] width 289 height 67
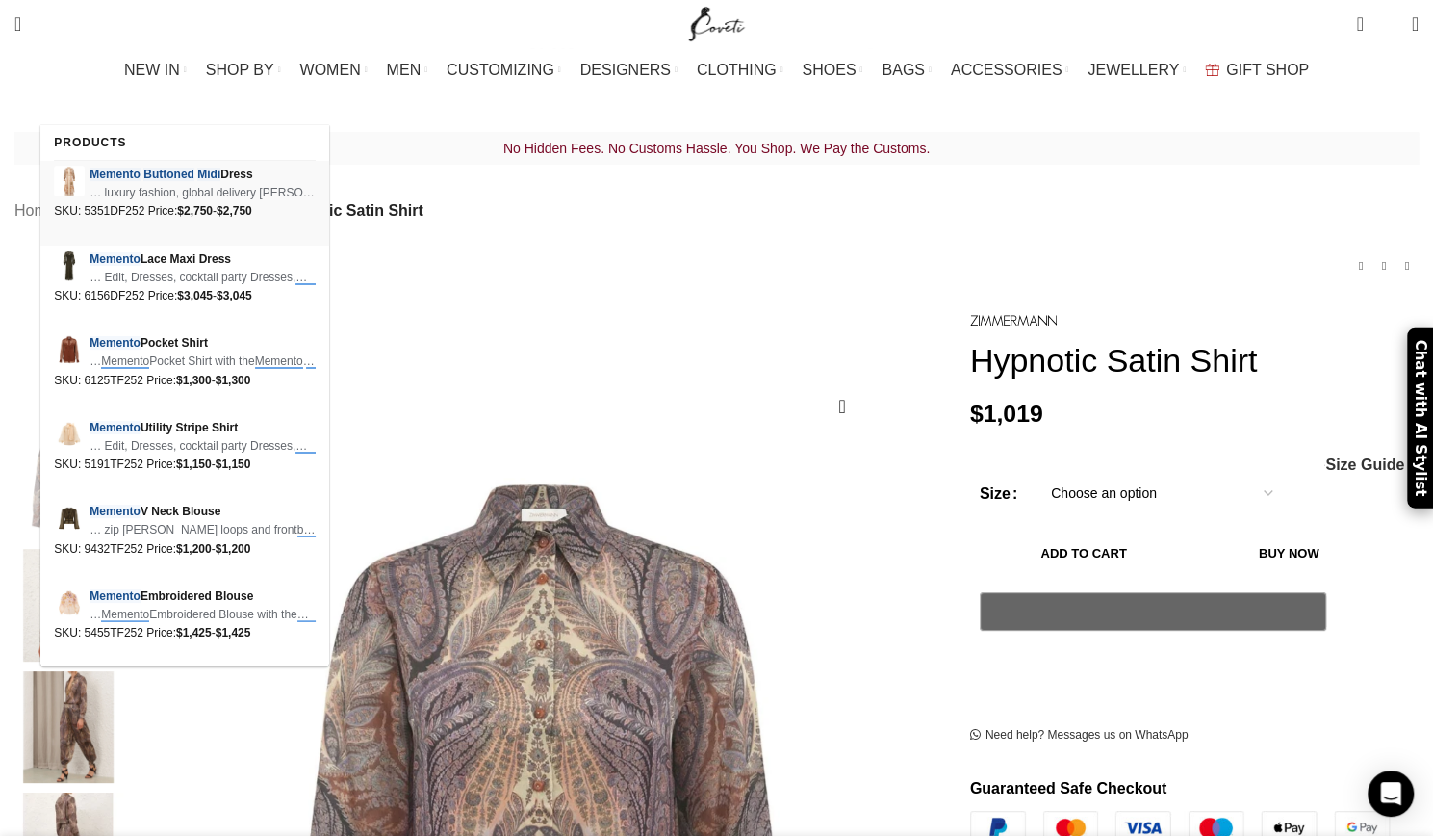
click at [172, 169] on em "Buttoned" at bounding box center [168, 174] width 51 height 13
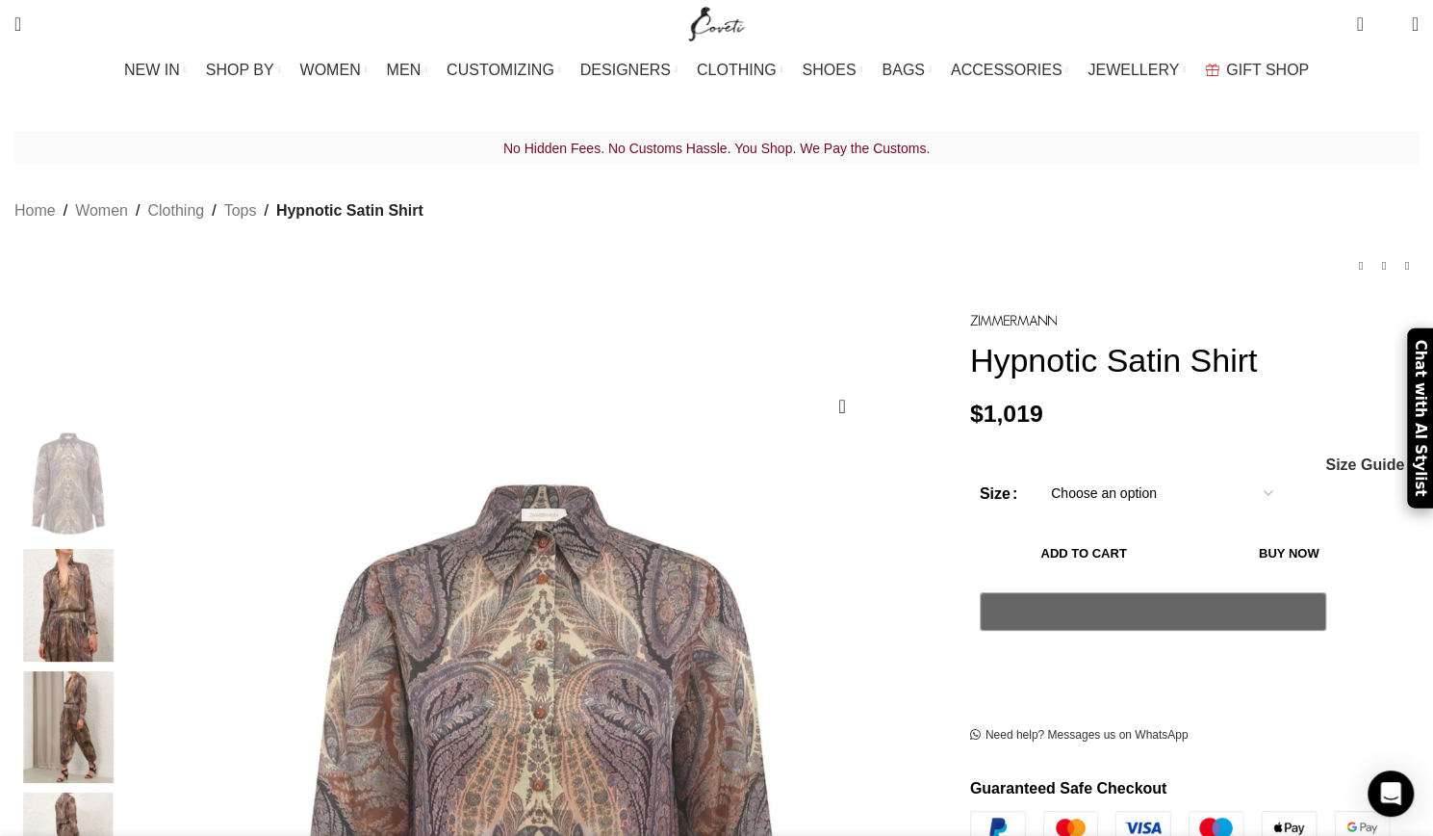
type input "memento buttoned midi"
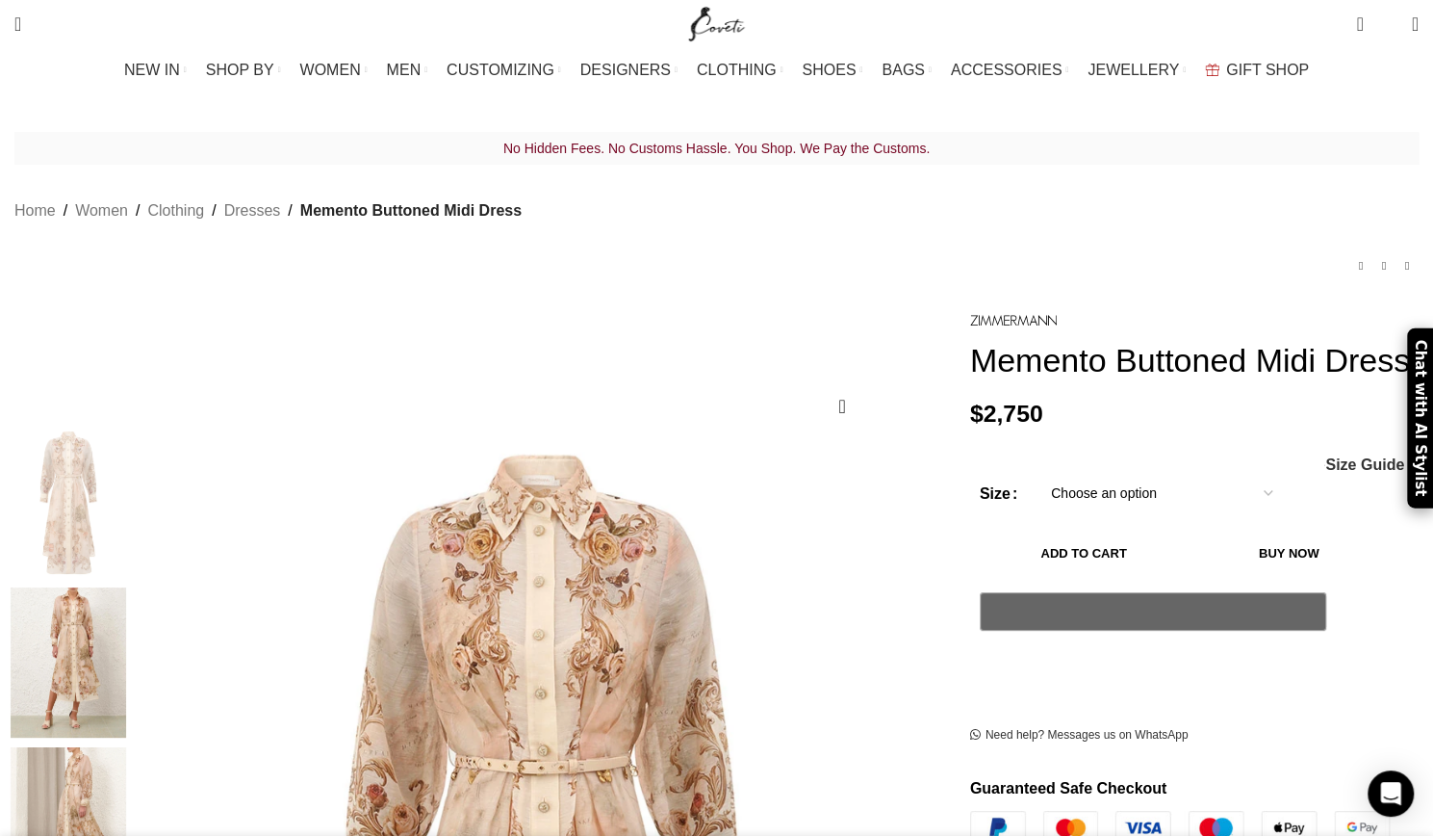
scroll to position [0, 202]
click at [64, 93] on input "Search" at bounding box center [149, 91] width 289 height 67
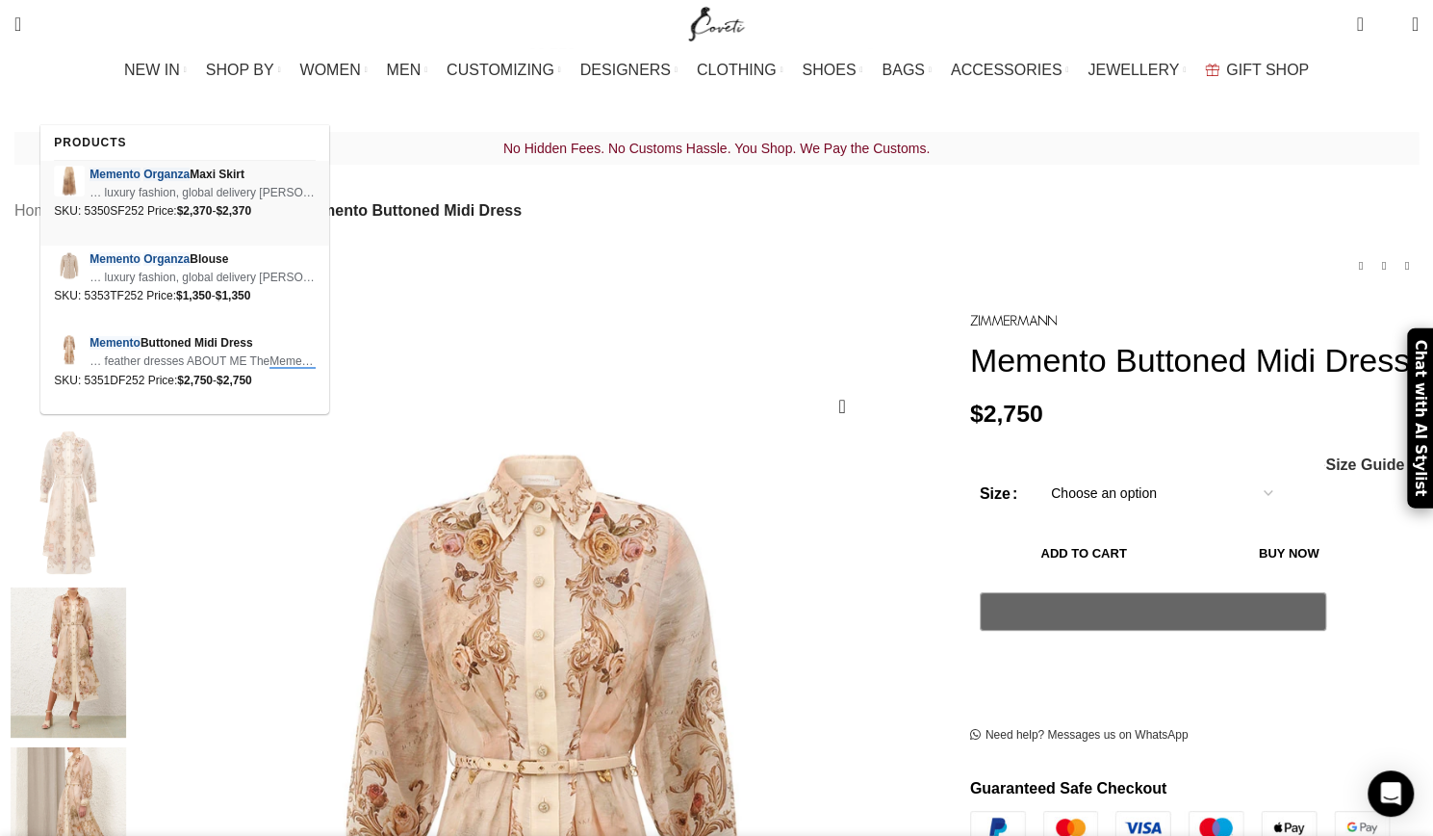
click at [114, 164] on div "Memento Organza Maxi Skirt … luxury fashion, global delivery [PERSON_NAME] – Me…" at bounding box center [184, 203] width 289 height 85
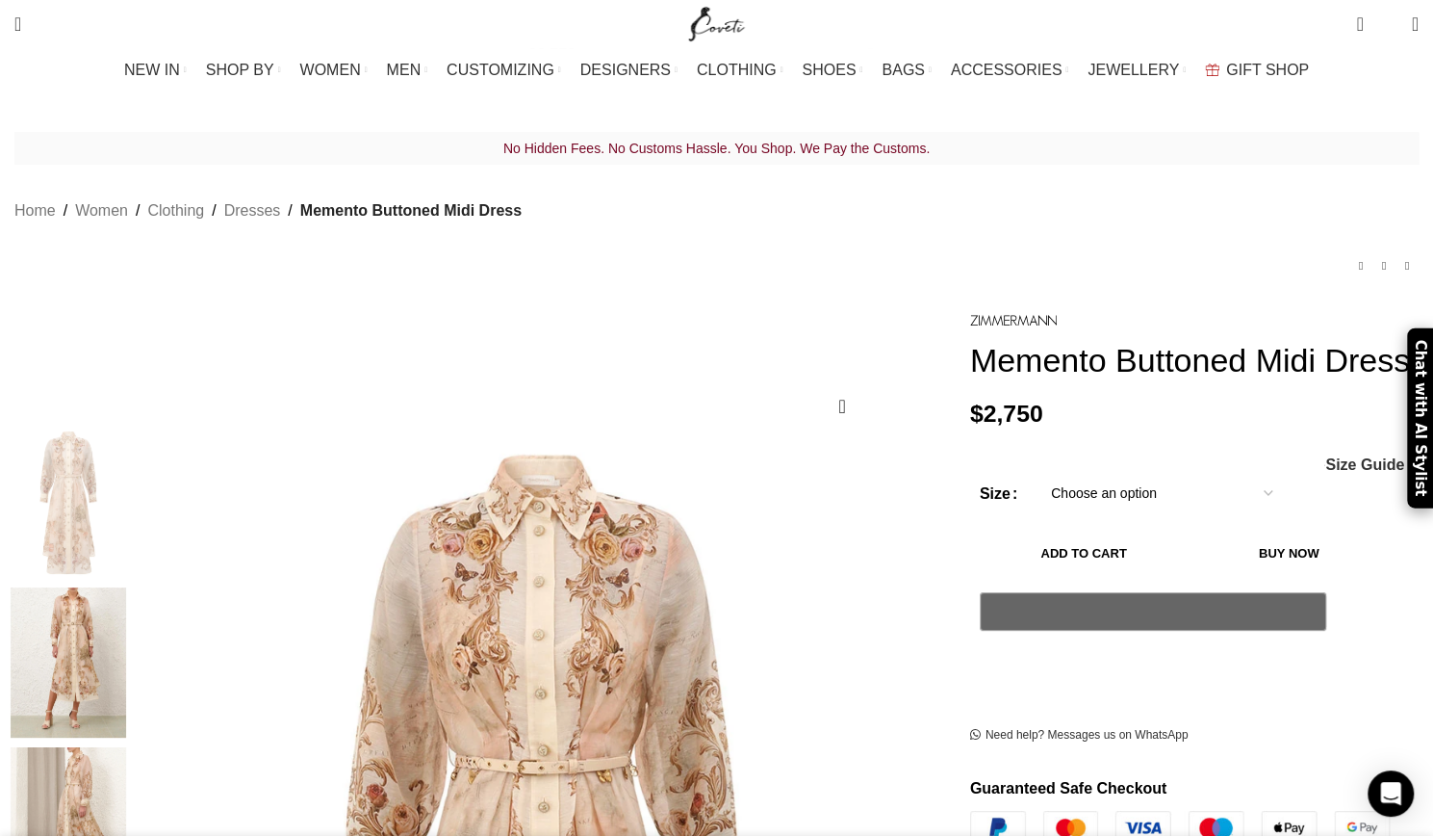
type input "memento organza"
